Goal: Task Accomplishment & Management: Use online tool/utility

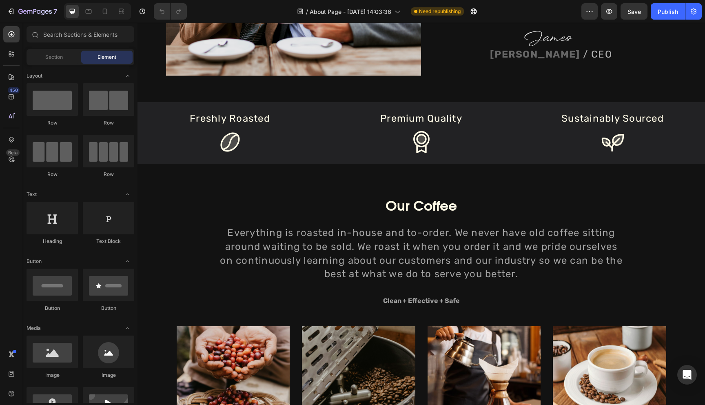
scroll to position [495, 0]
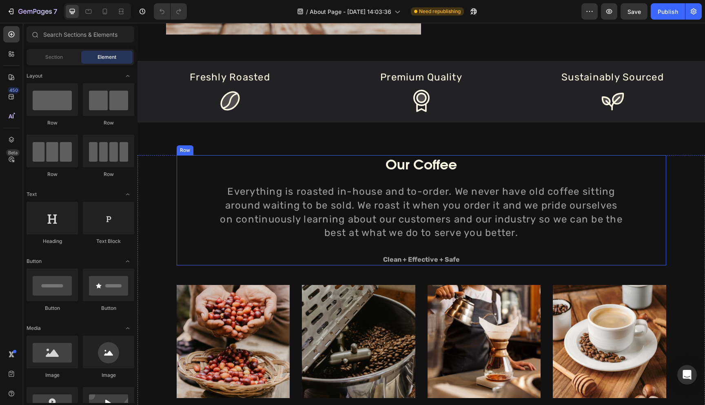
click at [665, 196] on div "Our Coffee Heading Everything is roasted in-house and to-order. We never have o…" at bounding box center [421, 210] width 489 height 110
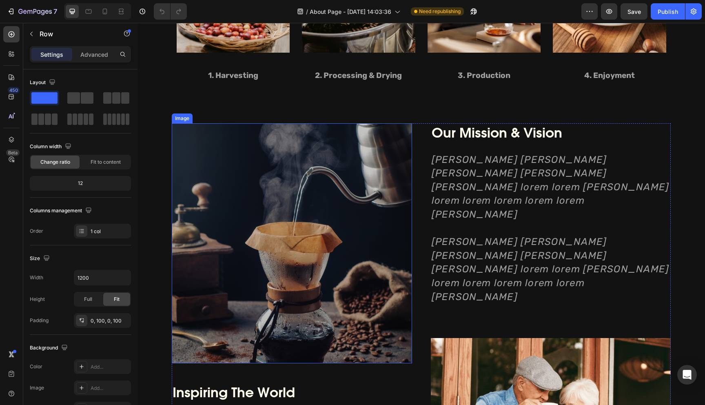
scroll to position [873, 0]
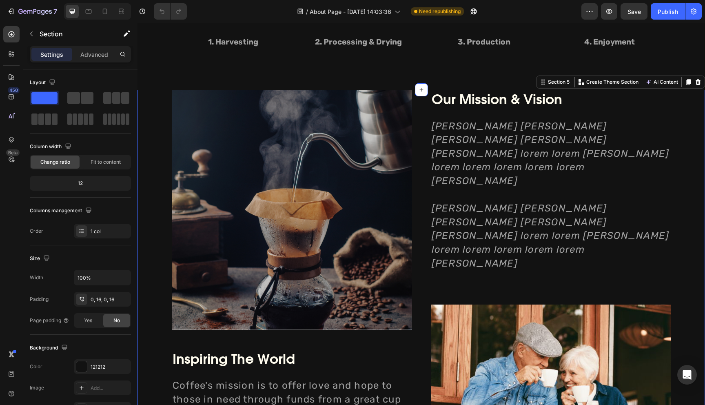
click at [144, 255] on div "Image Inspiring The World Heading Inspiring The World Heading Coffee's mission …" at bounding box center [421, 330] width 554 height 481
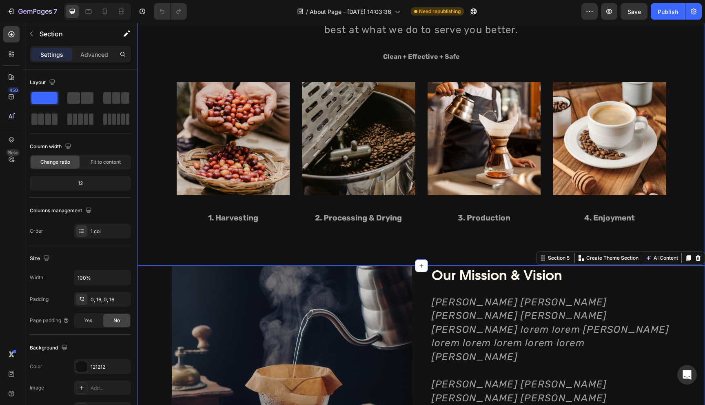
scroll to position [638, 0]
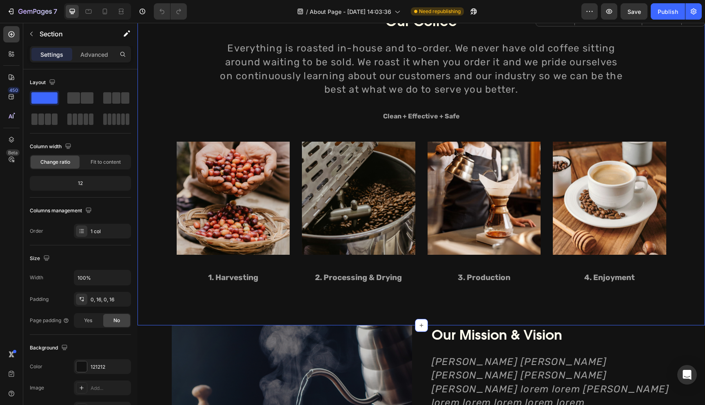
click at [148, 248] on div "Our Coffee Heading Everything is roasted in-house and to-order. We never have o…" at bounding box center [420, 155] width 567 height 287
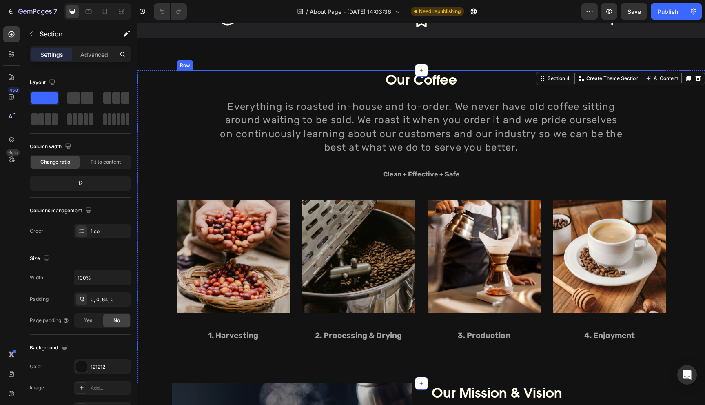
scroll to position [553, 0]
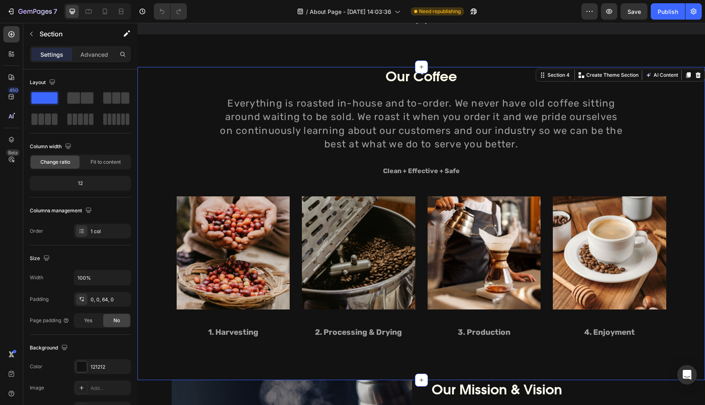
click at [158, 201] on div "Our Coffee Heading Everything is roasted in-house and to-order. We never have o…" at bounding box center [420, 210] width 567 height 287
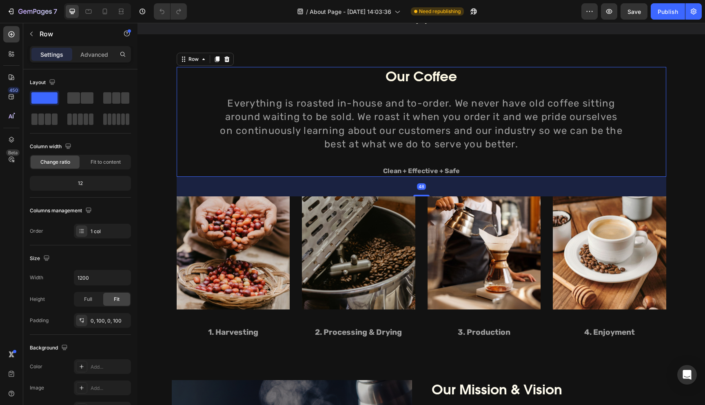
click at [199, 164] on div "Our Coffee Heading Everything is roasted in-house and to-order. We never have o…" at bounding box center [421, 122] width 489 height 110
click at [197, 184] on div "48" at bounding box center [421, 187] width 489 height 20
click at [198, 57] on div "Row" at bounding box center [193, 58] width 13 height 7
click at [206, 115] on div "Our Coffee Heading Everything is roasted in-house and to-order. We never have o…" at bounding box center [421, 122] width 489 height 110
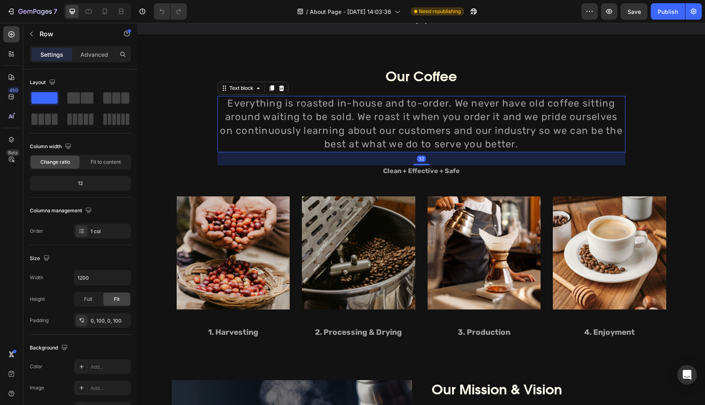
click at [230, 108] on p "Everything is roasted in-house and to-order. We never have old coffee sitting a…" at bounding box center [421, 124] width 406 height 55
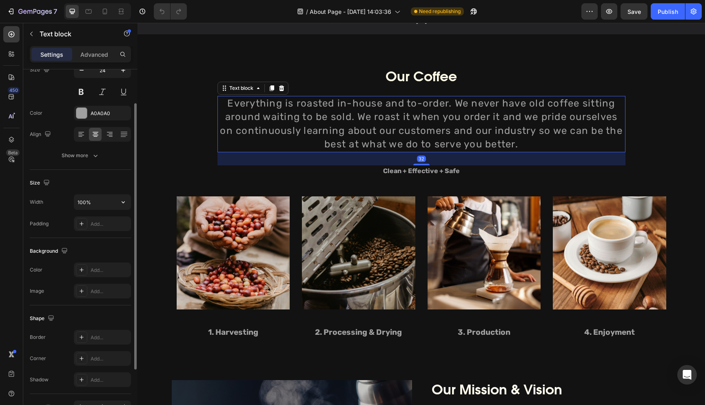
scroll to position [85, 0]
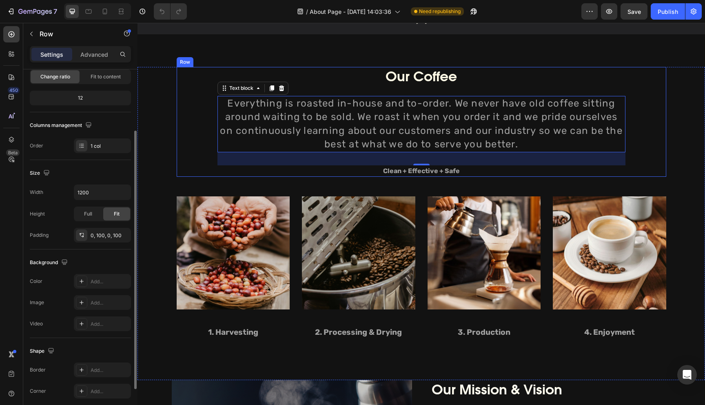
click at [195, 126] on div "Our Coffee Heading Everything is roasted in-house and to-order. We never have o…" at bounding box center [421, 122] width 489 height 110
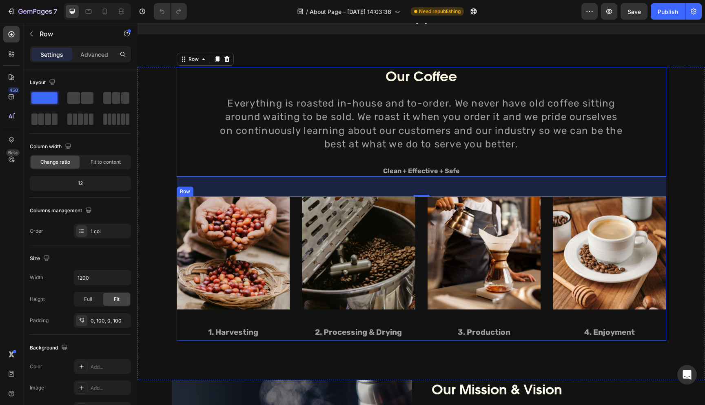
click at [196, 318] on div "Image 1. Harvesting Text block" at bounding box center [233, 268] width 113 height 144
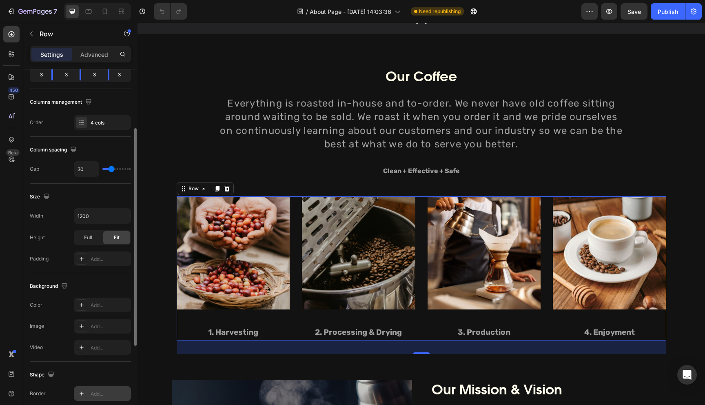
scroll to position [104, 0]
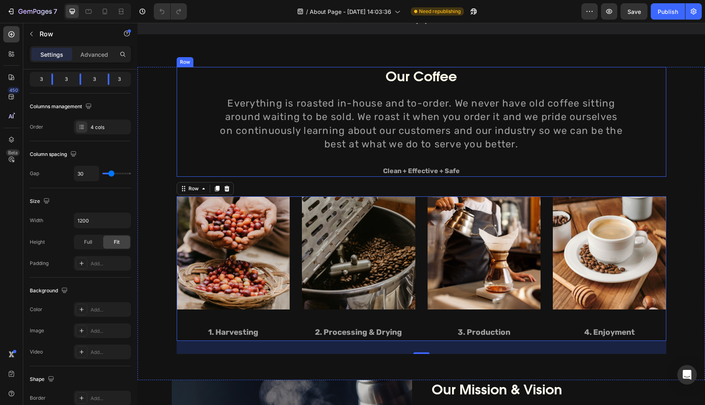
click at [194, 158] on div "Our Coffee Heading Everything is roasted in-house and to-order. We never have o…" at bounding box center [421, 122] width 489 height 110
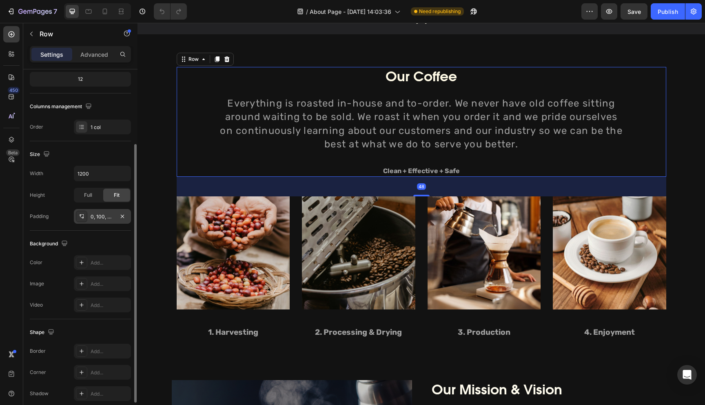
click at [102, 218] on div "0, 100, 0, 100" at bounding box center [103, 216] width 24 height 7
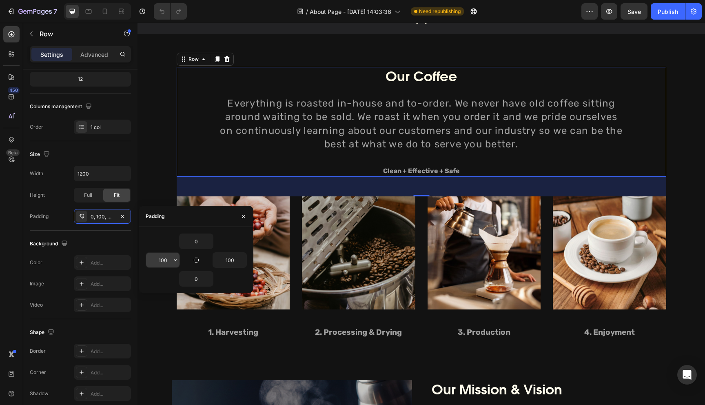
click at [166, 260] on input "100" at bounding box center [162, 259] width 33 height 15
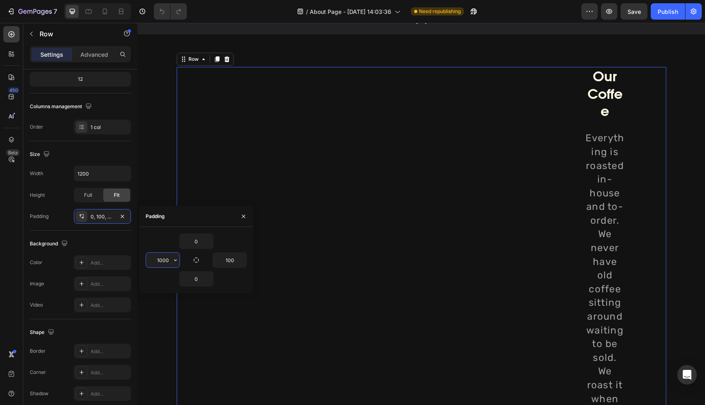
type input "100"
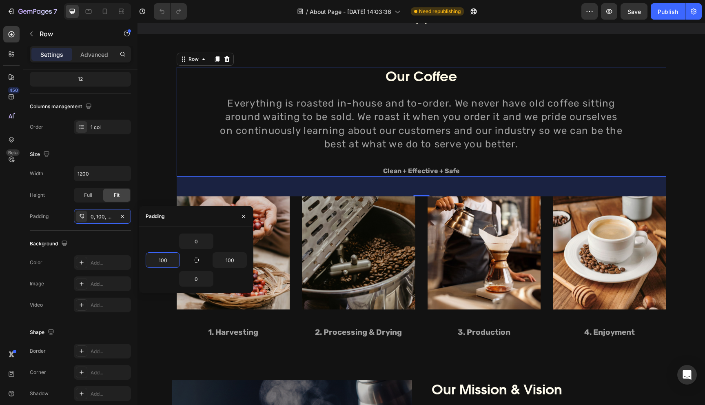
click at [208, 168] on div "Our Coffee Heading Everything is roasted in-house and to-order. We never have o…" at bounding box center [421, 122] width 489 height 110
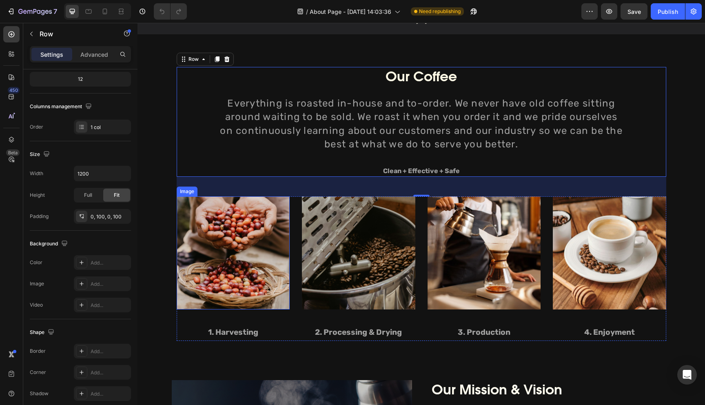
click at [202, 213] on img at bounding box center [233, 252] width 113 height 113
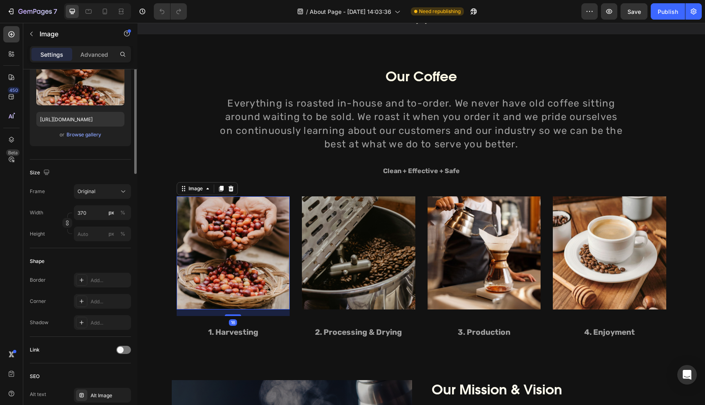
scroll to position [0, 0]
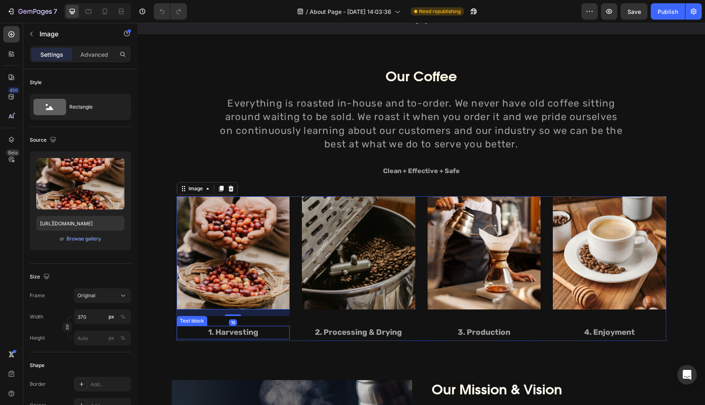
click at [186, 327] on p "1. Harvesting" at bounding box center [233, 332] width 112 height 12
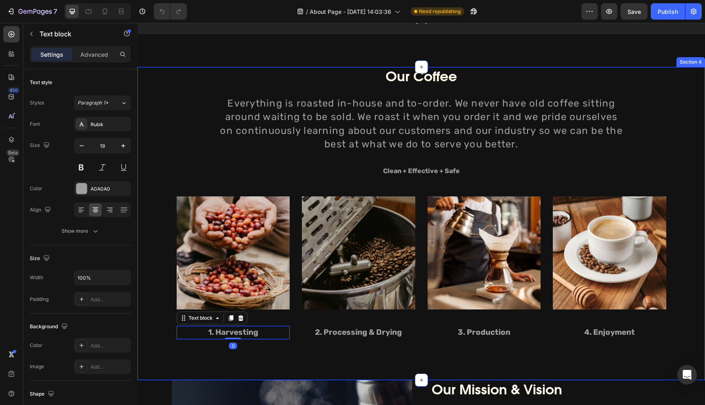
click at [184, 342] on div "Our Coffee Heading Everything is roasted in-house and to-order. We never have o…" at bounding box center [420, 210] width 567 height 287
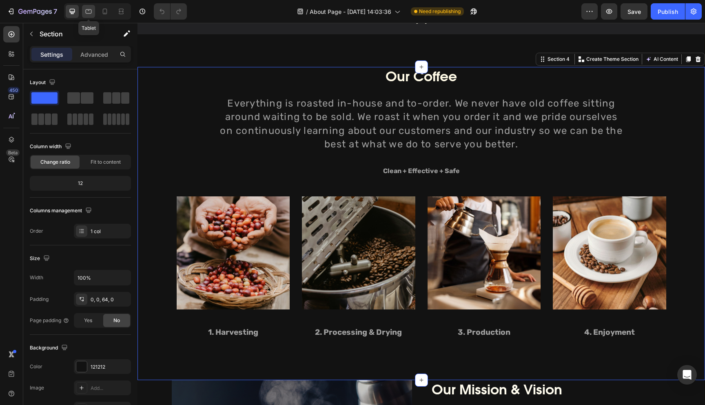
click at [91, 18] on div at bounding box center [88, 11] width 13 height 13
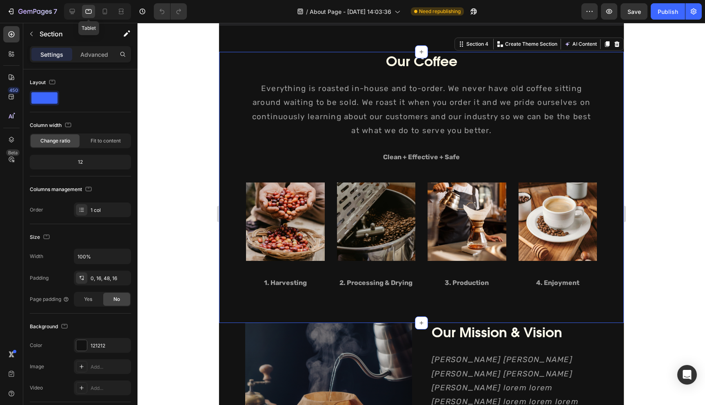
scroll to position [562, 0]
click at [75, 13] on icon at bounding box center [72, 11] width 8 height 8
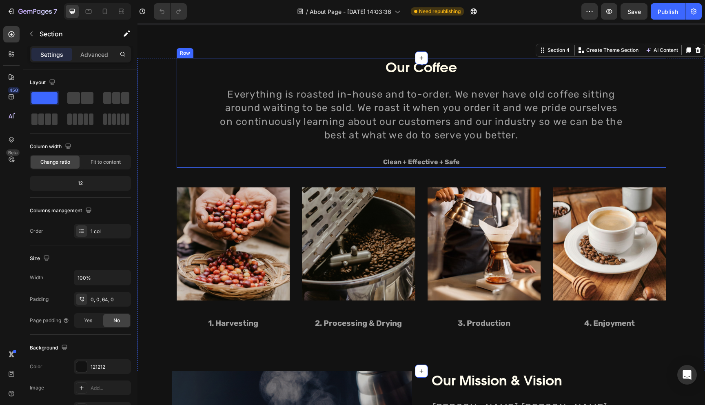
scroll to position [568, 0]
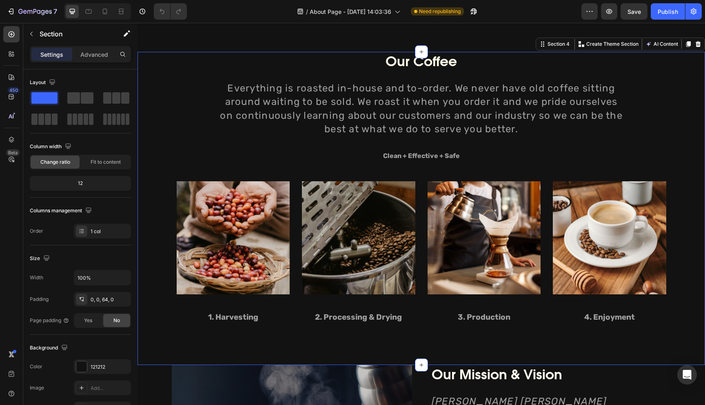
click at [162, 159] on div "Our Coffee Heading Everything is roasted in-house and to-order. We never have o…" at bounding box center [420, 195] width 567 height 287
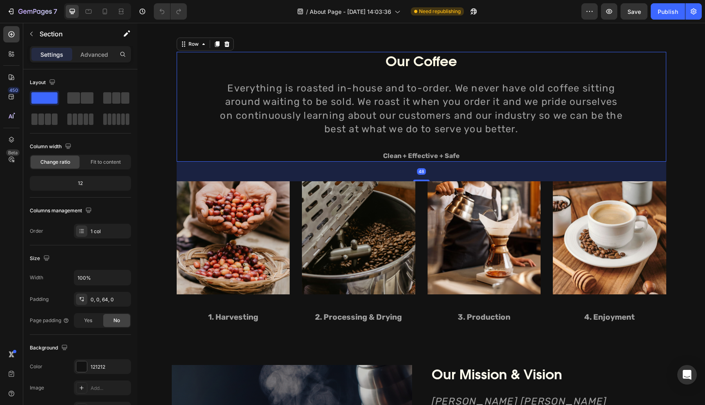
click at [190, 157] on div "Our Coffee Heading Everything is roasted in-house and to-order. We never have o…" at bounding box center [421, 107] width 489 height 110
click at [184, 204] on img at bounding box center [233, 237] width 113 height 113
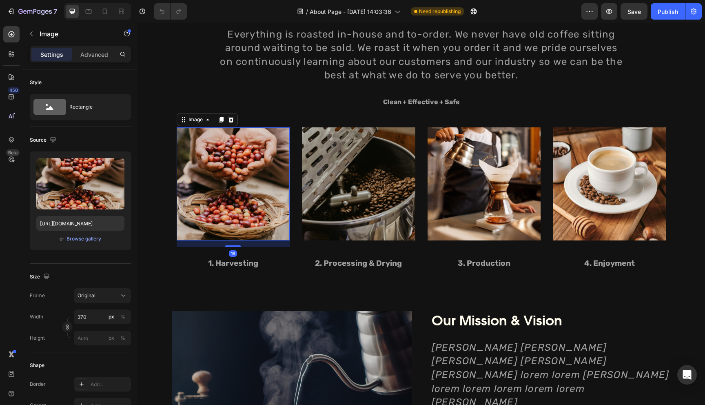
scroll to position [671, 0]
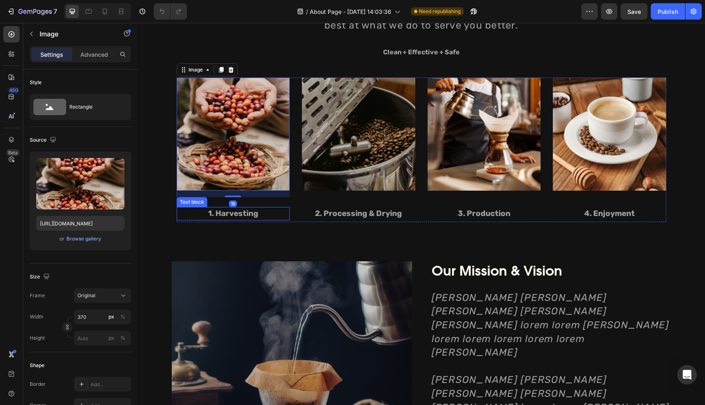
click at [188, 208] on p "1. Harvesting" at bounding box center [233, 214] width 112 height 12
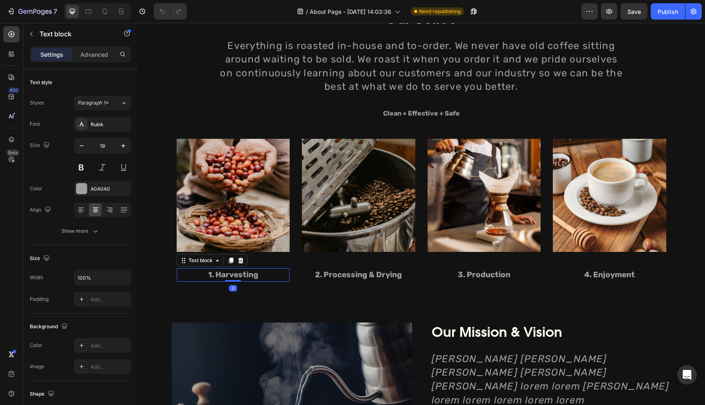
scroll to position [565, 0]
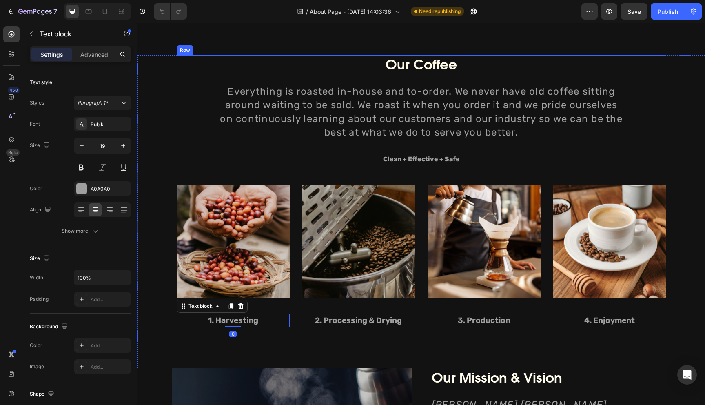
click at [187, 159] on div "Our Coffee Heading Everything is roasted in-house and to-order. We never have o…" at bounding box center [421, 110] width 489 height 110
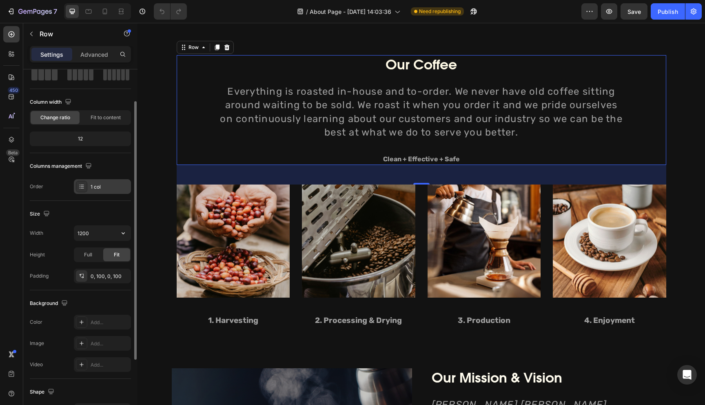
scroll to position [0, 0]
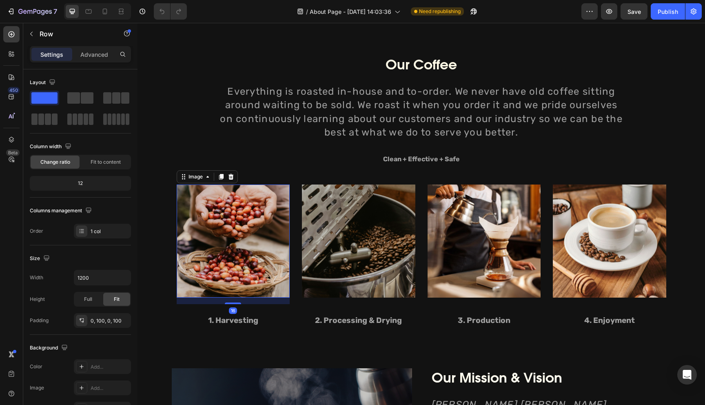
click at [222, 197] on img at bounding box center [233, 240] width 113 height 113
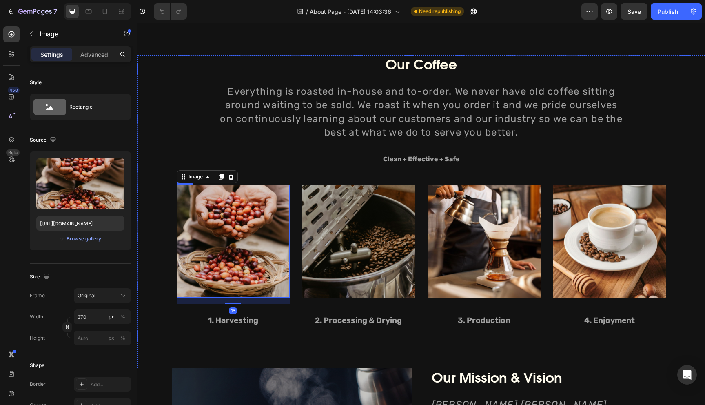
click at [293, 191] on div "Image 16 1. Harvesting Text block Image 2. Processing & Drying Text block Image…" at bounding box center [421, 256] width 489 height 144
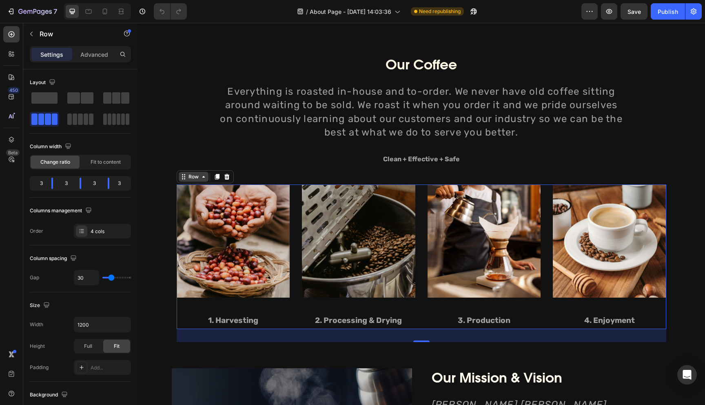
click at [197, 181] on div "Row" at bounding box center [194, 177] width 30 height 10
click at [90, 294] on div "Size Width 1200 Height Full Fit Padding Add..." at bounding box center [80, 336] width 101 height 89
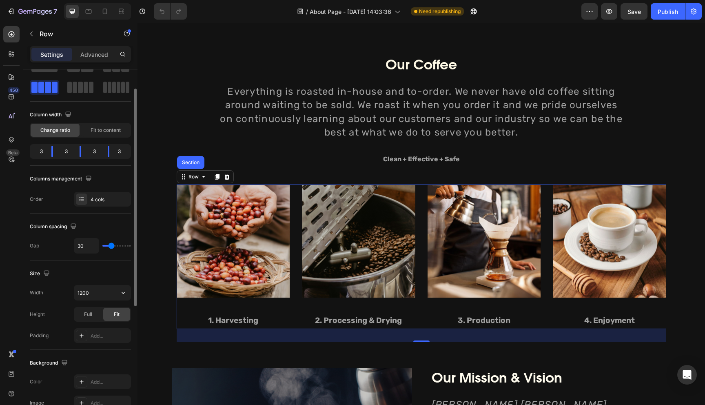
scroll to position [39, 0]
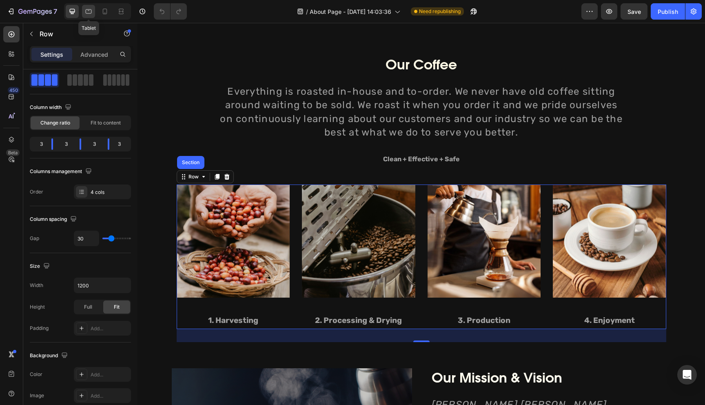
click at [89, 10] on icon at bounding box center [89, 11] width 6 height 4
type input "100%"
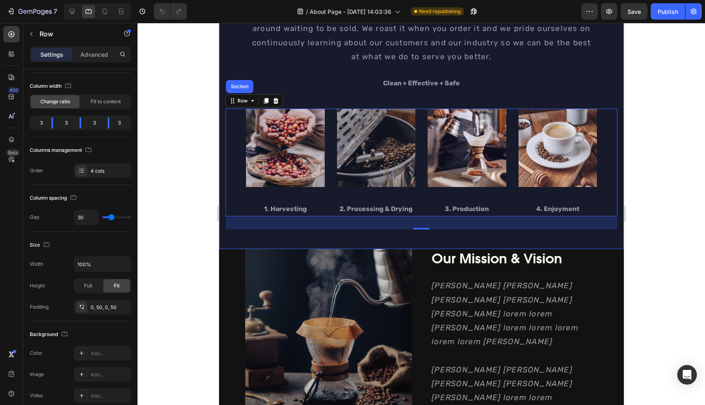
scroll to position [608, 0]
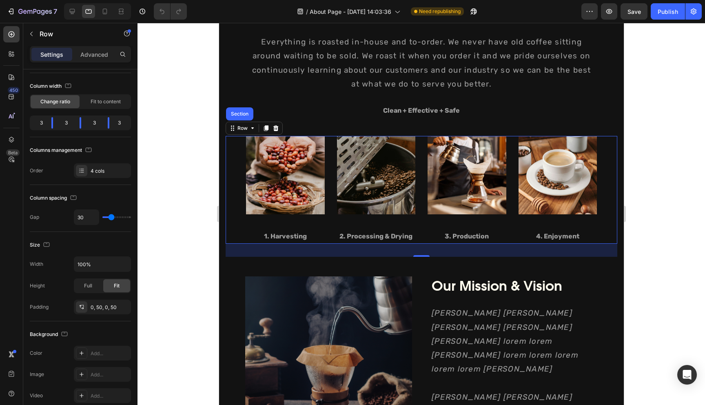
click at [239, 154] on div "Image 1. Harvesting Text block Image 2. Processing & Drying Text block Image 3.…" at bounding box center [421, 190] width 392 height 108
click at [107, 305] on div "0, 50, 0, 50" at bounding box center [103, 306] width 24 height 7
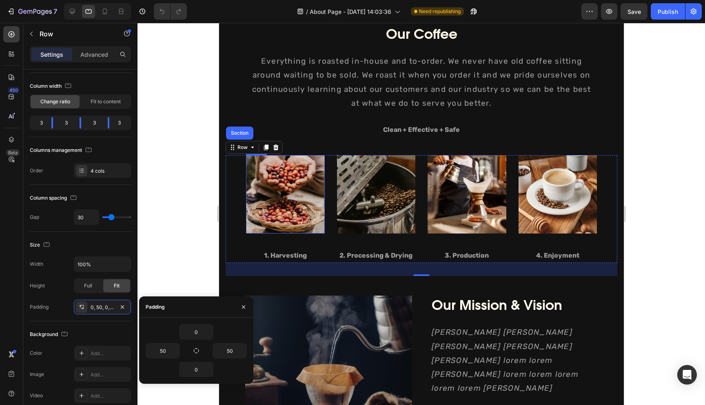
scroll to position [546, 0]
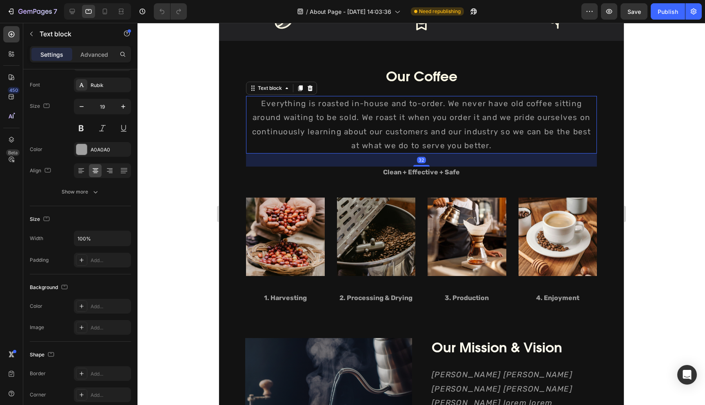
click at [254, 153] on div "Everything is roasted in-house and to-order. We never have old coffee sitting a…" at bounding box center [421, 125] width 351 height 58
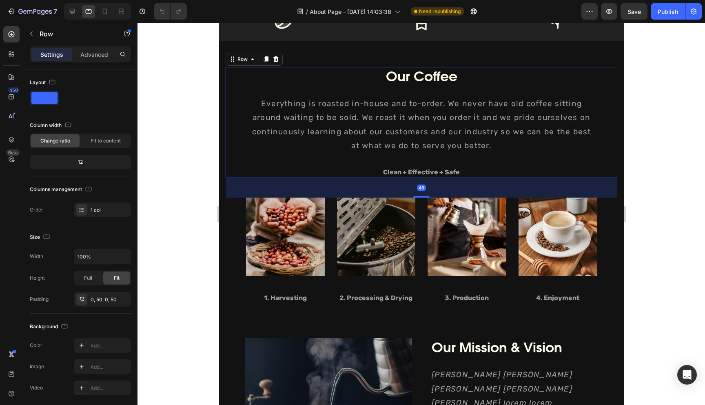
click at [242, 157] on div "Our Coffee Heading Everything is roasted in-house and to-order. We never have o…" at bounding box center [421, 122] width 392 height 111
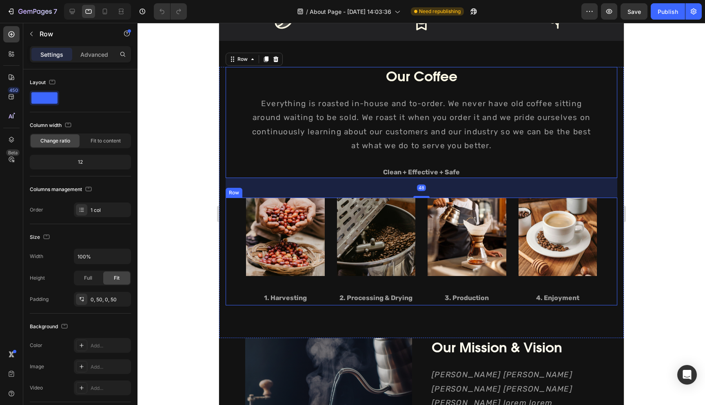
click at [235, 202] on div "Image 1. Harvesting Text block Image 2. Processing & Drying Text block Image 3.…" at bounding box center [421, 251] width 392 height 108
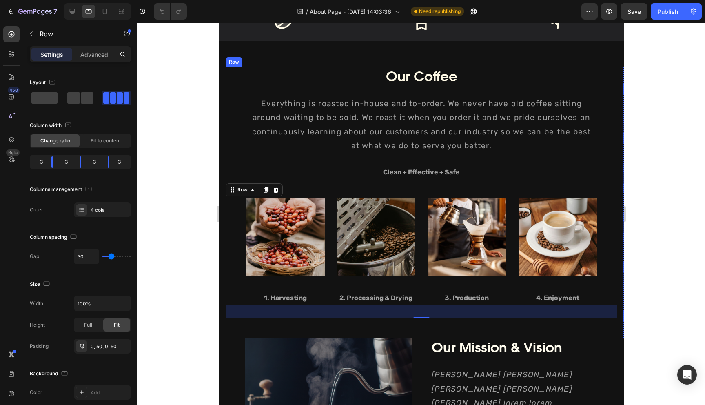
click at [235, 154] on div "Our Coffee Heading Everything is roasted in-house and to-order. We never have o…" at bounding box center [421, 122] width 392 height 111
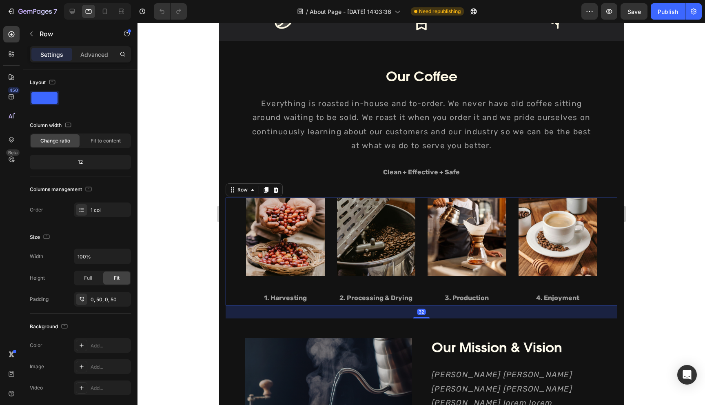
click at [237, 215] on div "Image 1. Harvesting Text block Image 2. Processing & Drying Text block Image 3.…" at bounding box center [421, 251] width 392 height 108
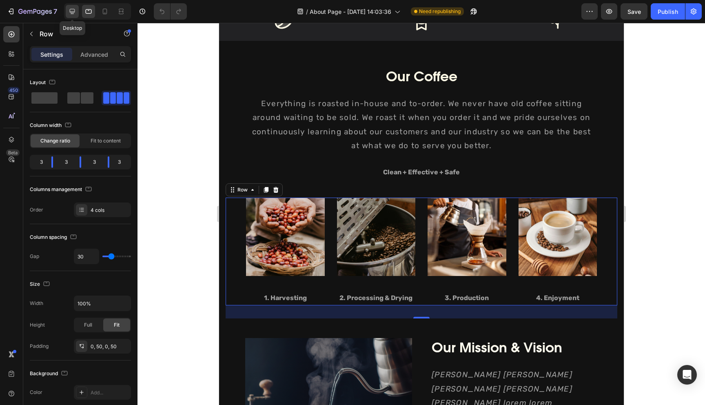
click at [71, 14] on icon at bounding box center [72, 11] width 8 height 8
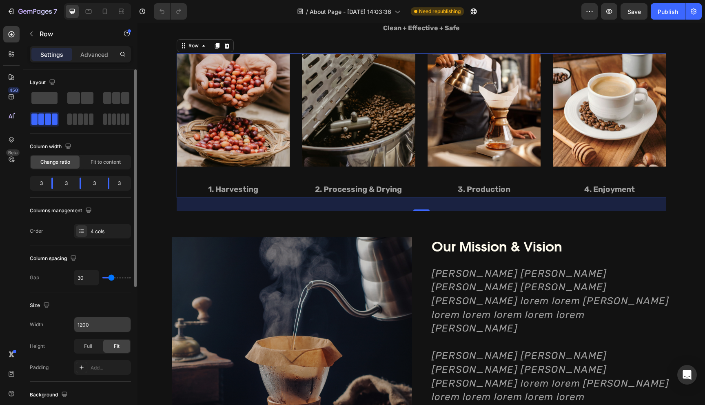
scroll to position [698, 0]
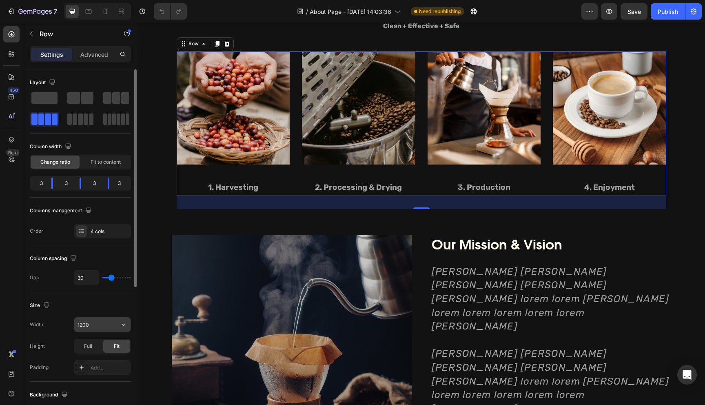
click at [126, 323] on icon "button" at bounding box center [123, 324] width 8 height 8
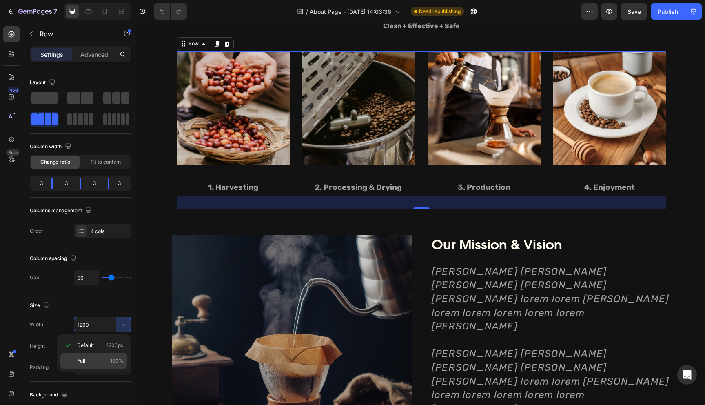
click at [104, 361] on p "Full 100%" at bounding box center [100, 360] width 47 height 7
type input "100%"
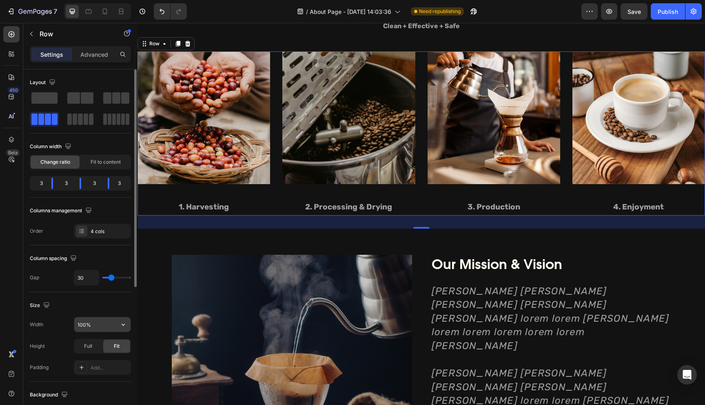
scroll to position [1, 0]
click at [95, 365] on div "Add..." at bounding box center [110, 366] width 38 height 7
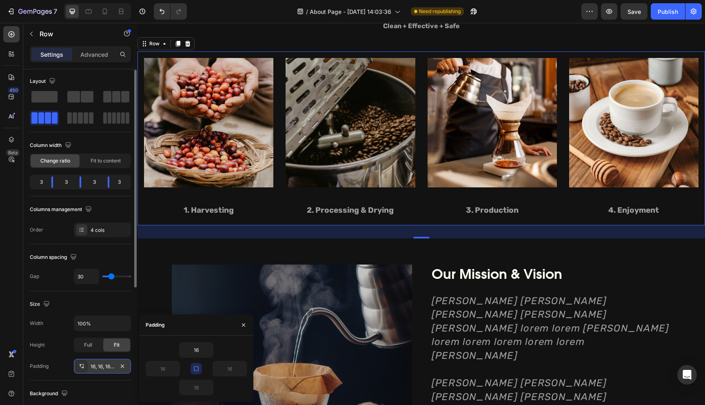
click at [199, 367] on icon "button" at bounding box center [196, 368] width 7 height 7
click at [199, 350] on input "16" at bounding box center [195, 349] width 33 height 15
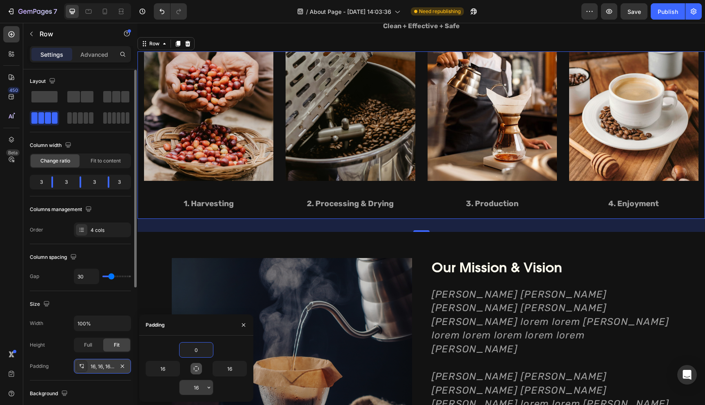
type input "0"
click at [199, 384] on input "16" at bounding box center [195, 387] width 33 height 15
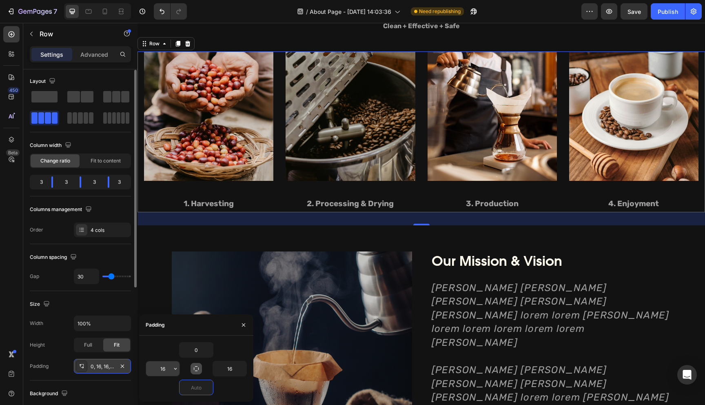
type input "0"
click at [166, 370] on input "16" at bounding box center [162, 368] width 33 height 15
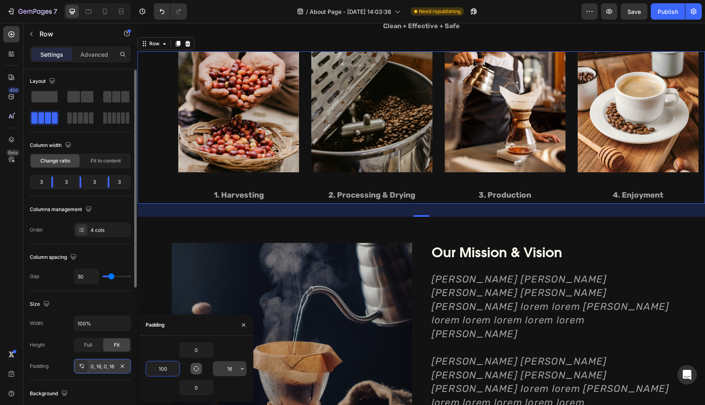
type input "100"
click at [231, 366] on input "16" at bounding box center [229, 368] width 33 height 15
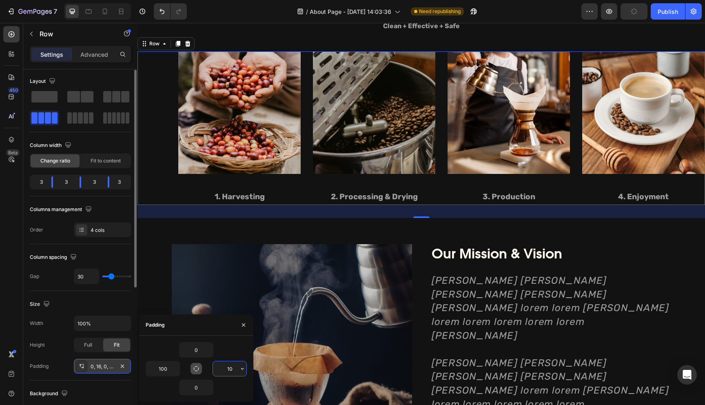
type input "100"
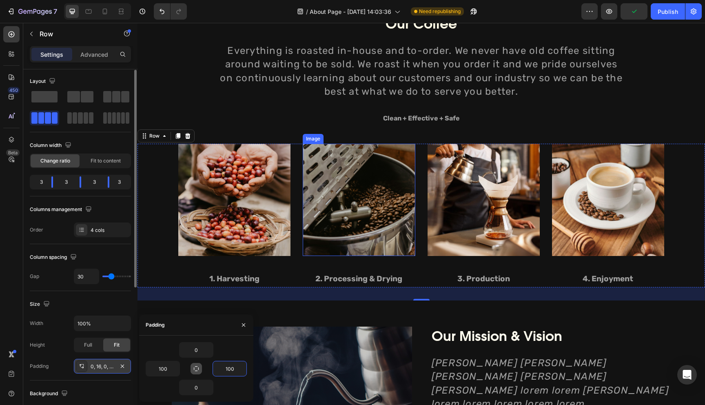
scroll to position [571, 0]
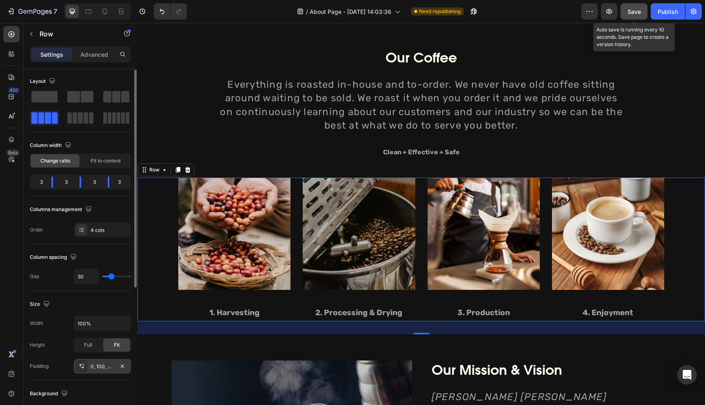
click at [642, 13] on button "Save" at bounding box center [633, 11] width 27 height 16
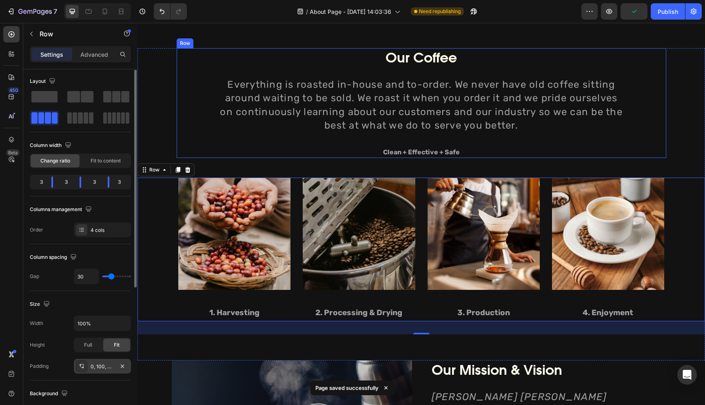
click at [605, 137] on div "Our Coffee Heading Everything is roasted in-house and to-order. We never have o…" at bounding box center [421, 103] width 408 height 110
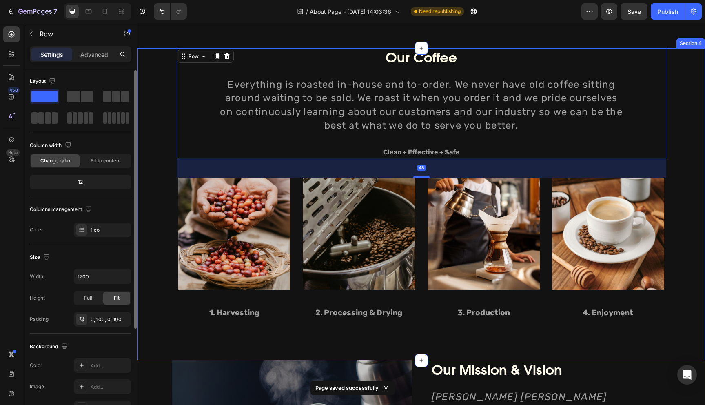
click at [162, 158] on div "Our Coffee Heading Everything is roasted in-house and to-order. We never have o…" at bounding box center [420, 191] width 567 height 286
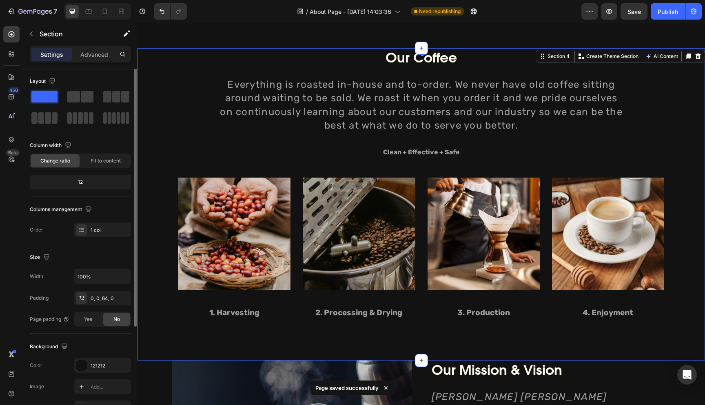
scroll to position [0, 0]
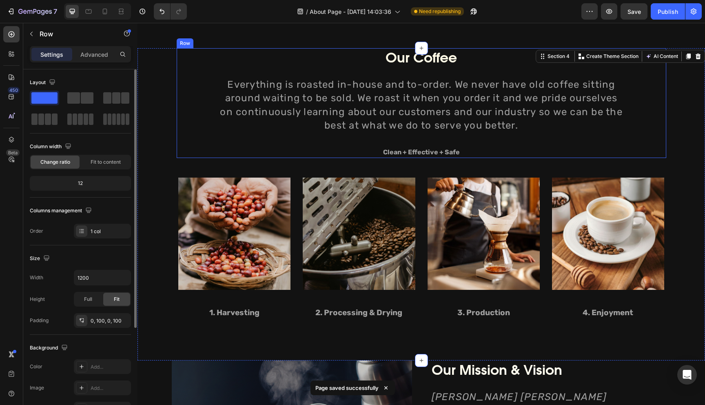
click at [208, 152] on div "Our Coffee Heading Everything is roasted in-house and to-order. We never have o…" at bounding box center [421, 103] width 489 height 110
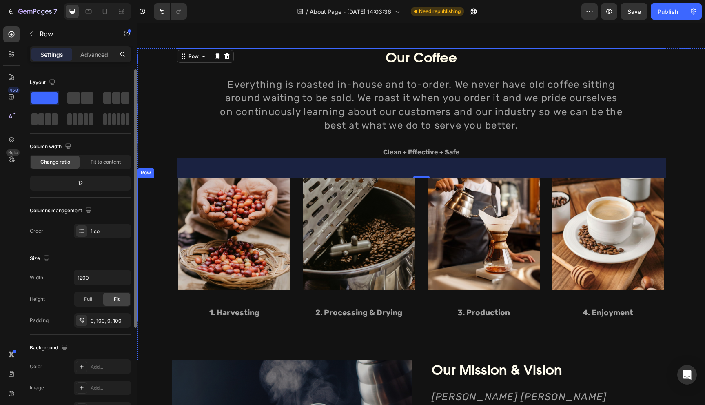
click at [197, 293] on div "Image 1. Harvesting Text block" at bounding box center [234, 249] width 112 height 144
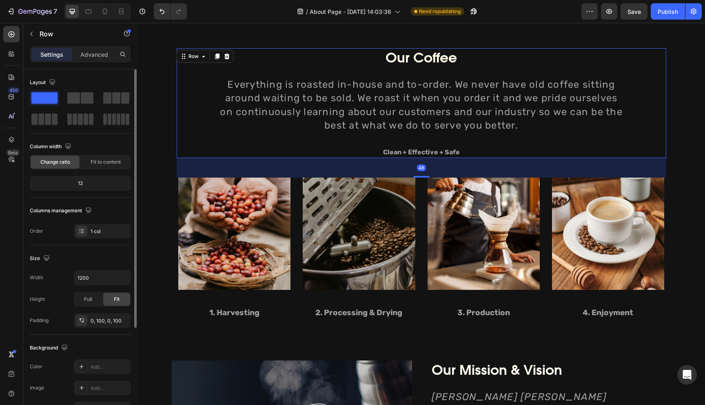
click at [193, 139] on div "Our Coffee Heading Everything is roasted in-house and to-order. We never have o…" at bounding box center [421, 103] width 489 height 110
click at [210, 111] on div "Our Coffee Heading Everything is roasted in-house and to-order. We never have o…" at bounding box center [421, 103] width 489 height 110
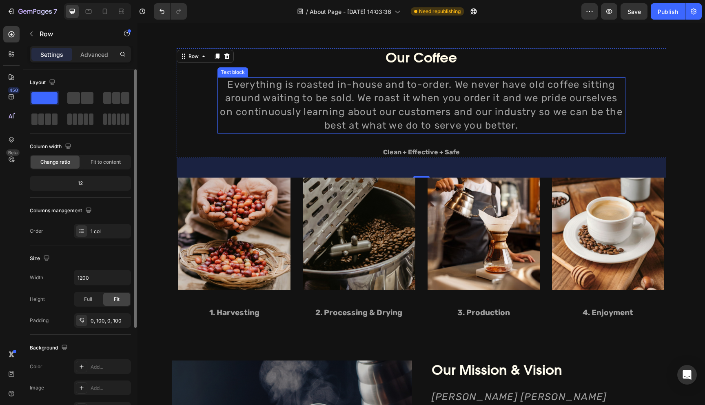
click at [237, 98] on p "Everything is roasted in-house and to-order. We never have old coffee sitting a…" at bounding box center [421, 105] width 406 height 55
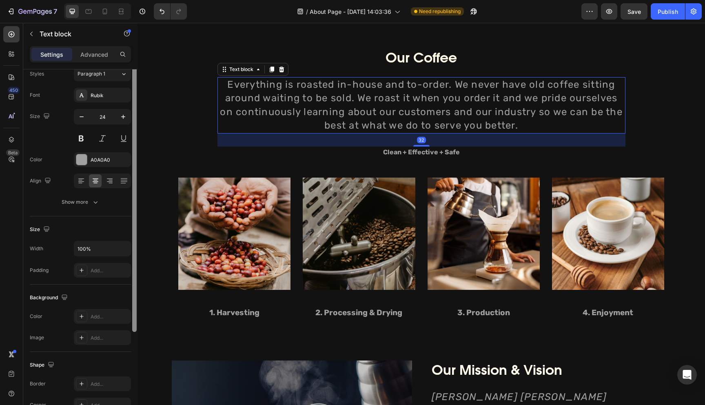
scroll to position [15, 0]
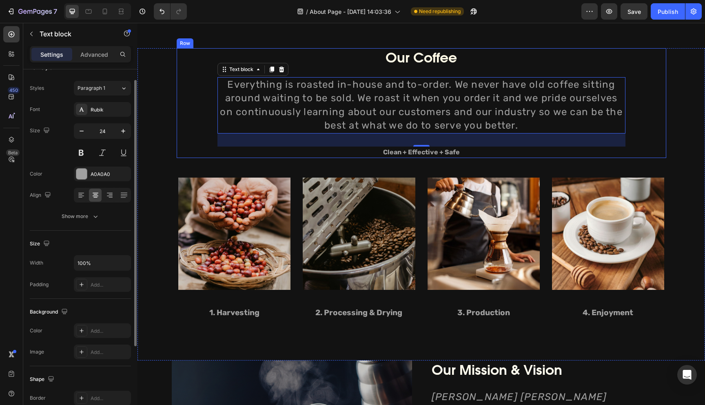
click at [201, 129] on div "Our Coffee Heading Everything is roasted in-house and to-order. We never have o…" at bounding box center [421, 103] width 489 height 110
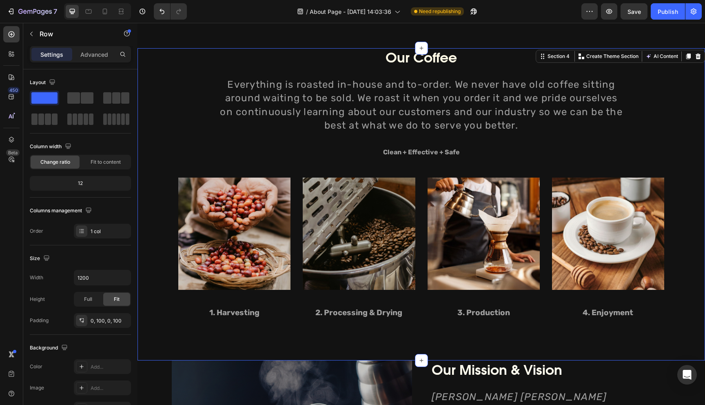
click at [168, 159] on div "Our Coffee Heading Everything is roasted in-house and to-order. We never have o…" at bounding box center [420, 191] width 567 height 286
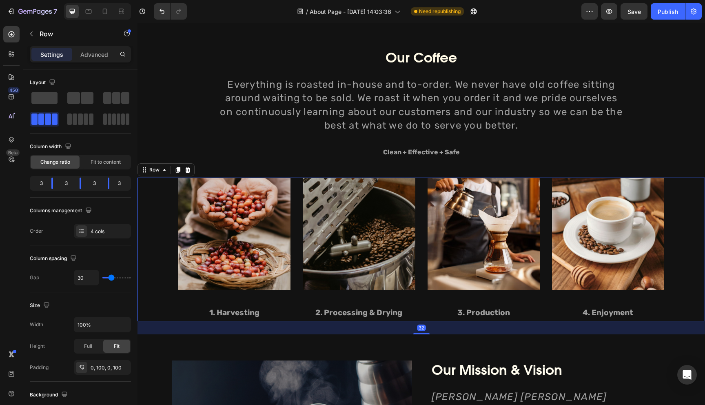
click at [187, 305] on div "Image 1. Harvesting Text block" at bounding box center [234, 249] width 112 height 144
click at [87, 16] on div at bounding box center [88, 11] width 13 height 13
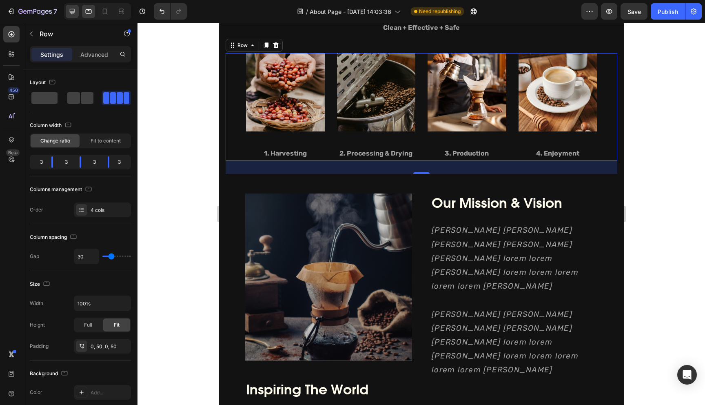
scroll to position [692, 0]
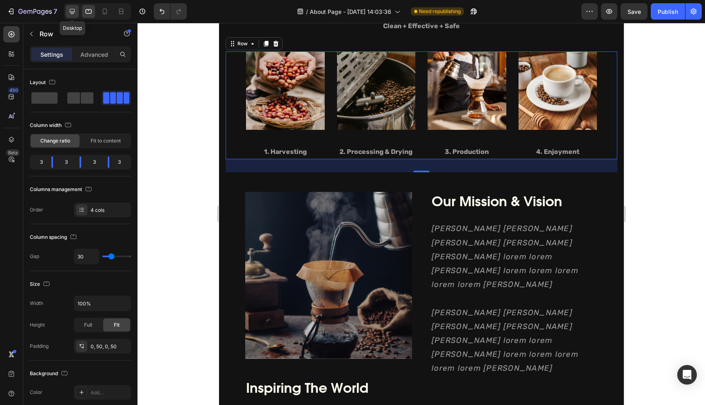
click at [73, 13] on icon at bounding box center [72, 11] width 8 height 8
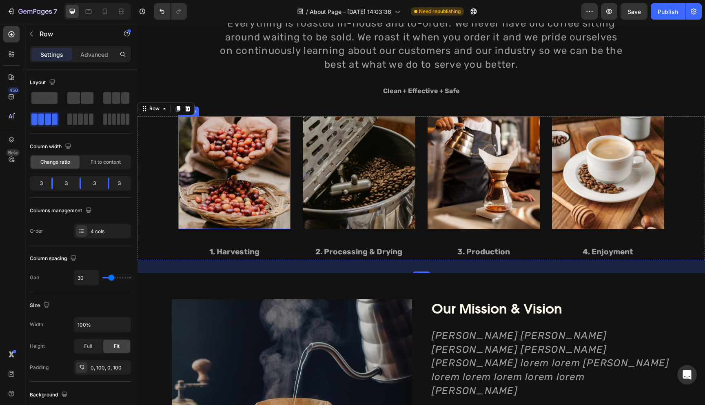
scroll to position [600, 0]
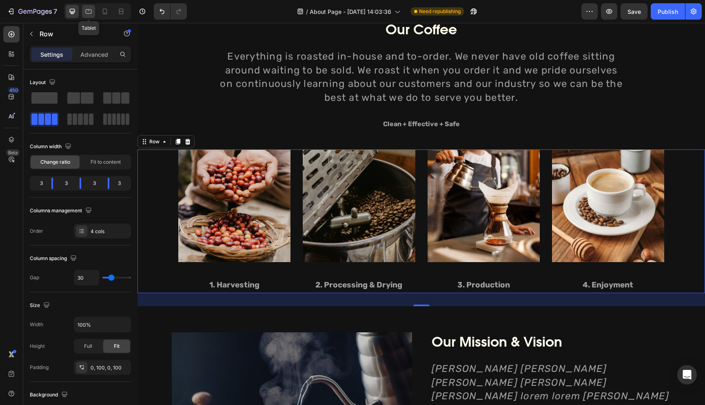
click at [92, 10] on icon at bounding box center [88, 11] width 8 height 8
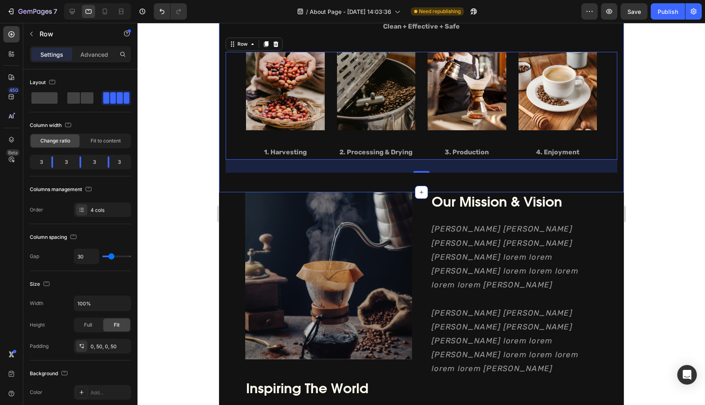
scroll to position [692, 0]
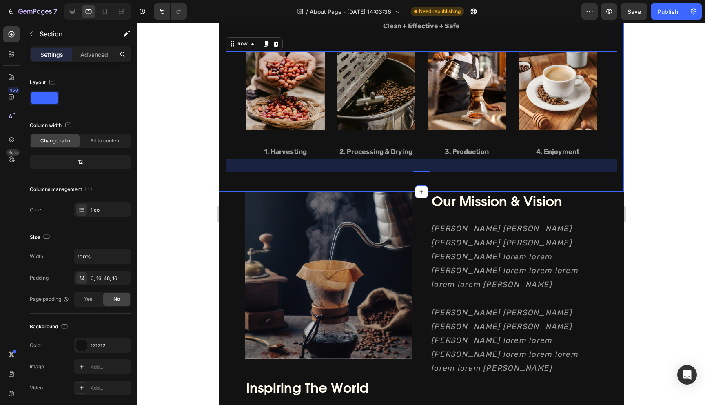
click at [224, 130] on div "Our Coffee Heading Everything is roasted in-house and to-order. We never have o…" at bounding box center [421, 56] width 405 height 271
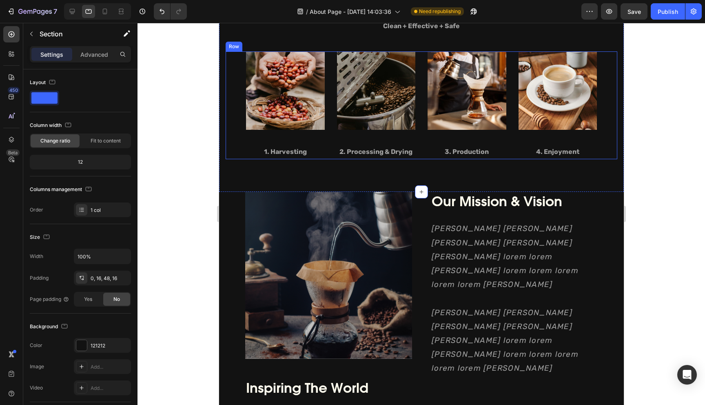
click at [233, 130] on div "Image 1. Harvesting Text block Image 2. Processing & Drying Text block Image 3.…" at bounding box center [421, 105] width 392 height 108
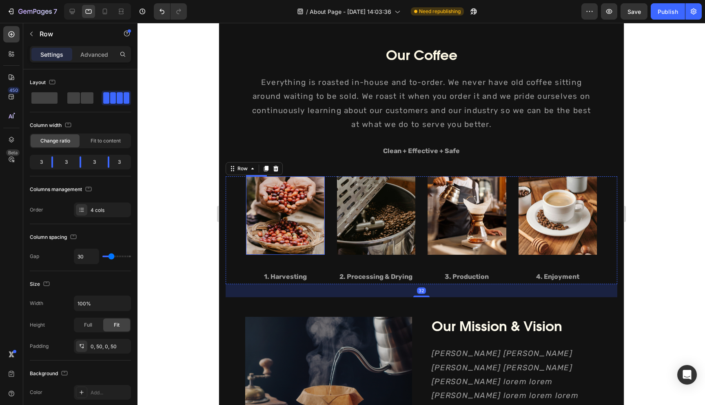
scroll to position [559, 0]
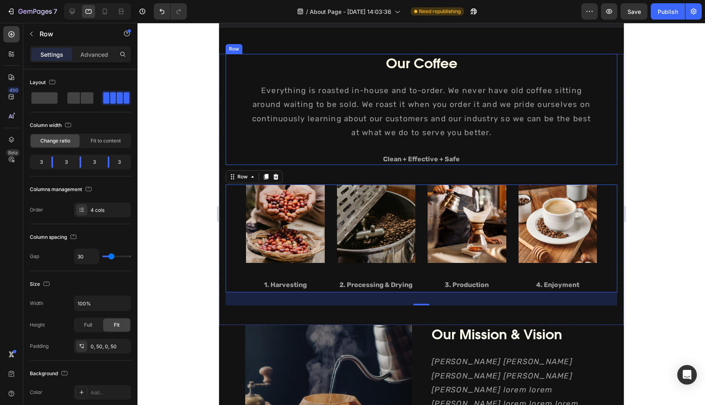
click at [238, 104] on div "Our Coffee Heading Everything is roasted in-house and to-order. We never have o…" at bounding box center [421, 109] width 392 height 111
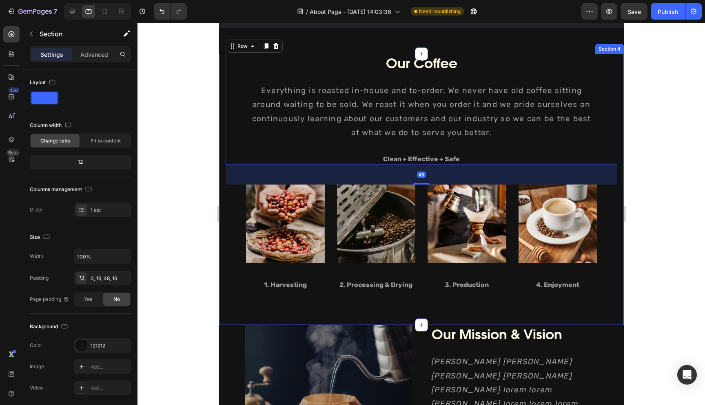
click at [221, 103] on div "Our Coffee Heading Everything is roasted in-house and to-order. We never have o…" at bounding box center [421, 189] width 405 height 271
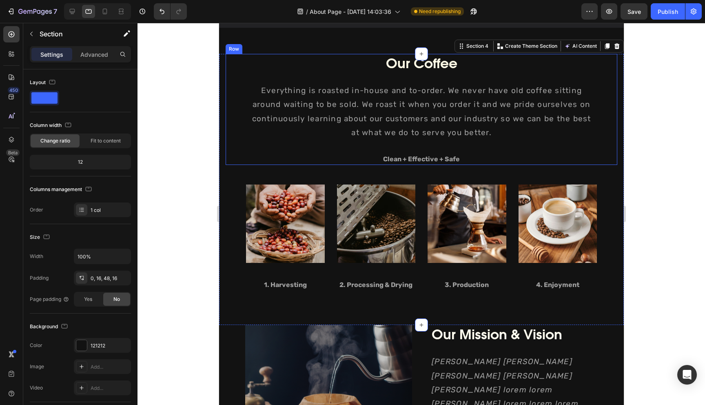
click at [237, 105] on div "Our Coffee Heading Everything is roasted in-house and to-order. We never have o…" at bounding box center [421, 109] width 392 height 111
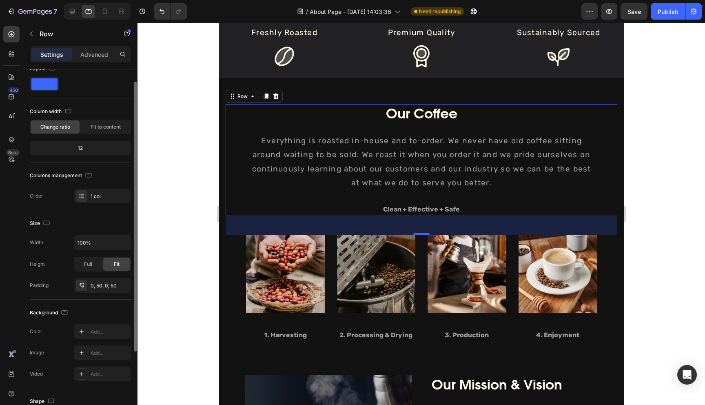
scroll to position [15, 0]
click at [93, 264] on div "Full" at bounding box center [88, 262] width 27 height 13
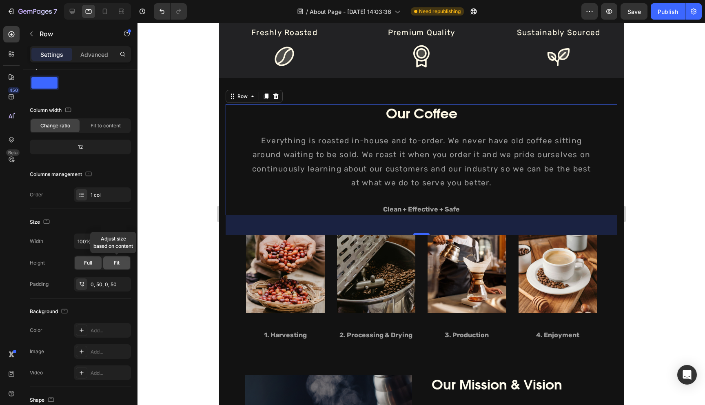
click at [110, 264] on div "Fit" at bounding box center [116, 262] width 27 height 13
click at [108, 287] on div "0, 50, 0, 50" at bounding box center [103, 284] width 24 height 7
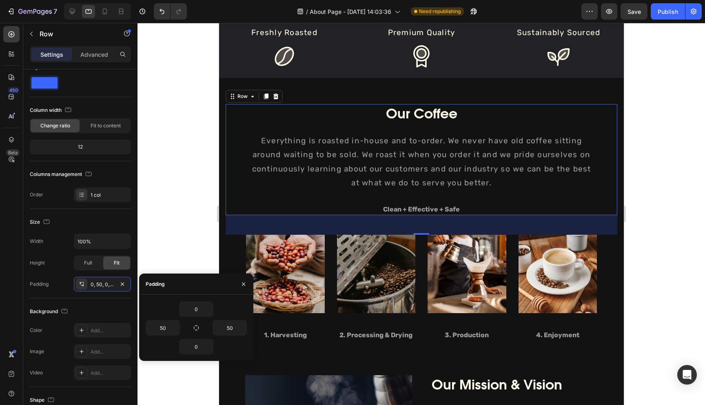
click at [235, 181] on div "Our Coffee Heading Everything is roasted in-house and to-order. We never have o…" at bounding box center [421, 159] width 392 height 111
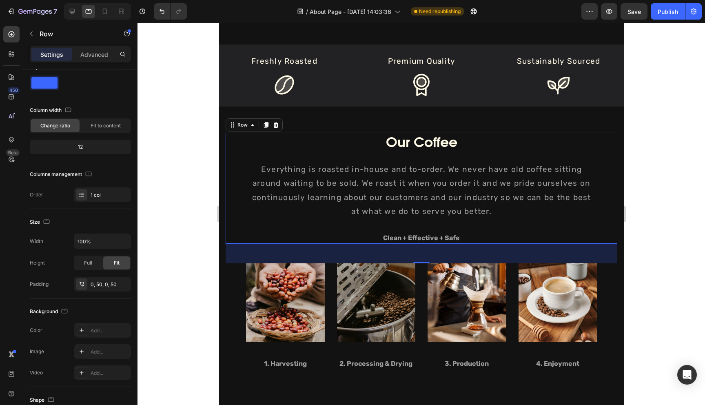
scroll to position [476, 0]
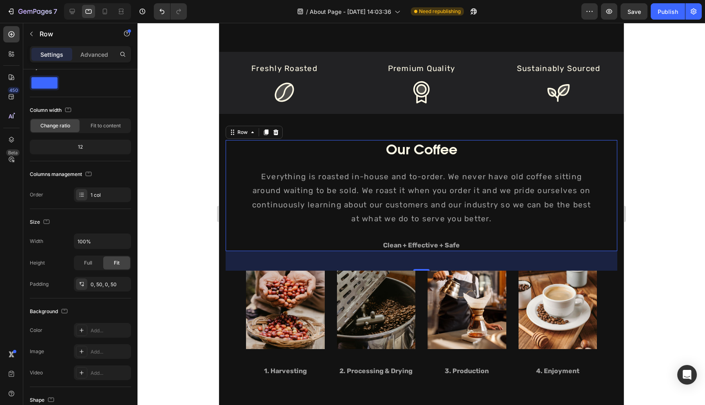
click at [233, 270] on div "48" at bounding box center [421, 261] width 392 height 20
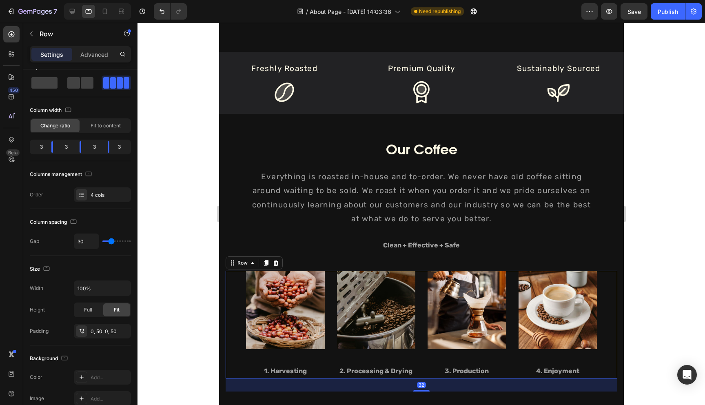
click at [226, 314] on div "Image 1. Harvesting Text block Image 2. Processing & Drying Text block Image 3.…" at bounding box center [421, 324] width 392 height 108
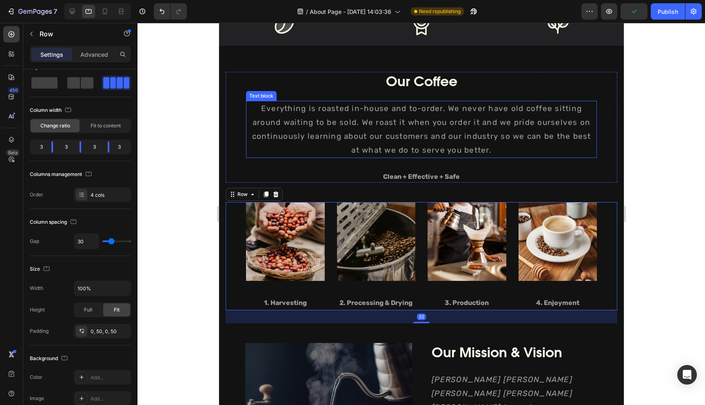
scroll to position [578, 0]
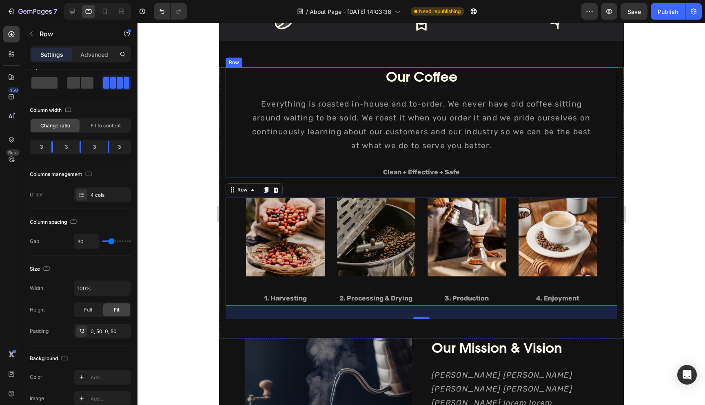
click at [281, 161] on div "Our Coffee Heading Everything is roasted in-house and to-order. We never have o…" at bounding box center [421, 122] width 351 height 111
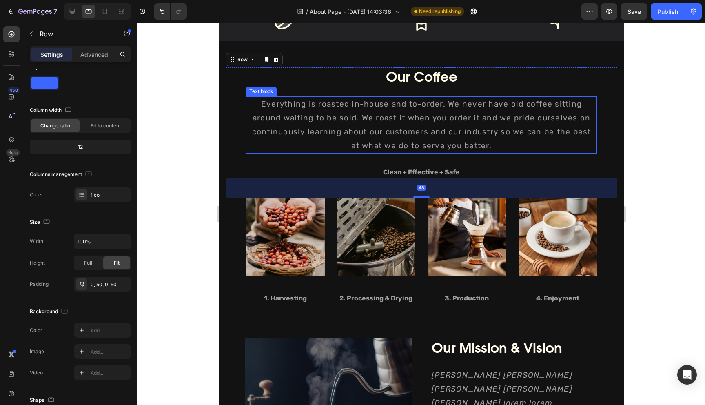
click at [281, 150] on p "Everything is roasted in-house and to-order. We never have old coffee sitting a…" at bounding box center [420, 125] width 349 height 56
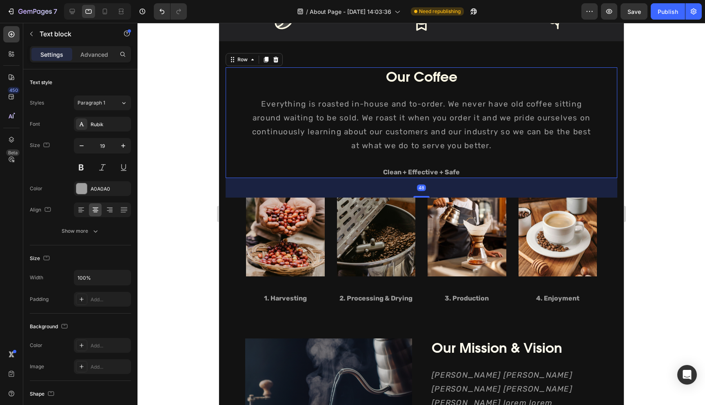
click at [237, 119] on div "Our Coffee Heading Everything is roasted in-house and to-order. We never have o…" at bounding box center [421, 122] width 392 height 111
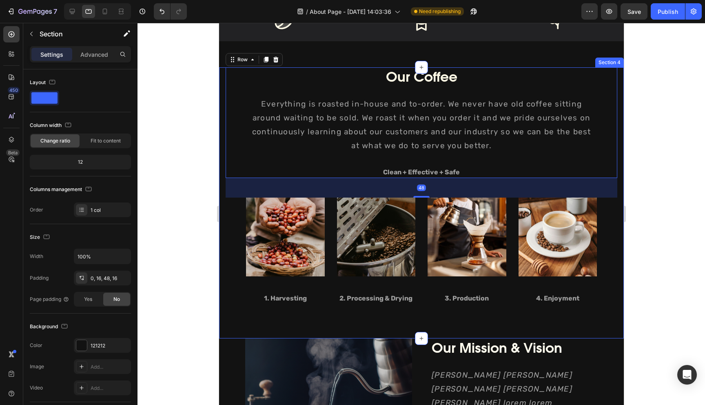
click at [224, 79] on div "Our Coffee Heading Everything is roasted in-house and to-order. We never have o…" at bounding box center [421, 202] width 405 height 271
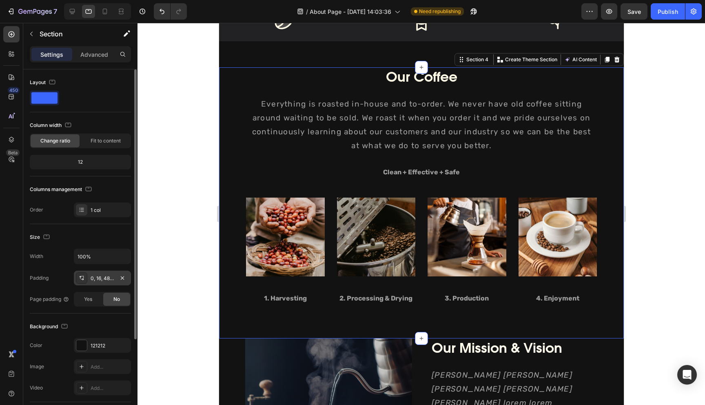
click at [102, 284] on div "0, 16, 48, 16" at bounding box center [102, 277] width 57 height 15
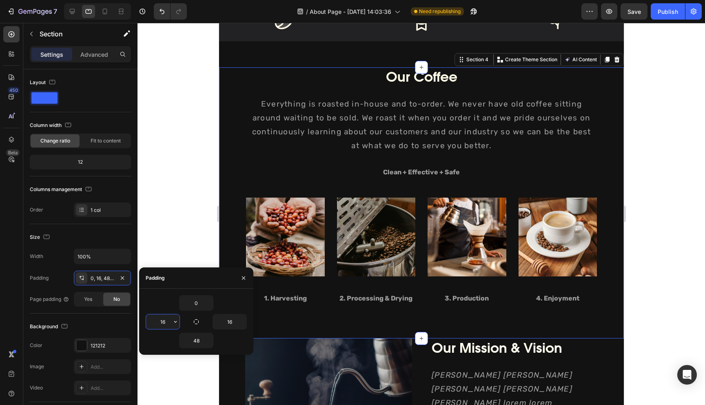
click at [163, 318] on input "16" at bounding box center [162, 321] width 33 height 15
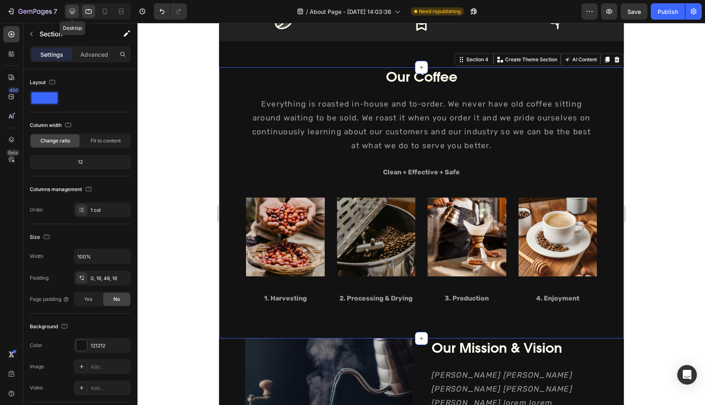
click at [73, 11] on icon at bounding box center [72, 11] width 8 height 8
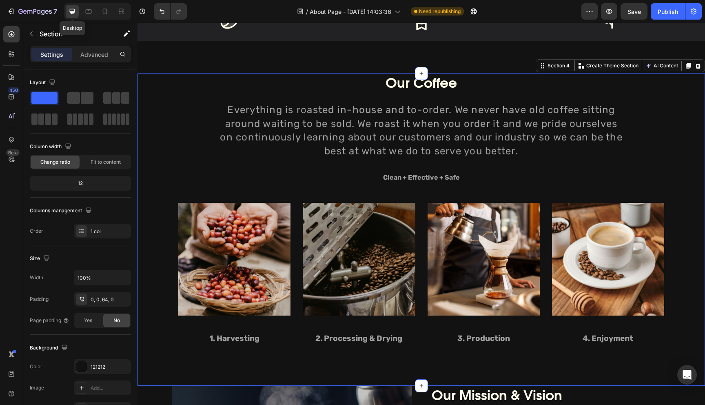
scroll to position [600, 0]
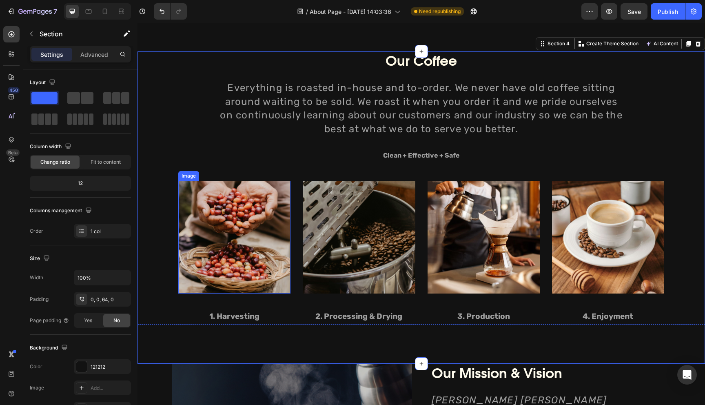
click at [179, 192] on img at bounding box center [234, 237] width 112 height 112
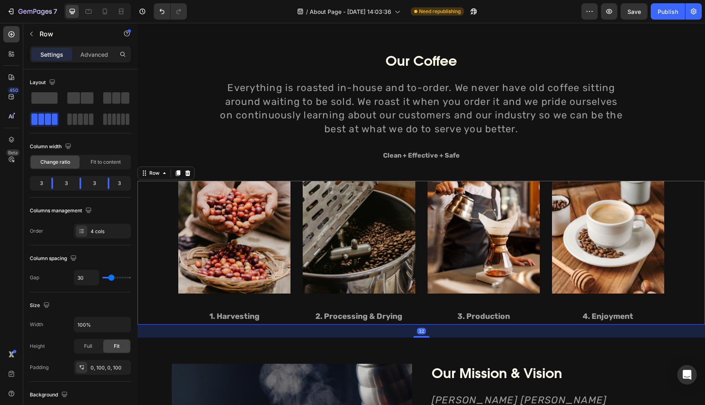
click at [171, 195] on div "Image 1. Harvesting Text block Image 2. Processing & Drying Text block Image 3.…" at bounding box center [420, 253] width 567 height 144
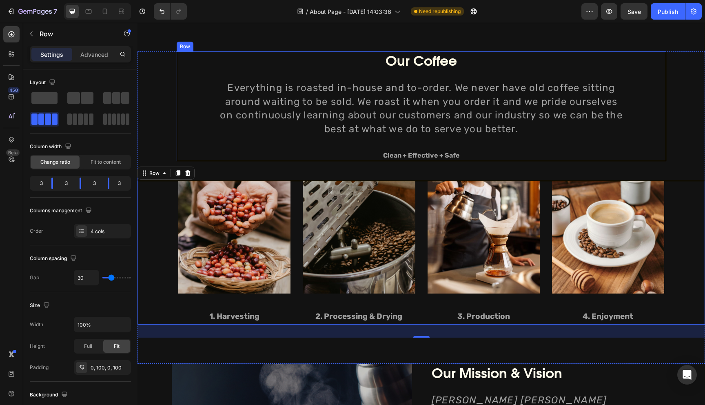
click at [184, 123] on div "Our Coffee Heading Everything is roasted in-house and to-order. We never have o…" at bounding box center [421, 106] width 489 height 110
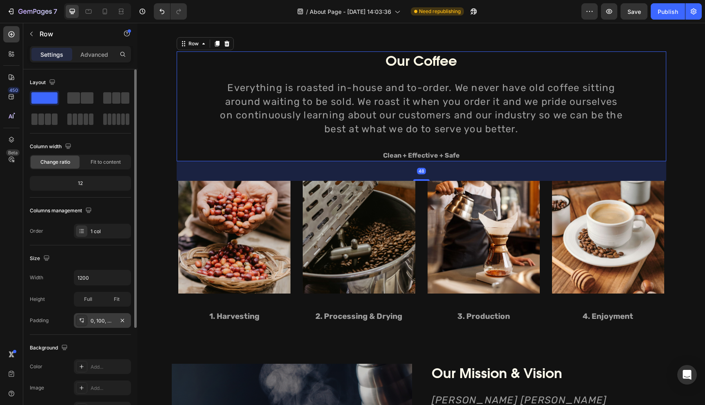
click at [105, 322] on div "0, 100, 0, 100" at bounding box center [103, 320] width 24 height 7
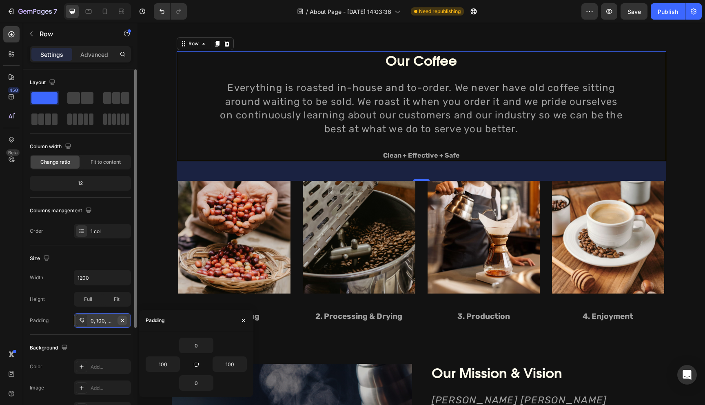
click at [124, 319] on icon "button" at bounding box center [122, 320] width 7 height 7
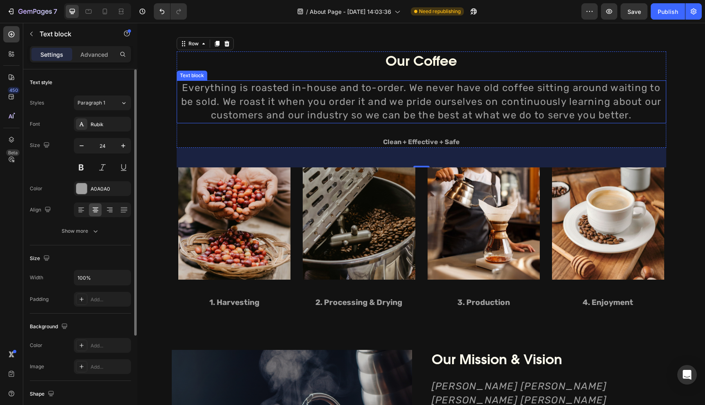
click at [184, 113] on p "Everything is roasted in-house and to-order. We never have old coffee sitting a…" at bounding box center [421, 101] width 488 height 41
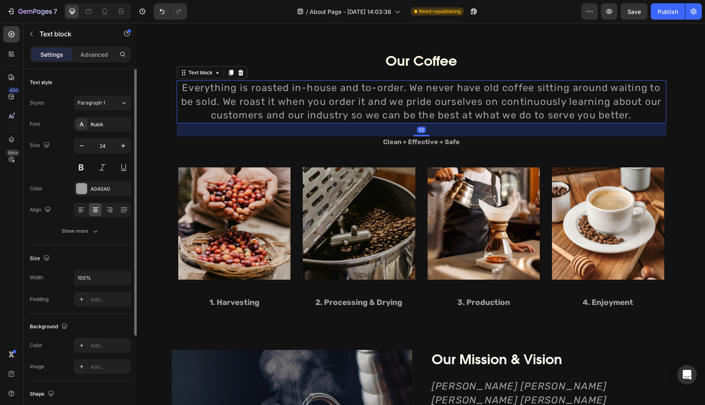
click at [185, 135] on div "32" at bounding box center [421, 129] width 489 height 13
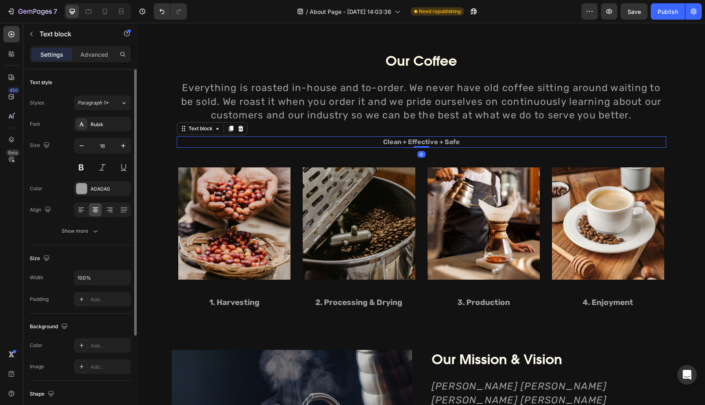
click at [184, 145] on p "Clean + Effective + Safe" at bounding box center [421, 142] width 488 height 10
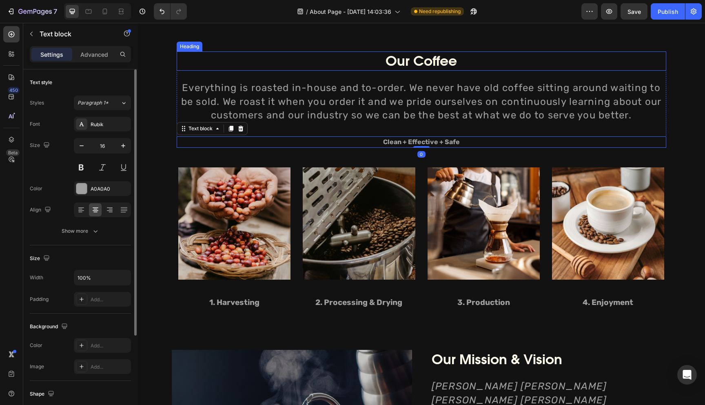
click at [192, 63] on p "Our Coffee" at bounding box center [421, 61] width 488 height 18
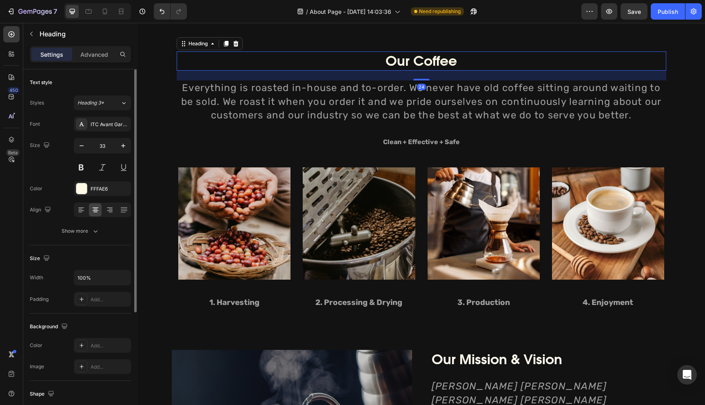
click at [187, 78] on div "24" at bounding box center [421, 76] width 489 height 10
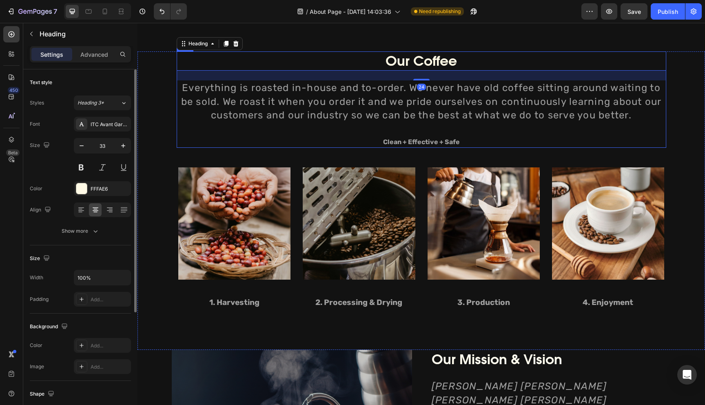
click at [203, 131] on div "Our Coffee Heading 24 Everything is roasted in-house and to-order. We never hav…" at bounding box center [421, 99] width 489 height 96
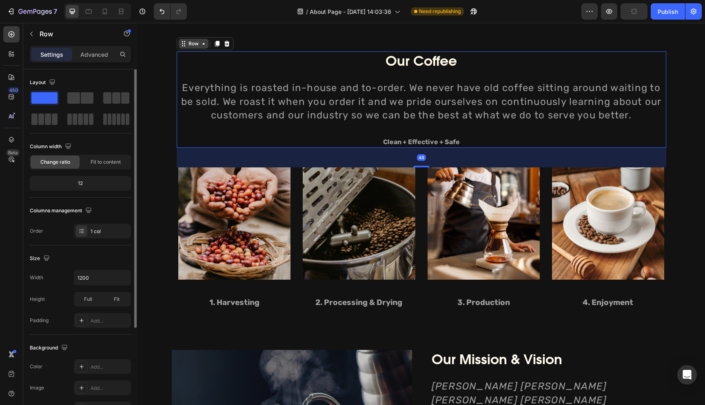
click at [196, 45] on div "Row" at bounding box center [193, 43] width 13 height 7
click at [91, 282] on input "1200" at bounding box center [102, 277] width 56 height 15
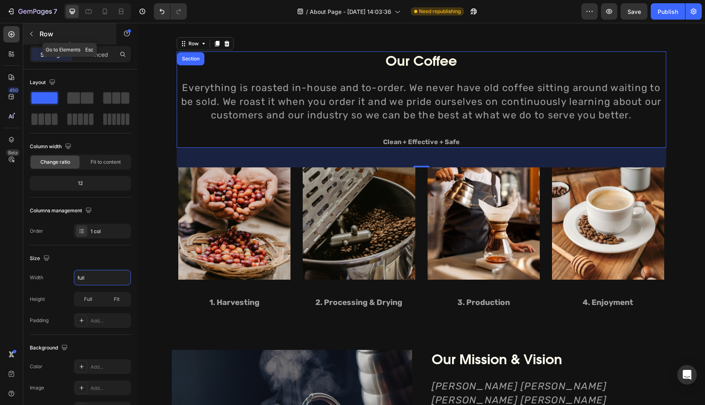
type input "1200"
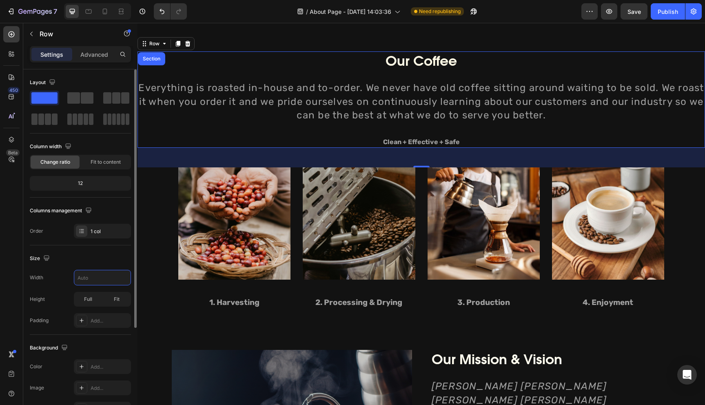
click at [105, 252] on div "Size" at bounding box center [80, 258] width 101 height 13
click at [99, 278] on input "text" at bounding box center [102, 277] width 56 height 15
click at [122, 277] on icon "button" at bounding box center [123, 278] width 3 height 2
click at [118, 316] on span "100%" at bounding box center [116, 313] width 13 height 7
type input "100%"
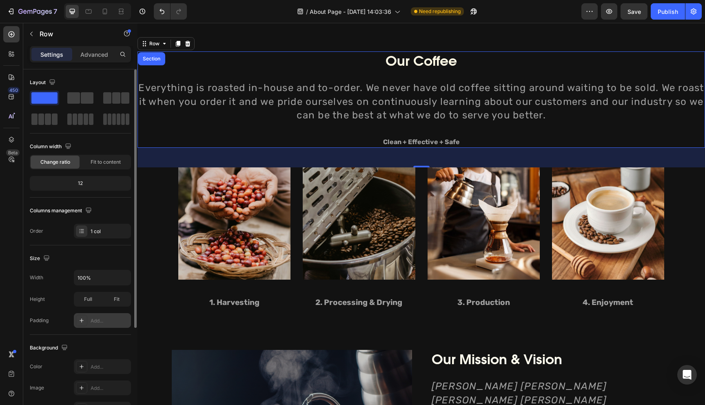
click at [97, 319] on div "Add..." at bounding box center [110, 320] width 38 height 7
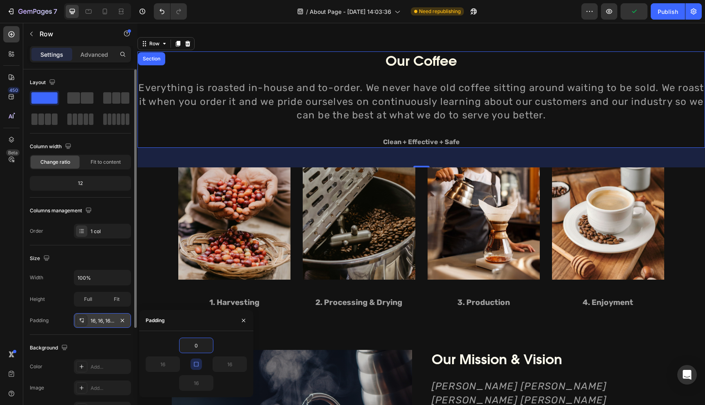
type input "0"
click at [199, 364] on icon "button" at bounding box center [196, 364] width 7 height 7
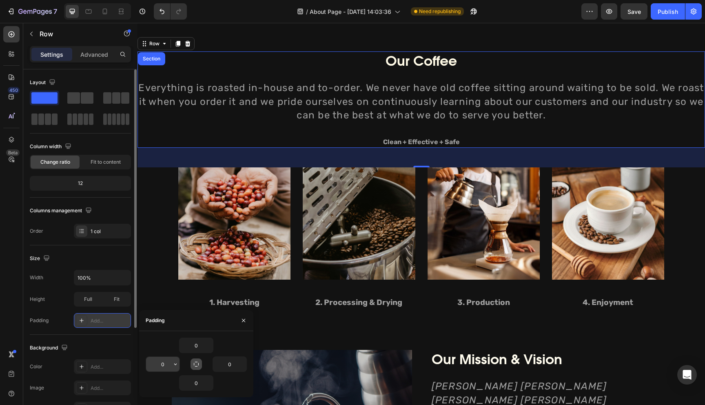
click at [161, 362] on input "0" at bounding box center [162, 364] width 33 height 15
type input "="
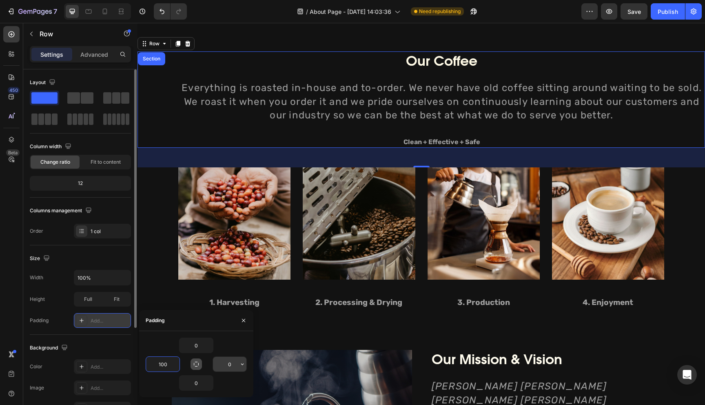
type input "100"
click at [232, 361] on input "0" at bounding box center [229, 364] width 33 height 15
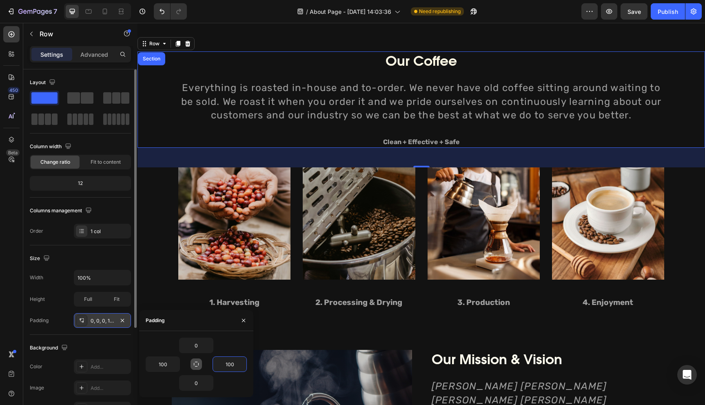
type input "100"
click at [193, 126] on div "Our Coffee Heading Everything is roasted in-house and to-order. We never have o…" at bounding box center [421, 99] width 486 height 96
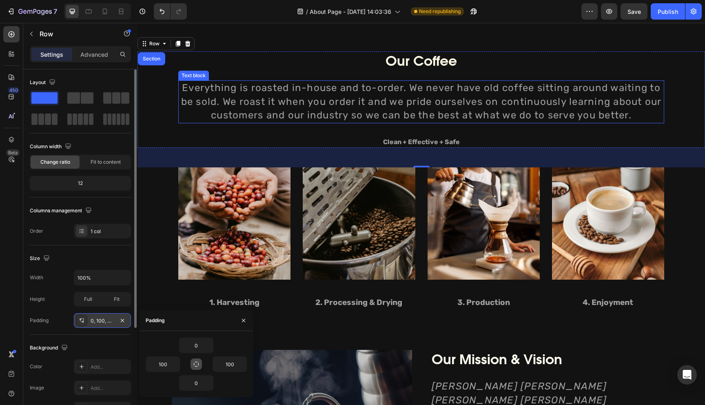
click at [193, 114] on p "Everything is roasted in-house and to-order. We never have old coffee sitting a…" at bounding box center [421, 101] width 484 height 41
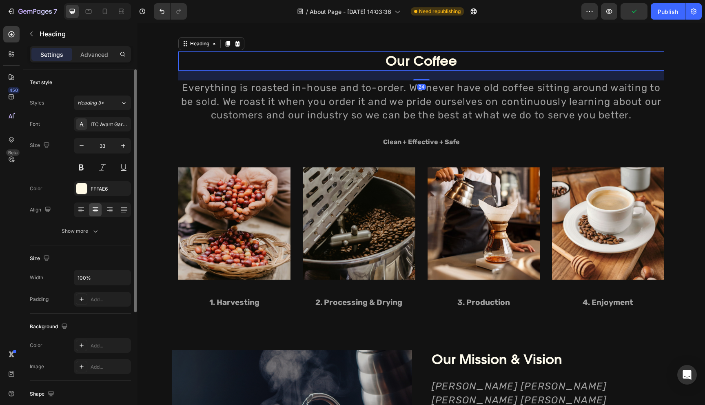
click at [238, 56] on p "Our Coffee" at bounding box center [421, 61] width 484 height 18
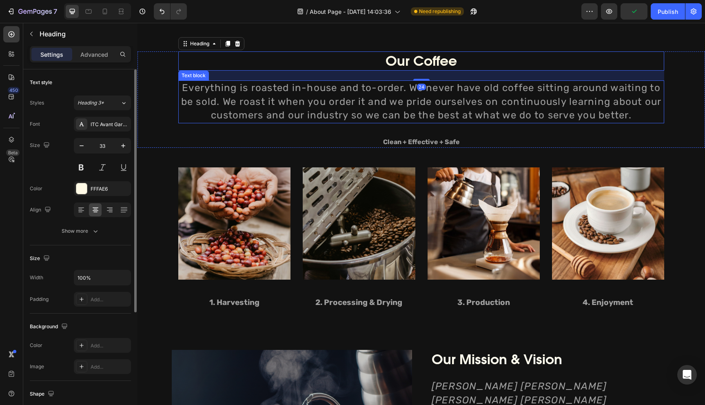
click at [213, 108] on p "Everything is roasted in-house and to-order. We never have old coffee sitting a…" at bounding box center [421, 101] width 484 height 41
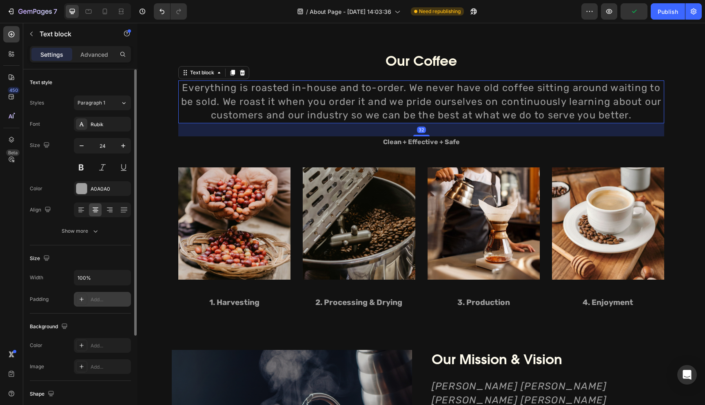
click at [96, 298] on div "Add..." at bounding box center [110, 299] width 38 height 7
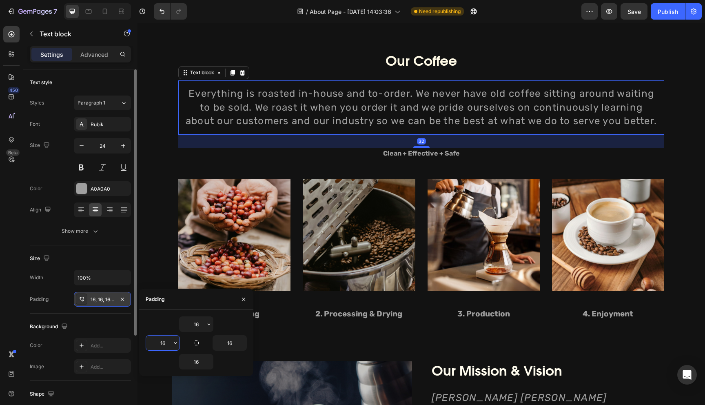
click at [155, 343] on input "16" at bounding box center [162, 342] width 33 height 15
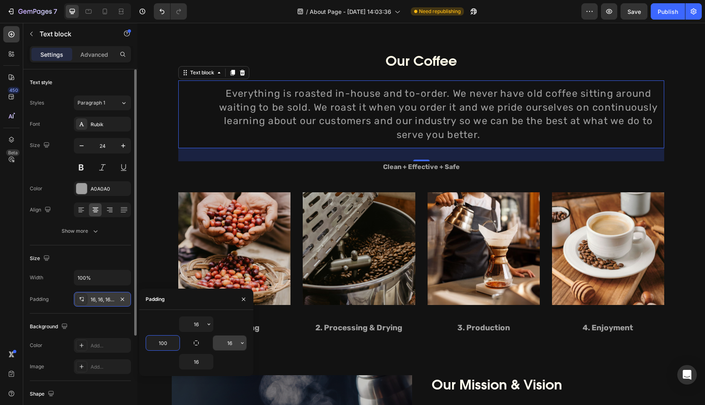
type input "100"
click at [226, 342] on input "16" at bounding box center [229, 342] width 33 height 15
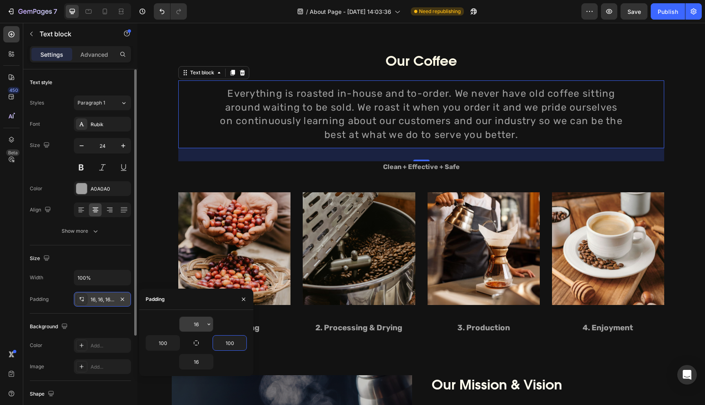
type input "100"
click at [199, 323] on input "16" at bounding box center [195, 324] width 33 height 15
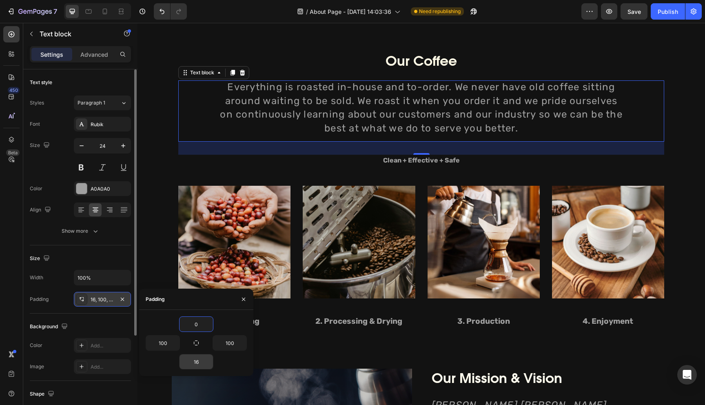
type input "0"
click at [198, 363] on input "16" at bounding box center [195, 361] width 33 height 15
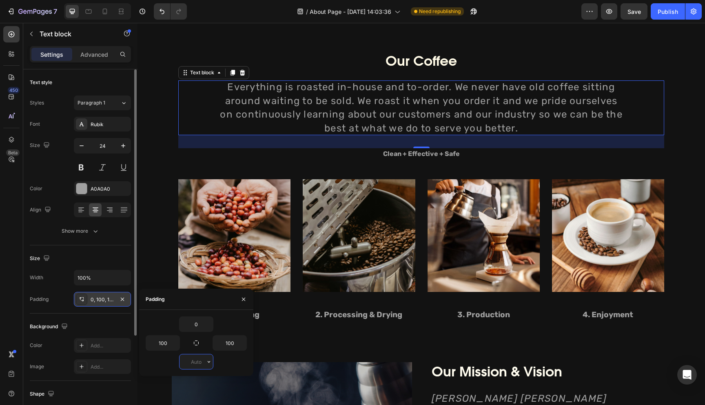
type input "0"
click at [286, 151] on p "Clean + Effective + Safe" at bounding box center [421, 154] width 484 height 10
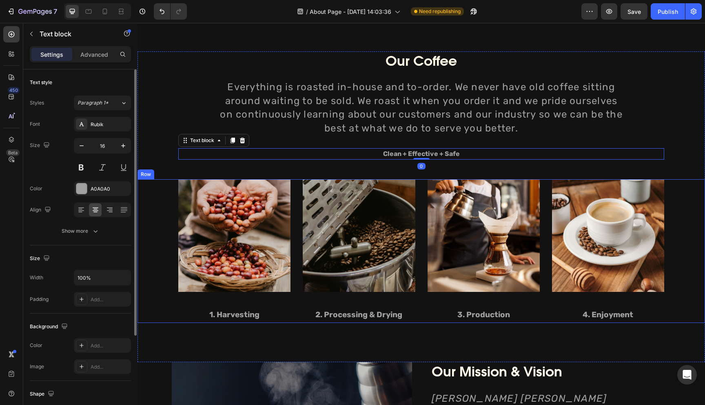
click at [149, 207] on div "Image 1. Harvesting Text block Image 2. Processing & Drying Text block Image 3.…" at bounding box center [420, 251] width 567 height 144
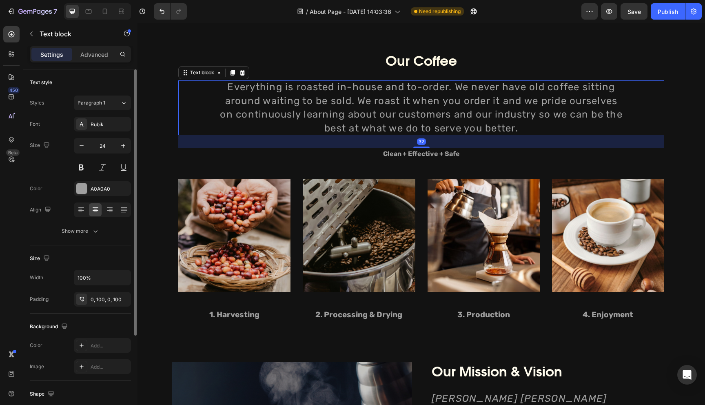
click at [221, 106] on p "Everything is roasted in-house and to-order. We never have old coffee sitting a…" at bounding box center [421, 107] width 404 height 55
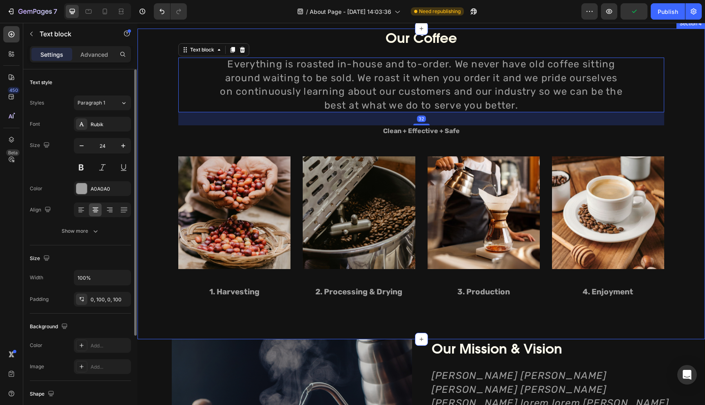
scroll to position [635, 0]
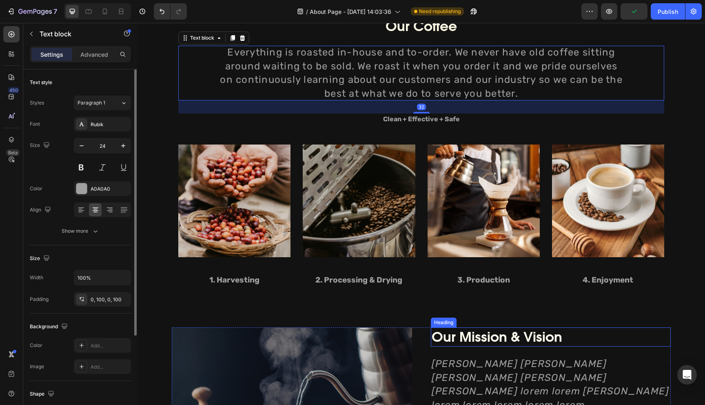
click at [610, 339] on p "Our Mission & Vision" at bounding box center [551, 337] width 239 height 18
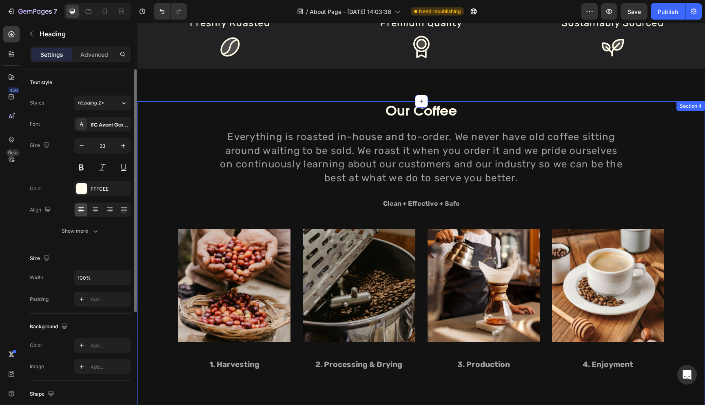
scroll to position [549, 0]
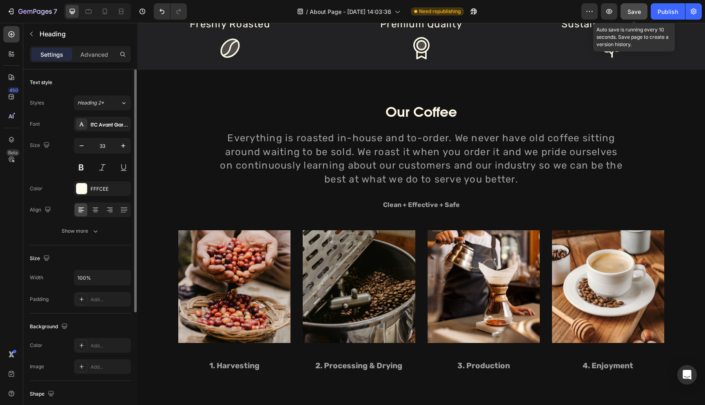
click at [633, 10] on span "Save" at bounding box center [633, 11] width 13 height 7
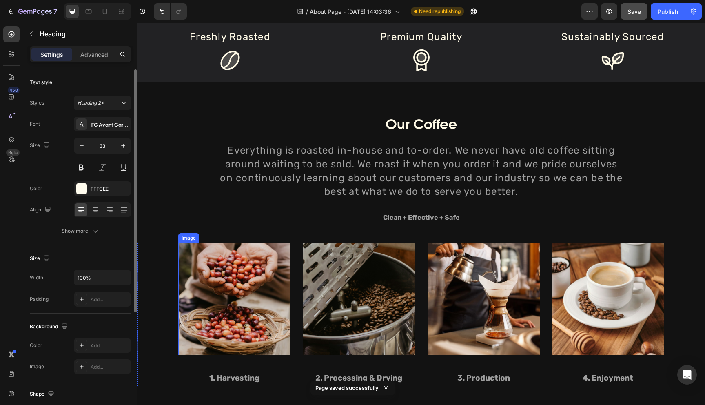
scroll to position [530, 0]
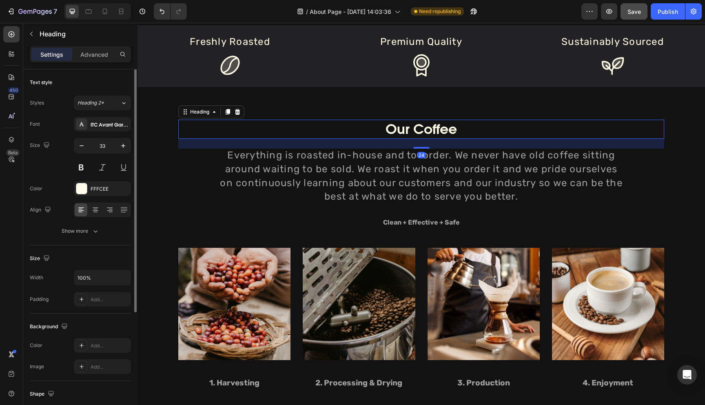
click at [410, 133] on p "Our Coffee" at bounding box center [421, 129] width 484 height 18
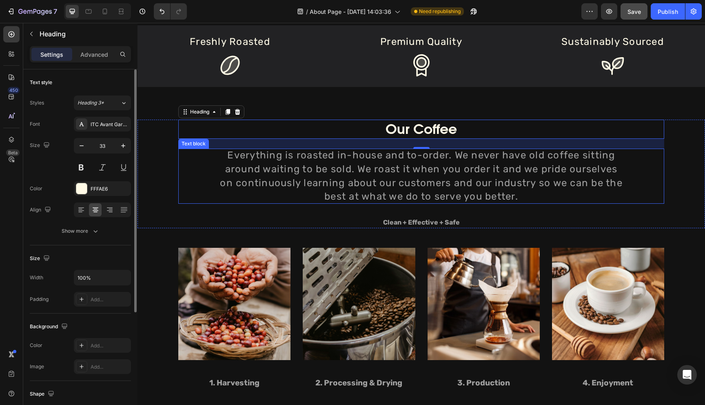
click at [359, 179] on p "Everything is roasted in-house and to-order. We never have old coffee sitting a…" at bounding box center [421, 175] width 404 height 55
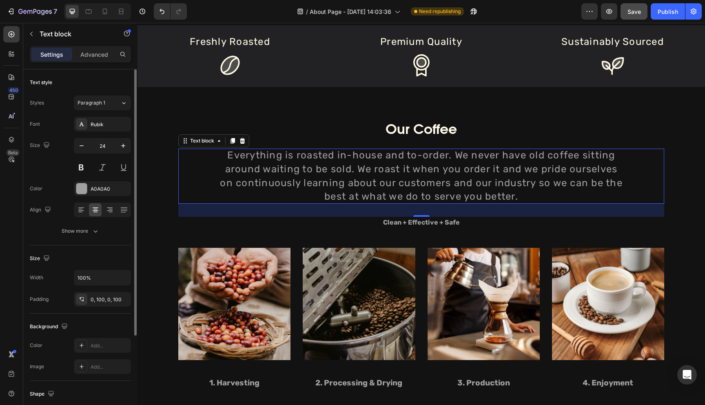
click at [344, 174] on p "Everything is roasted in-house and to-order. We never have old coffee sitting a…" at bounding box center [421, 175] width 404 height 55
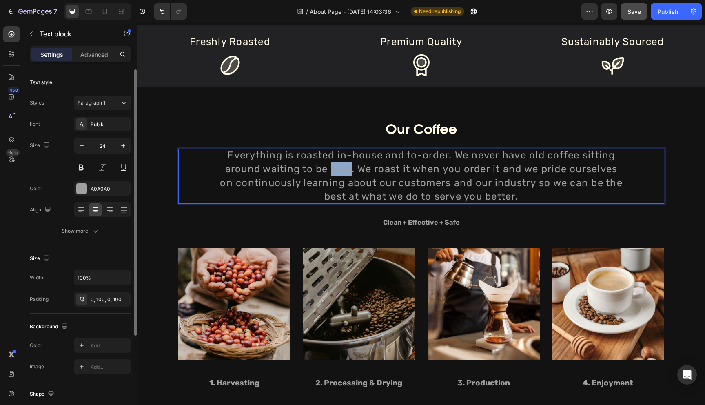
click at [344, 174] on p "Everything is roasted in-house and to-order. We never have old coffee sitting a…" at bounding box center [421, 175] width 404 height 55
copy p "Everything is roasted in-house and to-order. We never have old coffee sitting a…"
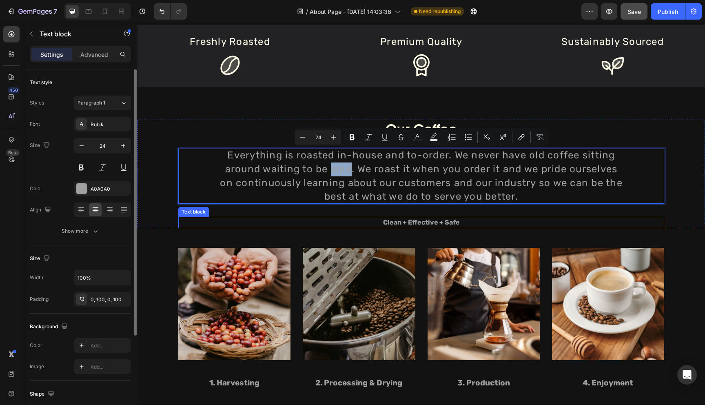
click at [397, 224] on p "Clean + Effective + Safe" at bounding box center [421, 222] width 484 height 10
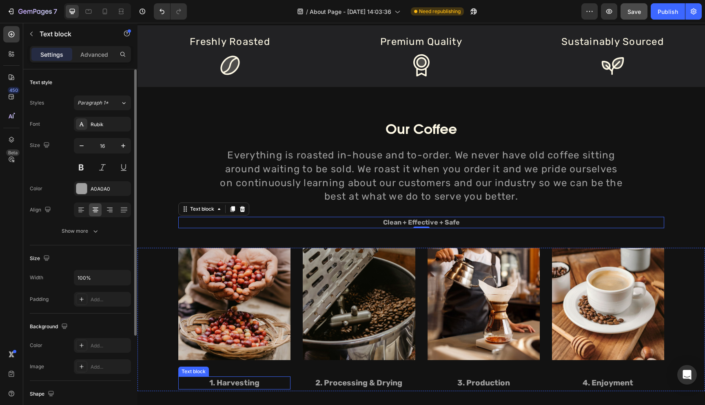
click at [239, 384] on p "1. Harvesting" at bounding box center [234, 383] width 111 height 12
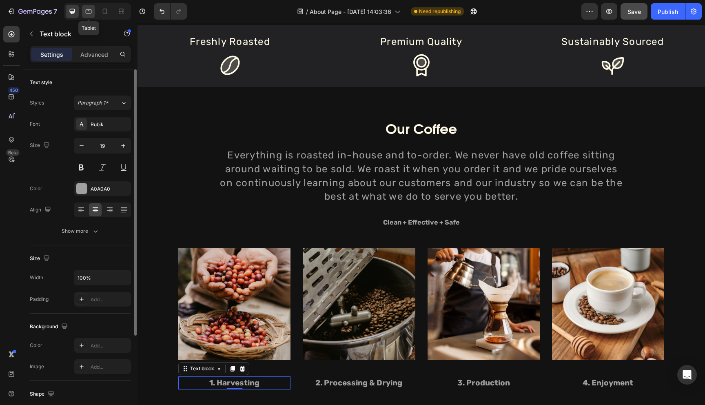
click at [91, 12] on icon at bounding box center [88, 11] width 8 height 8
type input "16"
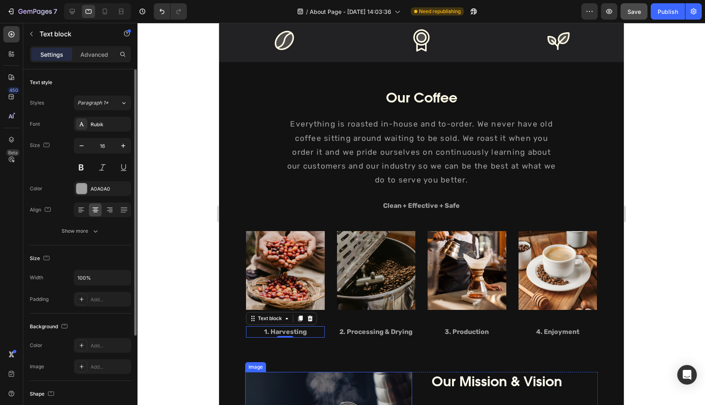
scroll to position [519, 0]
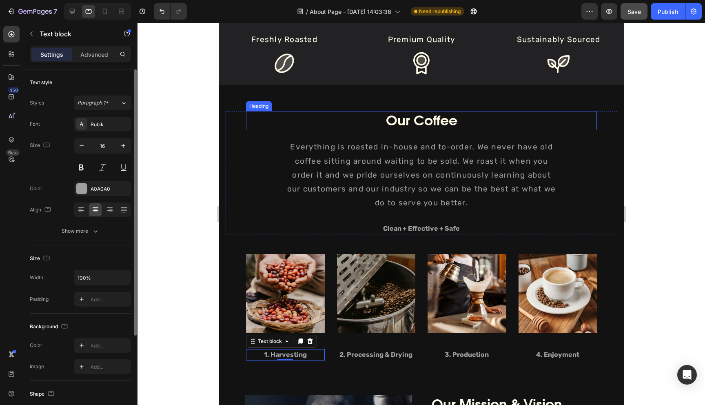
click at [395, 120] on p "Our Coffee" at bounding box center [420, 121] width 349 height 18
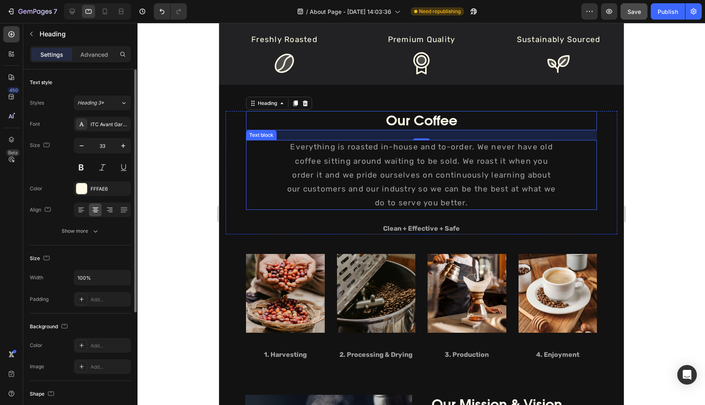
click at [317, 160] on p "Everything is roasted in-house and to-order. We never have old coffee sitting a…" at bounding box center [420, 175] width 269 height 70
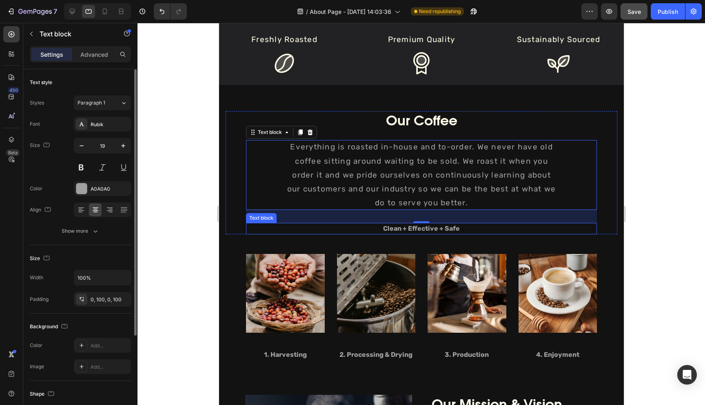
click at [426, 230] on p "Clean + Effective + Safe" at bounding box center [420, 229] width 349 height 10
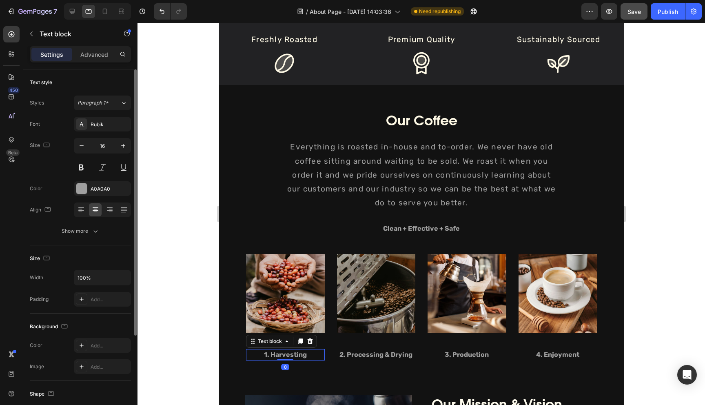
click at [284, 354] on p "1. Harvesting" at bounding box center [284, 355] width 77 height 10
click at [102, 13] on icon at bounding box center [105, 11] width 8 height 8
type input "17"
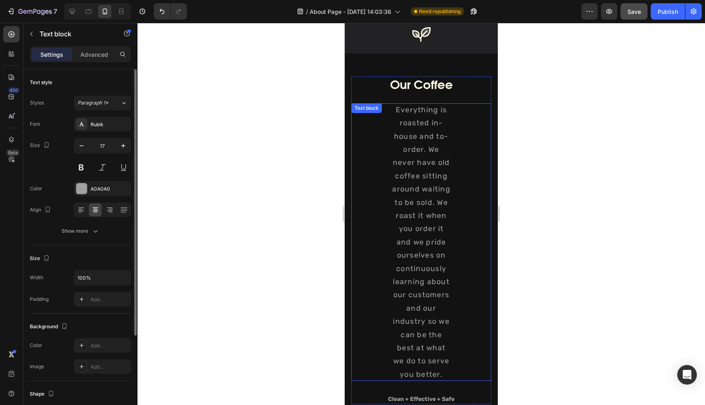
scroll to position [606, 0]
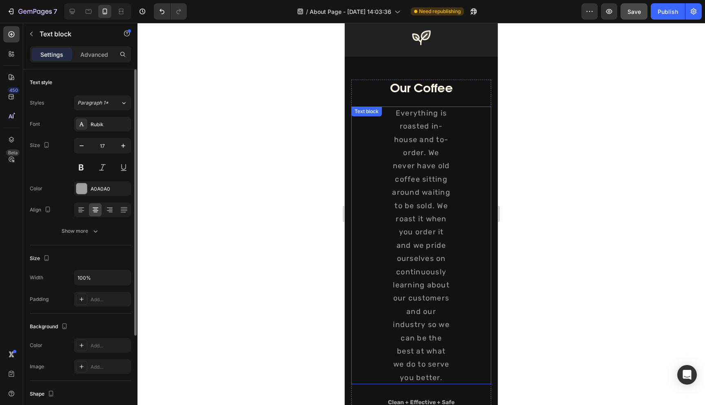
click at [383, 149] on div "Everything is roasted in-house and to-order. We never have old coffee sitting a…" at bounding box center [421, 245] width 140 height 278
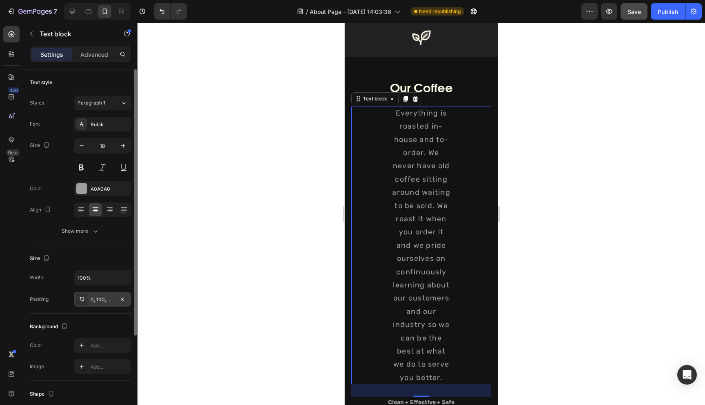
click at [103, 299] on div "0, 100, 0, 100" at bounding box center [103, 299] width 24 height 7
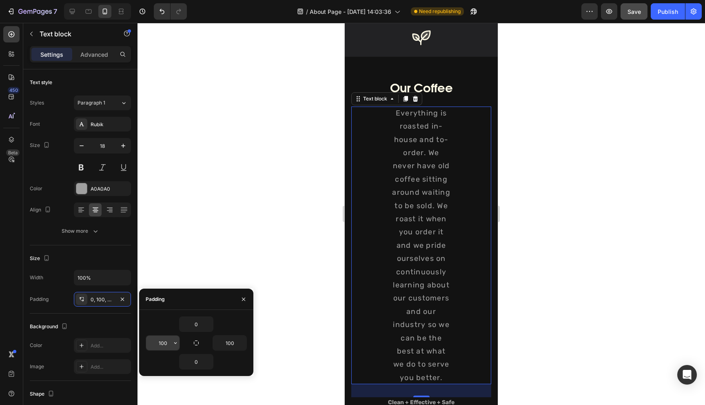
click at [166, 342] on input "100" at bounding box center [162, 342] width 33 height 15
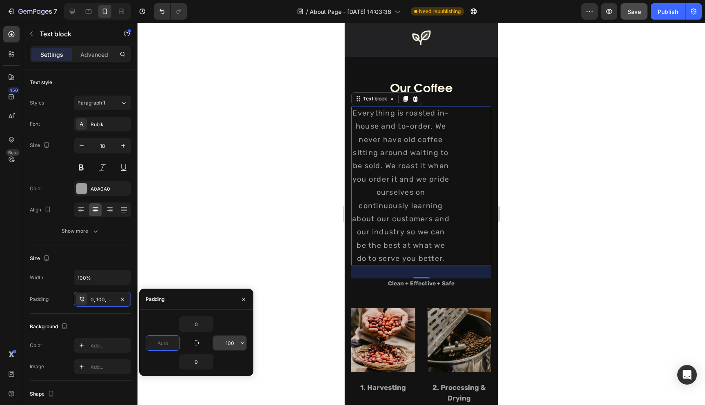
type input "0"
click at [226, 341] on input "100" at bounding box center [229, 342] width 33 height 15
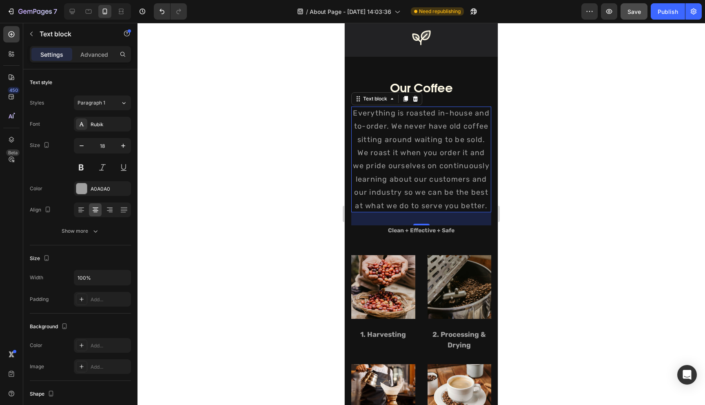
click at [273, 185] on div at bounding box center [420, 214] width 567 height 382
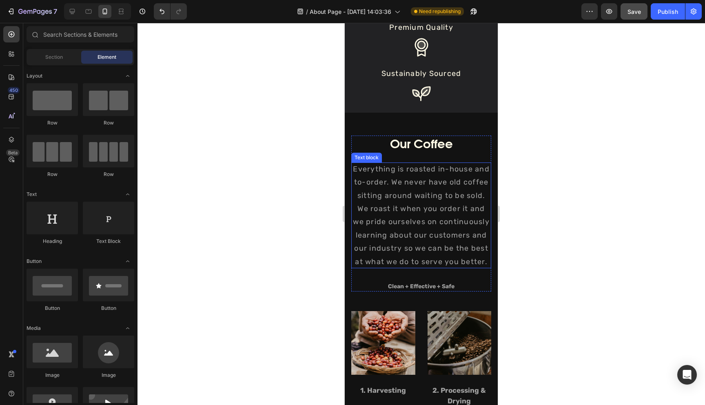
scroll to position [522, 0]
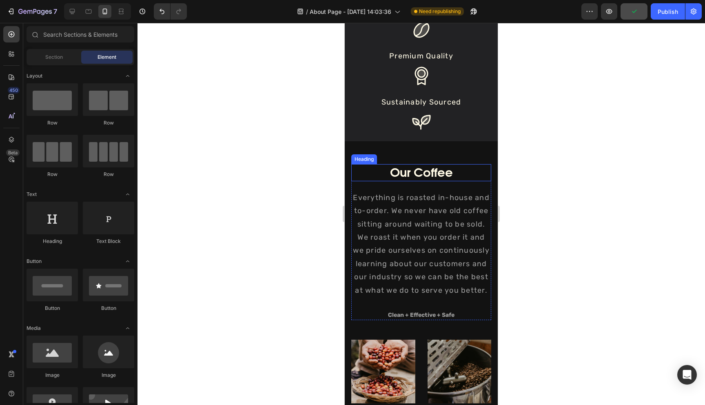
click at [409, 170] on p "Our Coffee" at bounding box center [421, 173] width 138 height 16
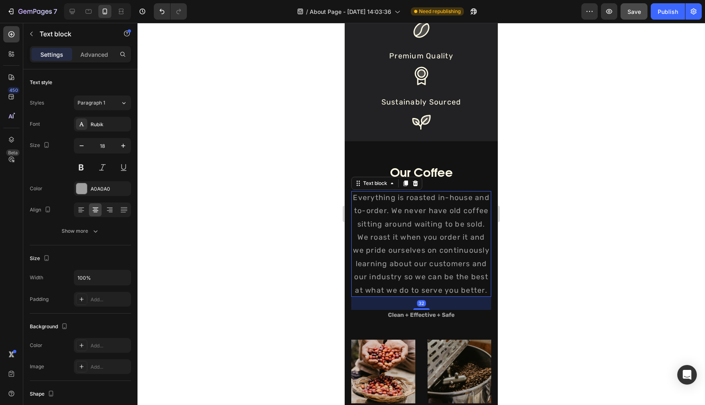
click at [400, 226] on p "Everything is roasted in-house and to-order. We never have old coffee sitting a…" at bounding box center [421, 244] width 140 height 106
click at [397, 317] on p "Clean + Effective + Safe" at bounding box center [421, 314] width 138 height 9
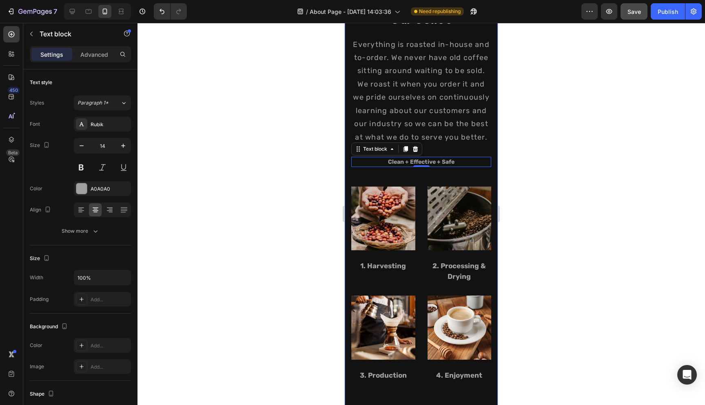
scroll to position [692, 0]
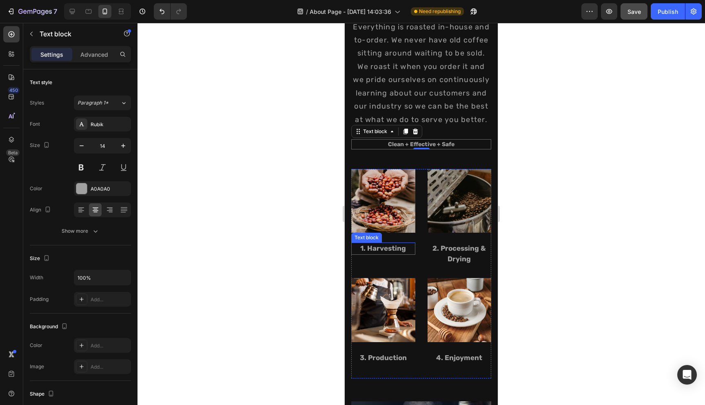
click at [385, 250] on p "1. Harvesting" at bounding box center [383, 248] width 62 height 11
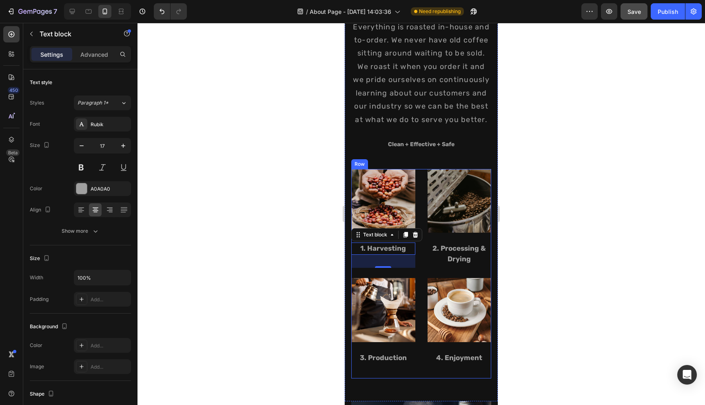
click at [422, 197] on div "Image 1. Harvesting Text block 32 Image 2. Processing & Drying Text block Image…" at bounding box center [421, 274] width 140 height 210
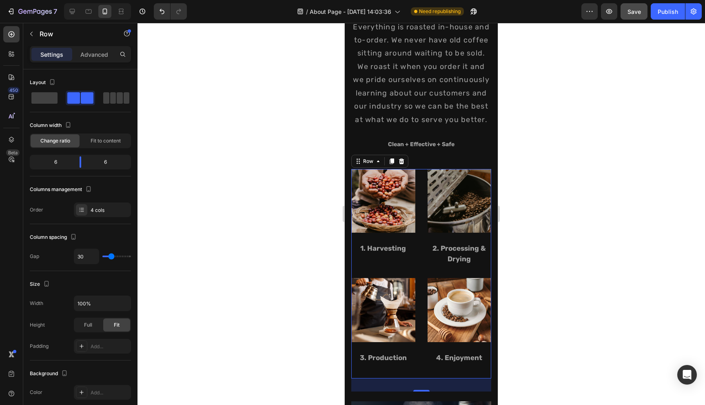
click at [253, 141] on div at bounding box center [420, 214] width 567 height 382
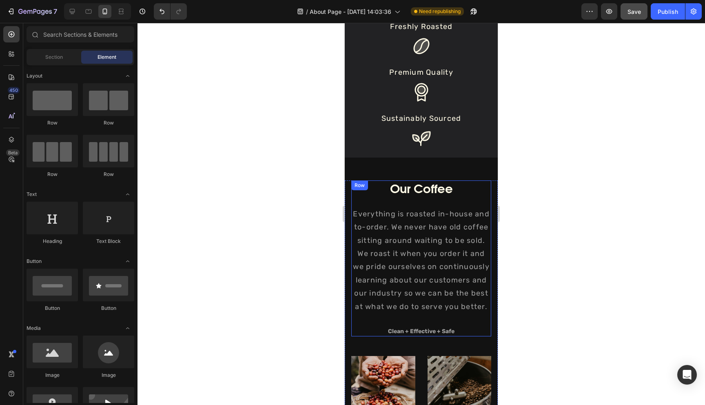
scroll to position [503, 0]
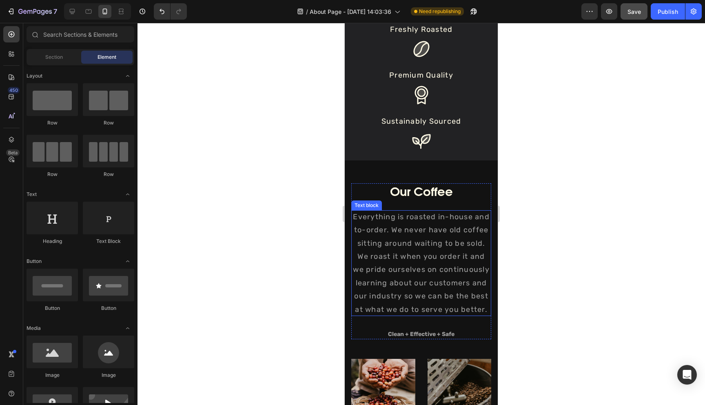
click at [412, 215] on p "Everything is roasted in-house and to-order. We never have old coffee sitting a…" at bounding box center [421, 263] width 140 height 106
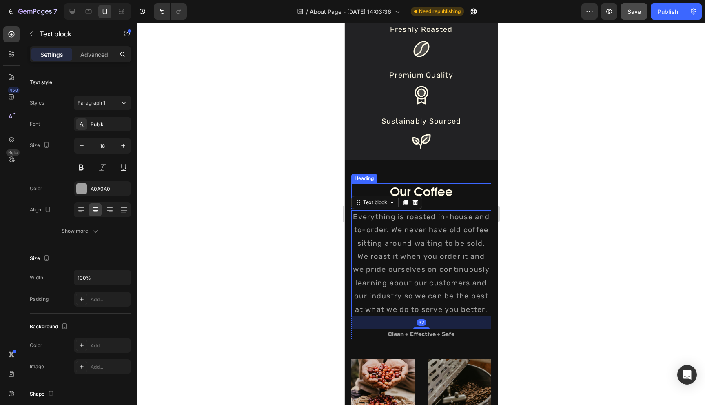
click at [415, 186] on p "Our Coffee" at bounding box center [421, 192] width 138 height 16
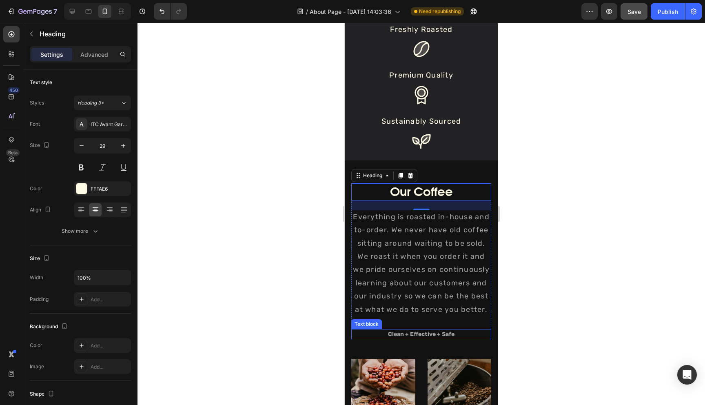
click at [417, 335] on p "Clean + Effective + Safe" at bounding box center [421, 334] width 138 height 9
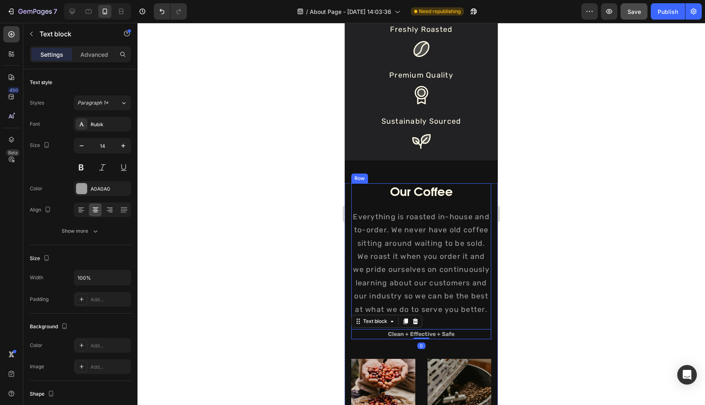
click at [447, 321] on div "Our Coffee Heading Everything is roasted in-house and to-order. We never have o…" at bounding box center [421, 261] width 140 height 156
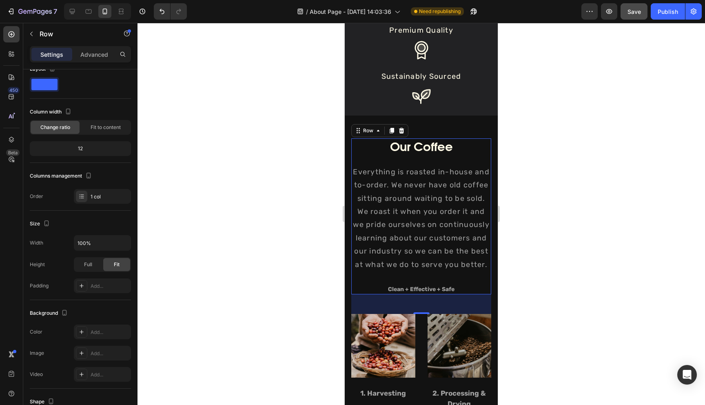
scroll to position [556, 0]
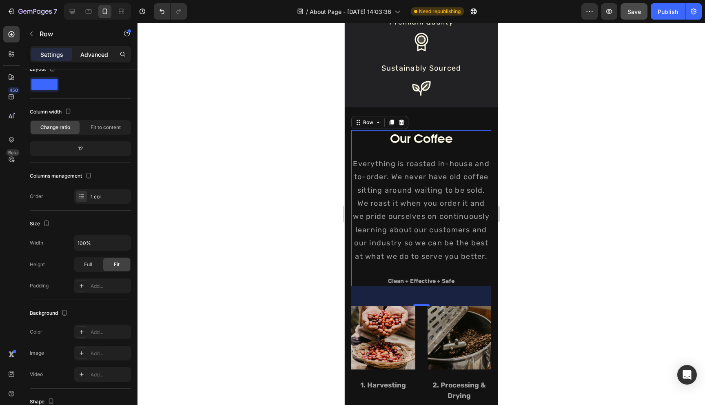
click at [87, 56] on p "Advanced" at bounding box center [94, 54] width 28 height 9
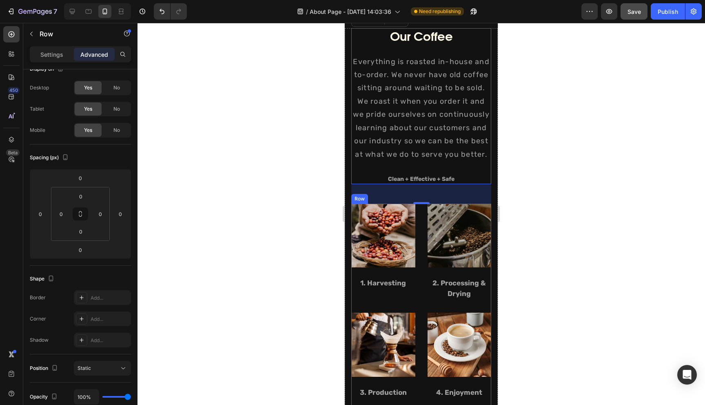
scroll to position [671, 0]
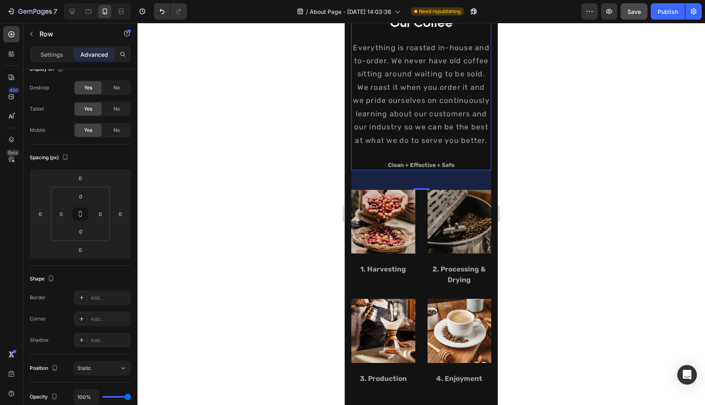
click at [408, 177] on div "48" at bounding box center [421, 180] width 140 height 20
click at [419, 204] on div "Image 1. Harvesting Text block Image 2. Processing & Drying Text block Image 3.…" at bounding box center [421, 295] width 140 height 210
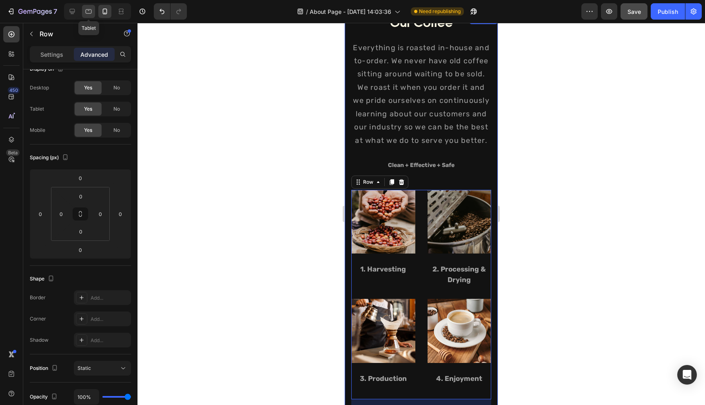
click at [93, 13] on div at bounding box center [88, 11] width 13 height 13
type input "32"
type input "50"
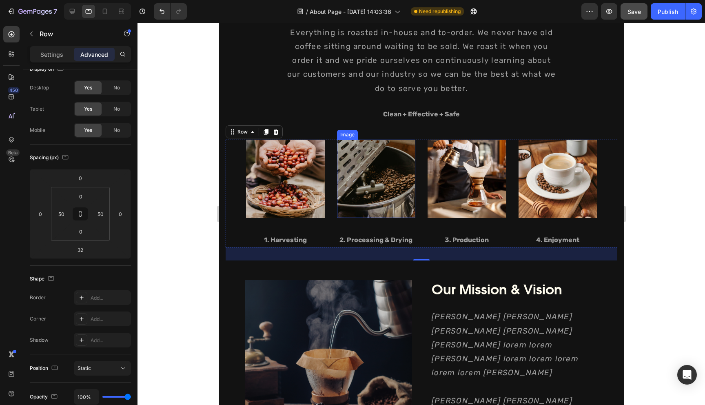
scroll to position [652, 0]
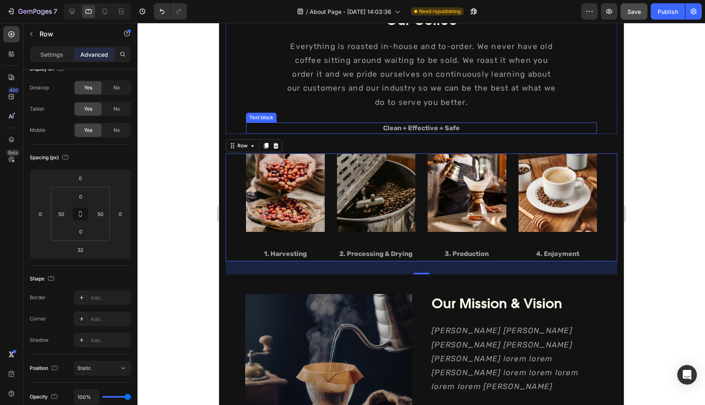
click at [420, 128] on p "Clean + Effective + Safe" at bounding box center [420, 128] width 349 height 10
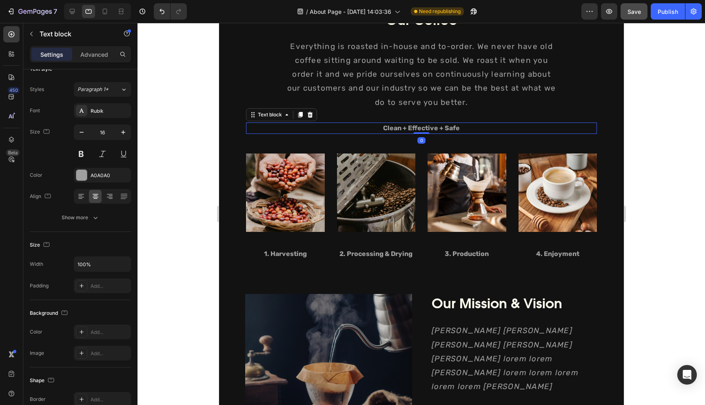
scroll to position [0, 0]
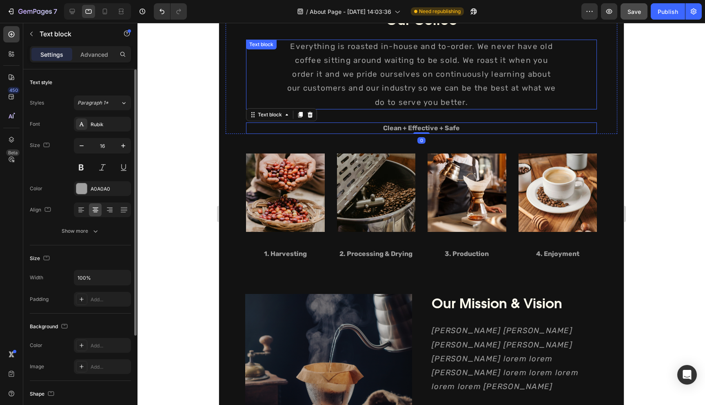
click at [344, 113] on div "Our Coffee Heading Everything is roasted in-house and to-order. We never have o…" at bounding box center [421, 72] width 351 height 123
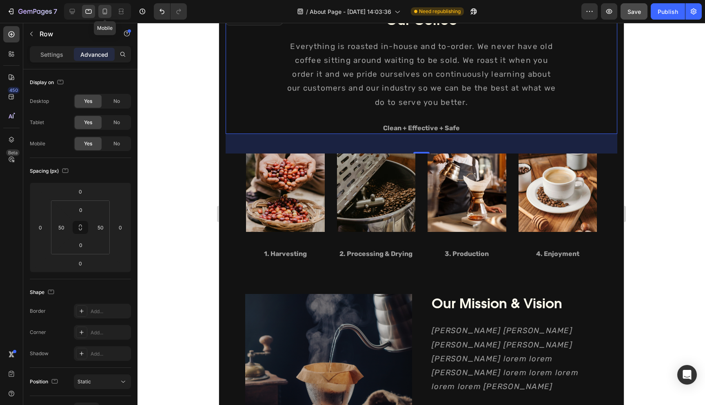
click at [102, 11] on icon at bounding box center [105, 11] width 8 height 8
type input "0"
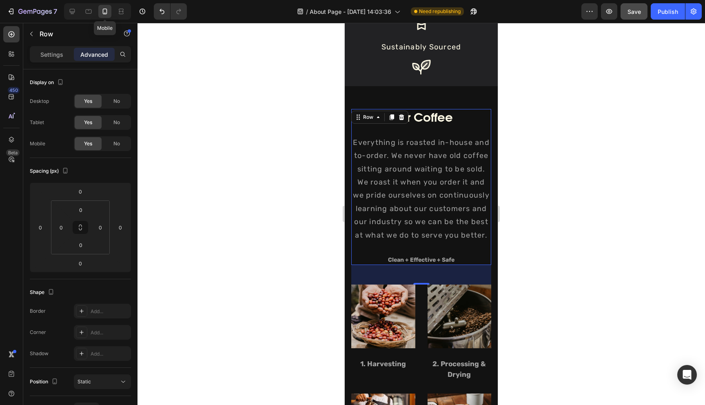
scroll to position [576, 0]
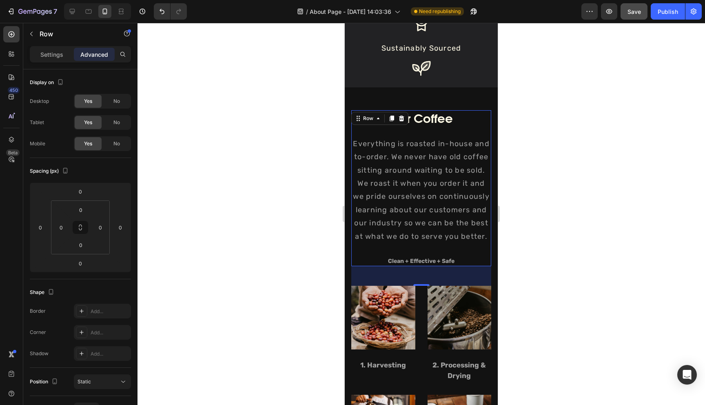
click at [402, 272] on div "48" at bounding box center [421, 276] width 140 height 20
click at [71, 9] on icon at bounding box center [72, 11] width 5 height 5
type input "48"
type input "100"
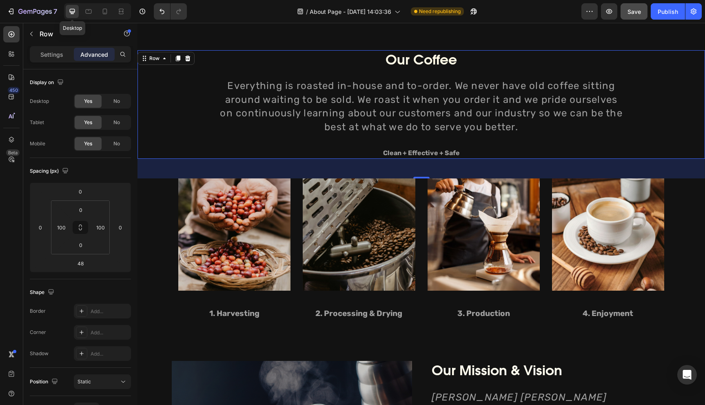
scroll to position [533, 0]
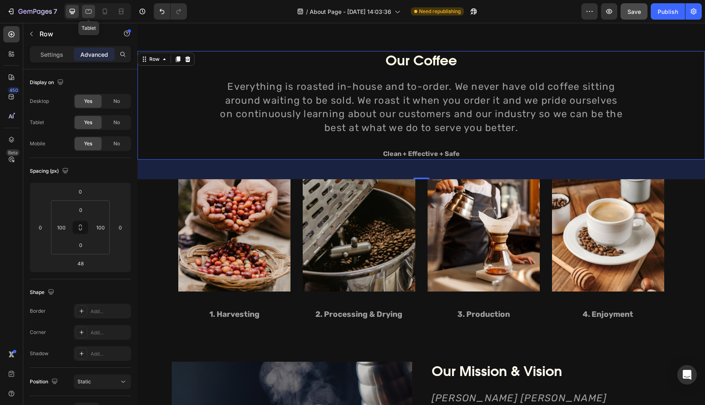
click at [91, 14] on icon at bounding box center [88, 11] width 8 height 8
type input "0"
type input "50"
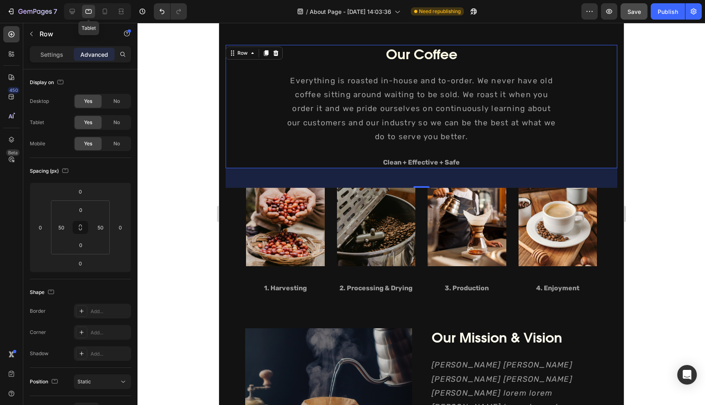
scroll to position [526, 0]
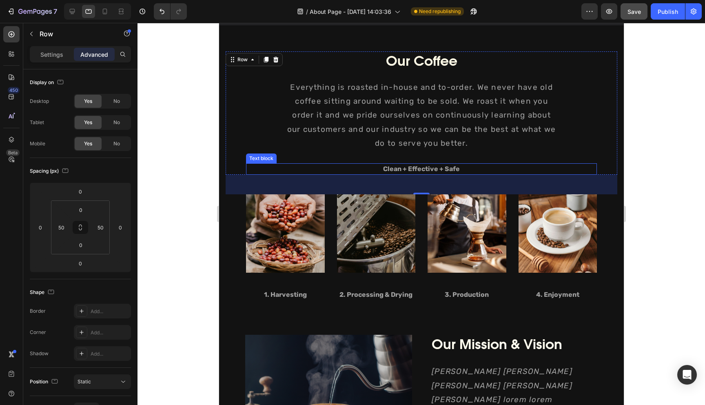
click at [431, 171] on p "Clean + Effective + Safe" at bounding box center [420, 169] width 349 height 10
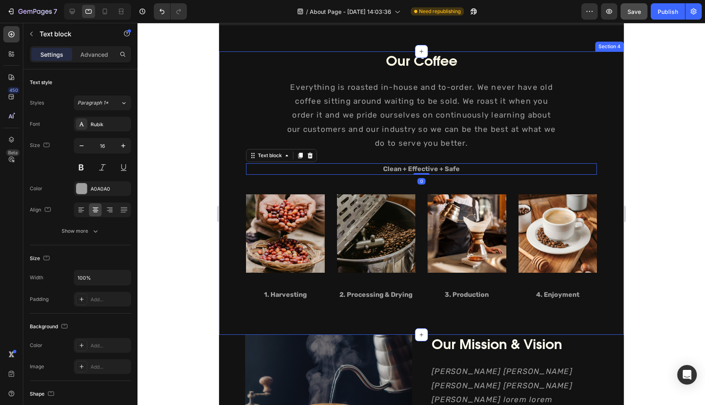
click at [442, 183] on div "Our Coffee Heading Everything is roasted in-house and to-order. We never have o…" at bounding box center [421, 183] width 392 height 264
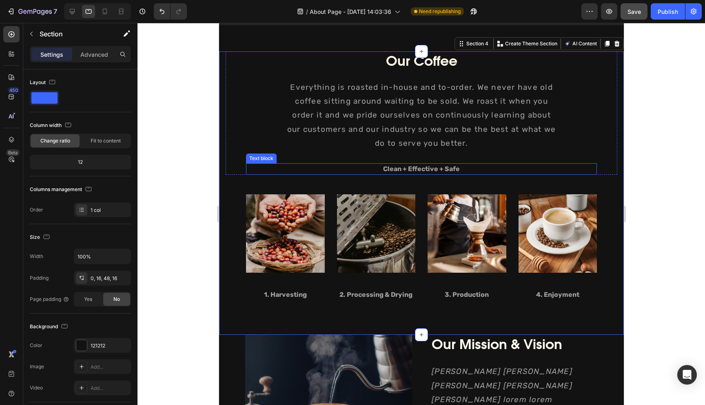
click at [454, 168] on p "Clean + Effective + Safe" at bounding box center [420, 169] width 349 height 10
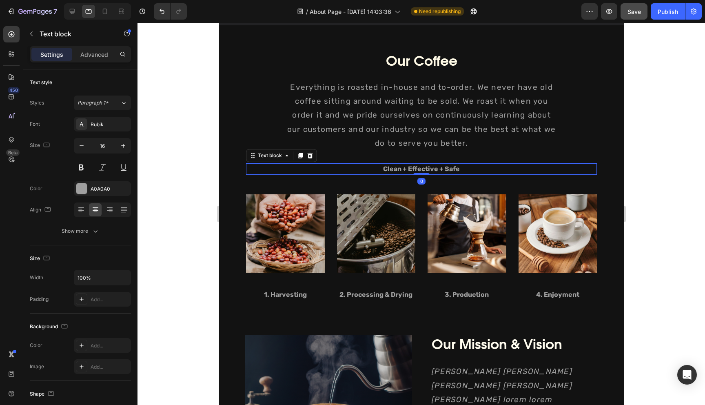
click at [485, 155] on div "Our Coffee Heading Everything is roasted in-house and to-order. We never have o…" at bounding box center [421, 112] width 351 height 123
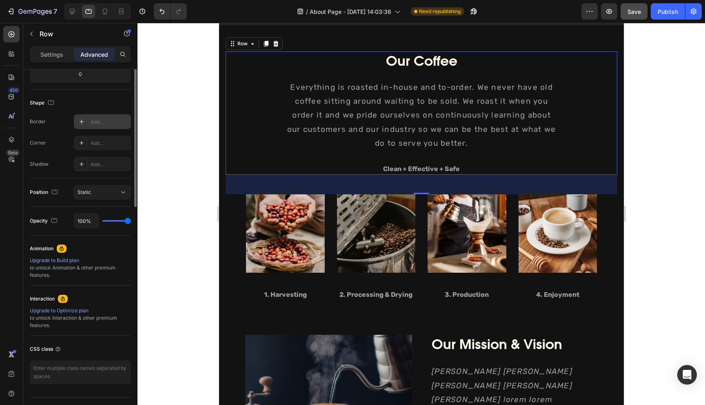
scroll to position [208, 0]
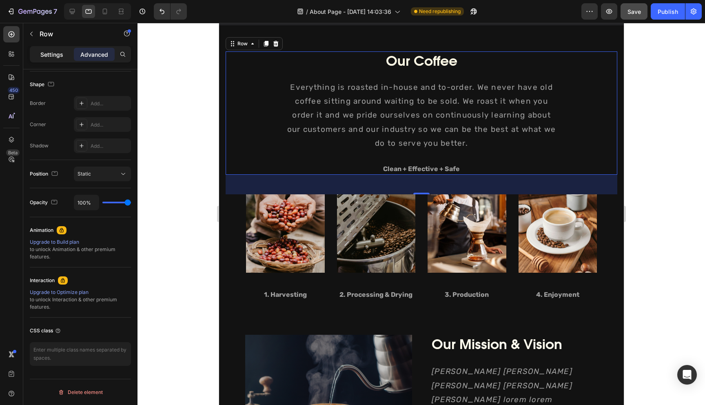
click at [62, 54] on p "Settings" at bounding box center [51, 54] width 23 height 9
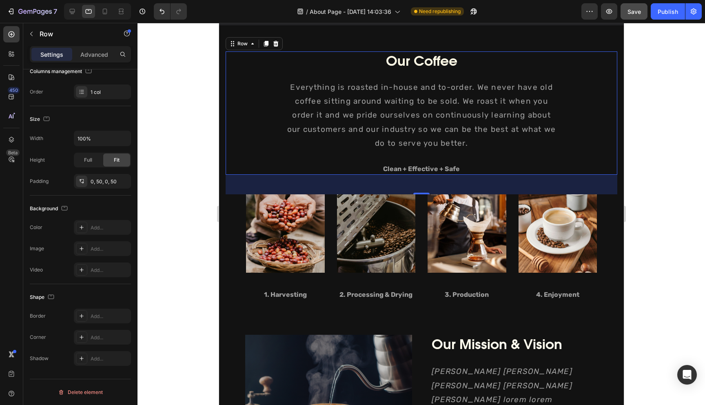
click at [430, 187] on div "48" at bounding box center [421, 185] width 392 height 20
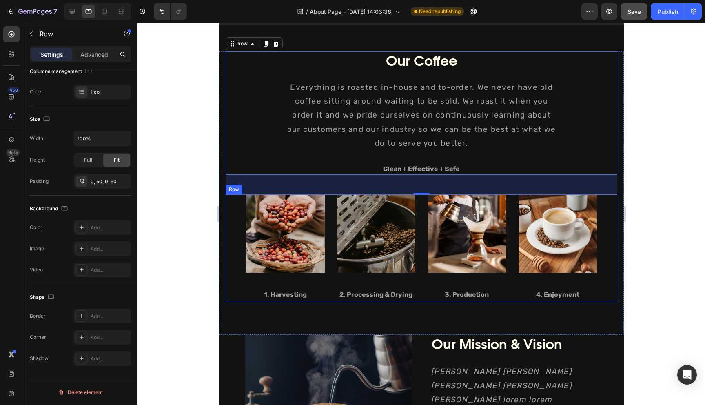
click at [422, 195] on div "Image 1. Harvesting Text block Image 2. Processing & Drying Text block Image 3.…" at bounding box center [421, 248] width 392 height 108
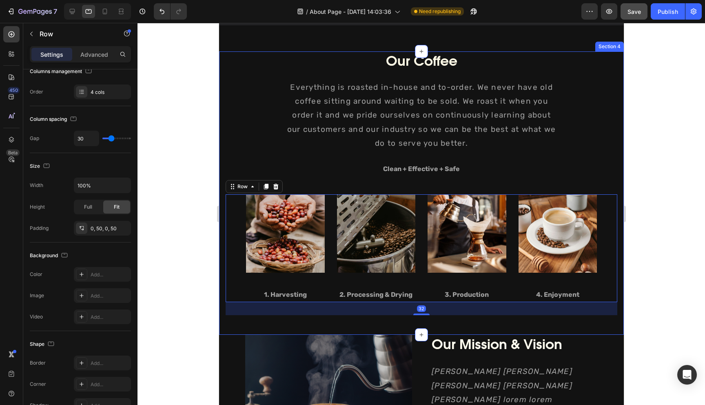
click at [411, 175] on div "Our Coffee Heading Everything is roasted in-house and to-order. We never have o…" at bounding box center [421, 183] width 392 height 264
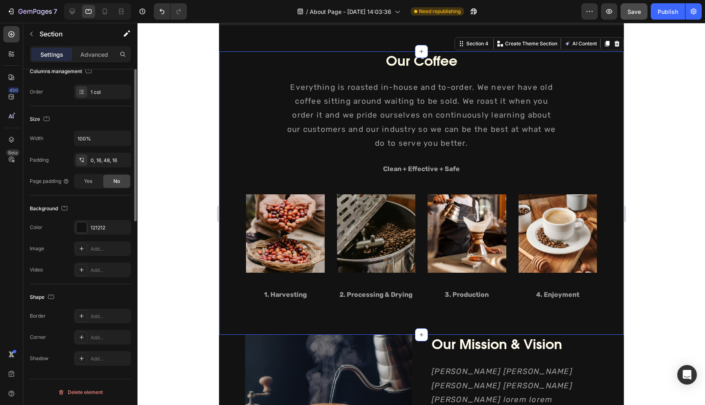
scroll to position [0, 0]
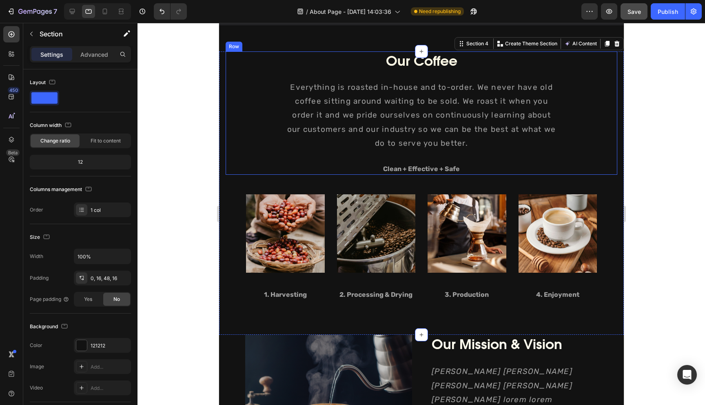
click at [367, 158] on div "Our Coffee Heading Everything is roasted in-house and to-order. We never have o…" at bounding box center [421, 112] width 351 height 123
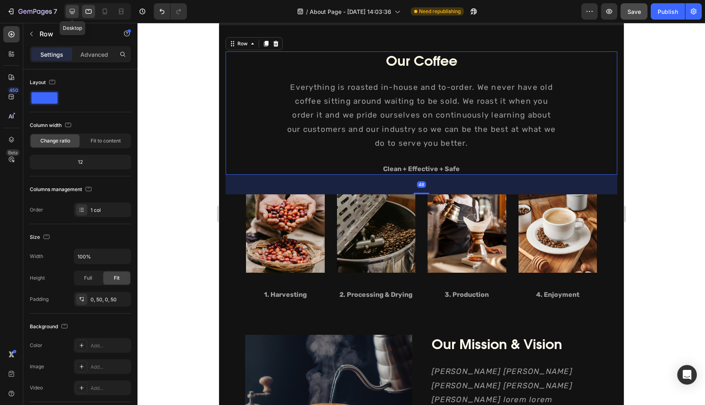
click at [73, 13] on icon at bounding box center [72, 11] width 5 height 5
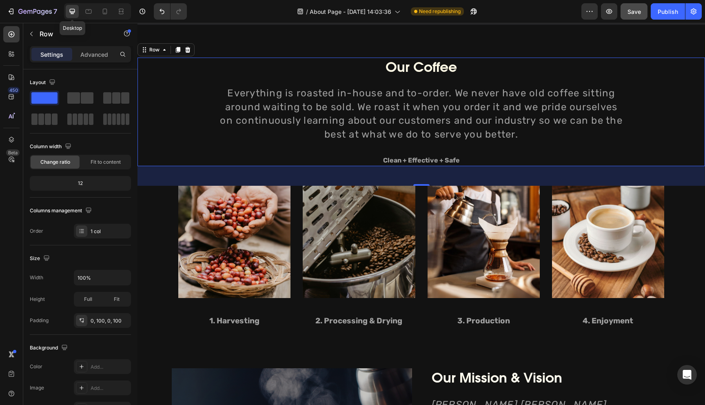
scroll to position [532, 0]
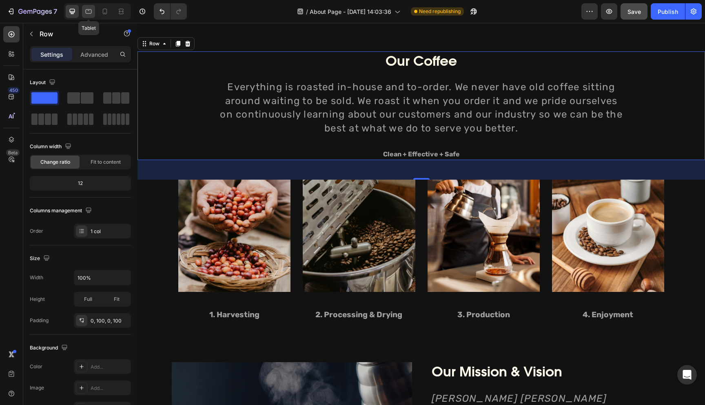
click at [89, 14] on icon at bounding box center [88, 11] width 8 height 8
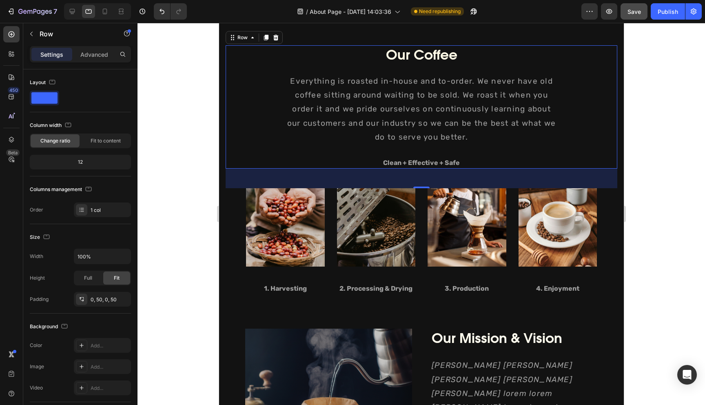
scroll to position [526, 0]
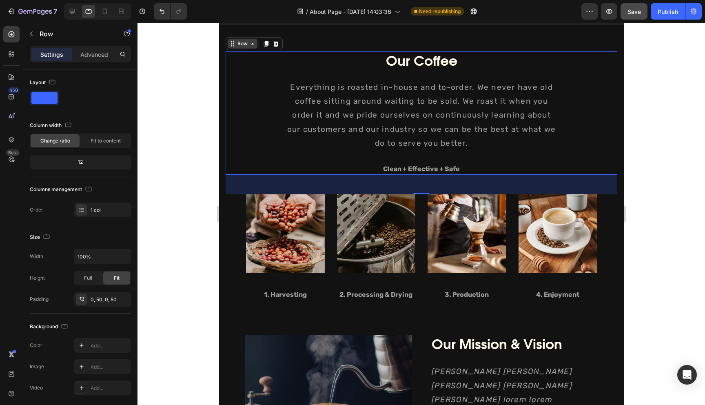
click at [248, 45] on div "Row" at bounding box center [241, 43] width 13 height 7
click at [373, 179] on div "48" at bounding box center [421, 185] width 392 height 20
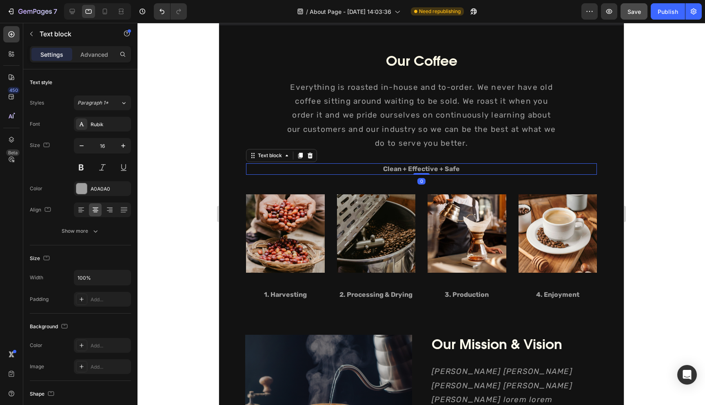
click at [365, 165] on p "Clean + Effective + Safe" at bounding box center [420, 169] width 349 height 10
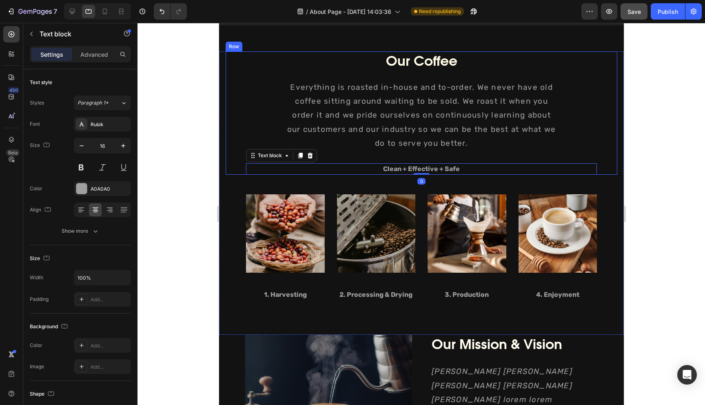
click at [409, 157] on div "Our Coffee Heading Everything is roasted in-house and to-order. We never have o…" at bounding box center [421, 112] width 351 height 123
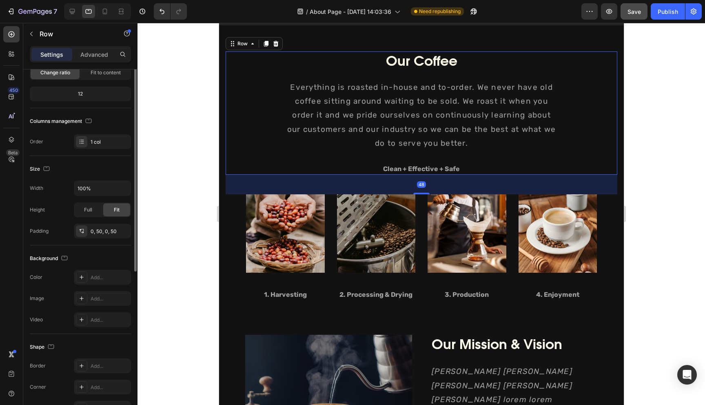
scroll to position [118, 0]
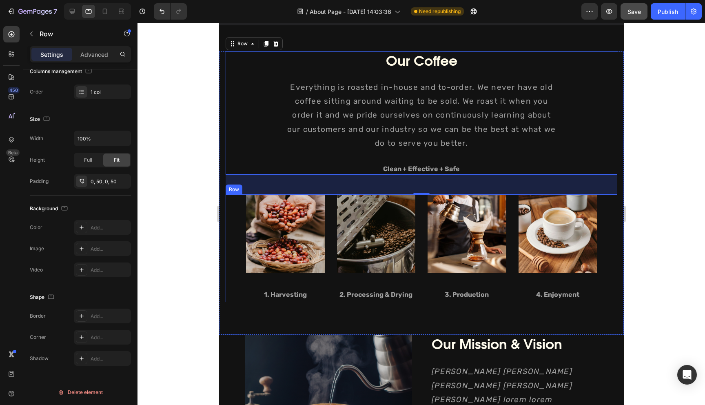
click at [420, 198] on div "Image 1. Harvesting Text block Image 2. Processing & Drying Text block Image 3.…" at bounding box center [421, 248] width 392 height 108
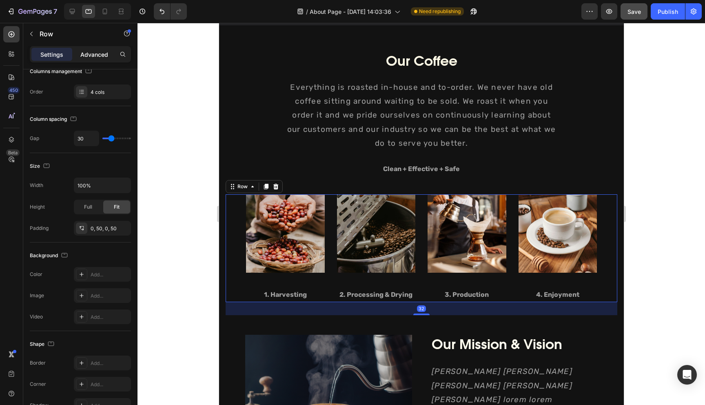
click at [80, 53] on p "Advanced" at bounding box center [94, 54] width 28 height 9
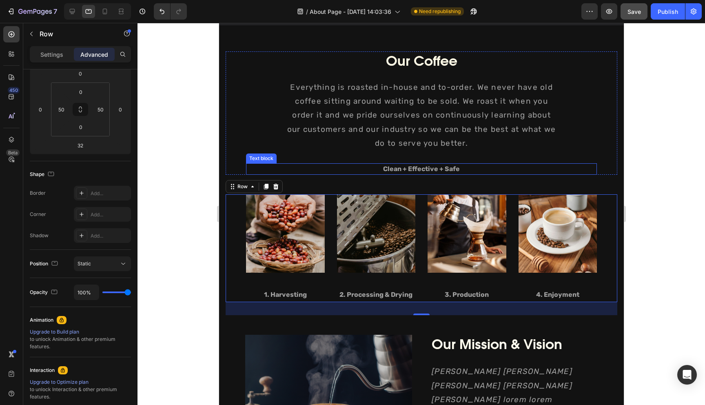
click at [353, 172] on p "Clean + Effective + Safe" at bounding box center [420, 169] width 349 height 10
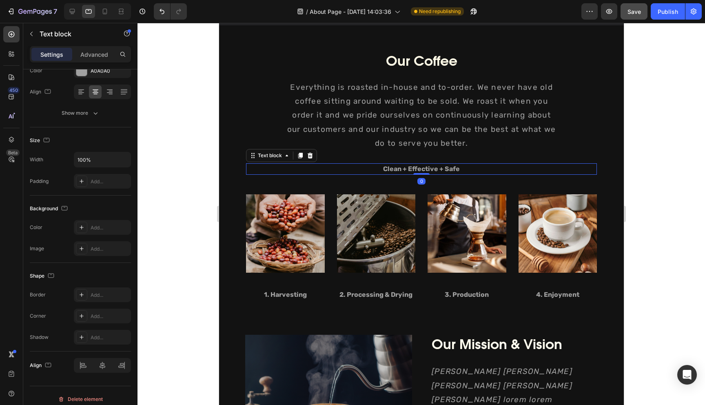
scroll to position [0, 0]
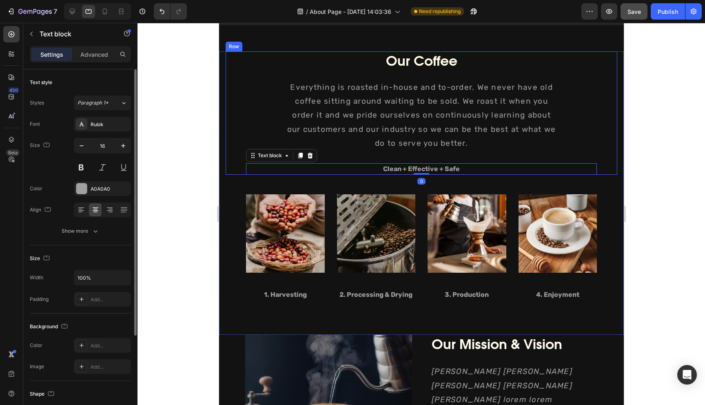
click at [454, 159] on div "Our Coffee Heading Everything is roasted in-house and to-order. We never have o…" at bounding box center [421, 112] width 351 height 123
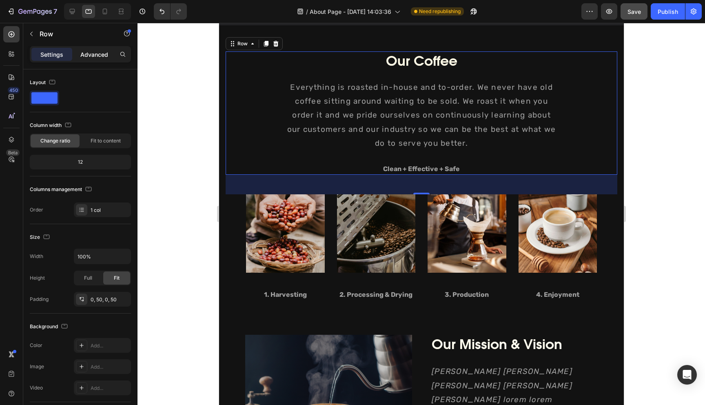
click at [99, 55] on p "Advanced" at bounding box center [94, 54] width 28 height 9
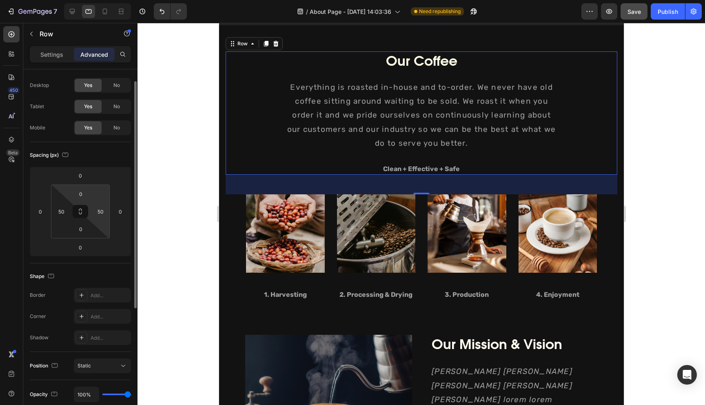
scroll to position [17, 0]
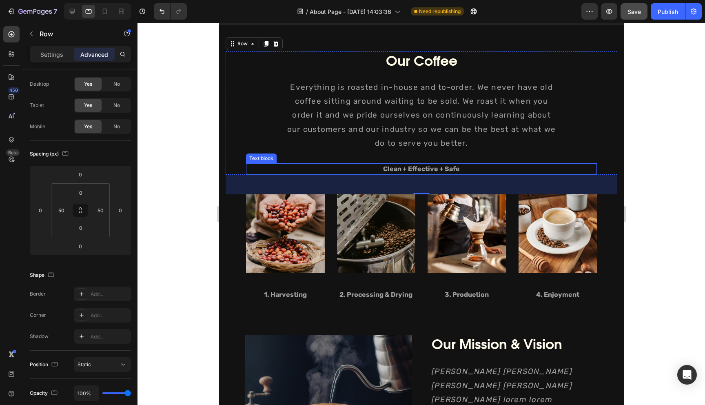
click at [416, 167] on p "Clean + Effective + Safe" at bounding box center [420, 169] width 349 height 10
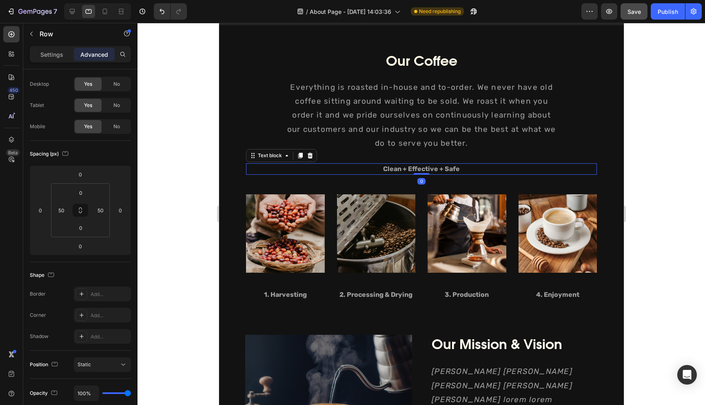
scroll to position [0, 0]
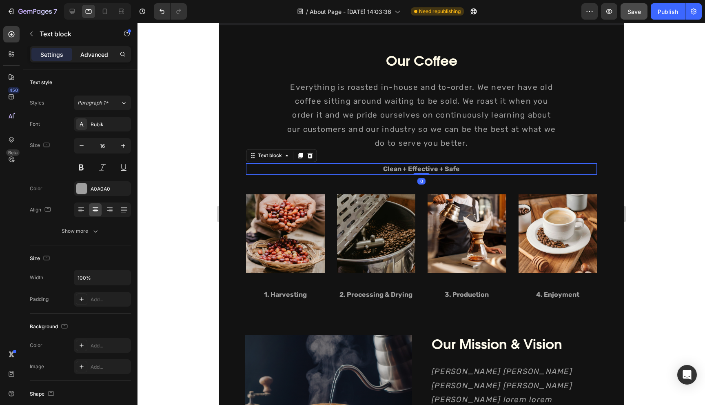
click at [91, 51] on p "Advanced" at bounding box center [94, 54] width 28 height 9
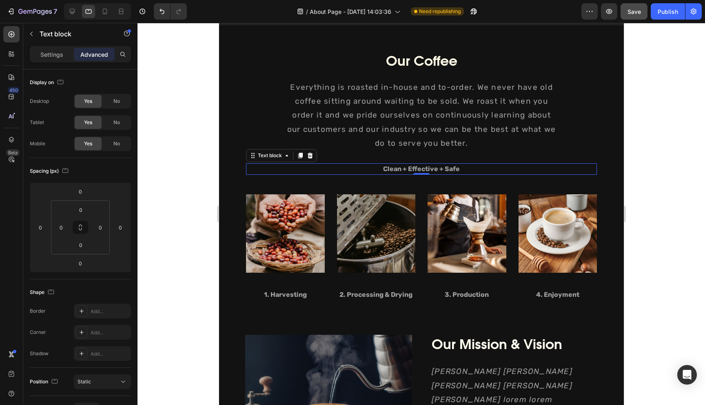
click at [422, 179] on div "0" at bounding box center [421, 181] width 8 height 7
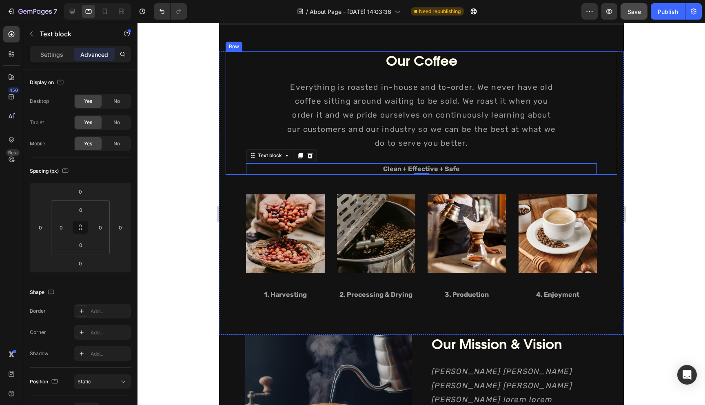
click at [421, 157] on div "Our Coffee Heading Everything is roasted in-house and to-order. We never have o…" at bounding box center [421, 112] width 351 height 123
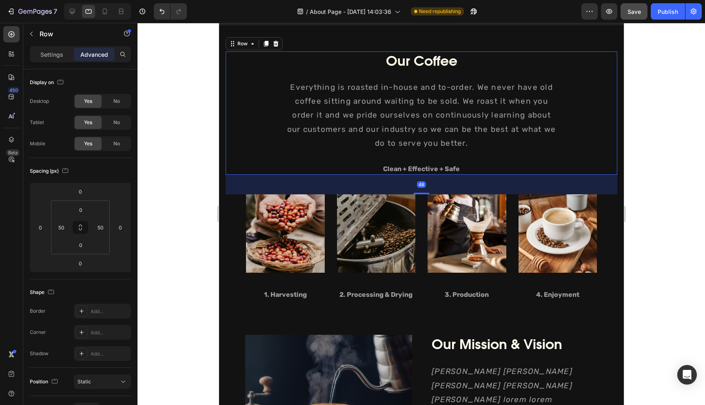
click at [420, 184] on div "48" at bounding box center [420, 184] width 9 height 7
click at [421, 194] on div at bounding box center [421, 193] width 16 height 2
click at [103, 15] on icon at bounding box center [105, 11] width 8 height 8
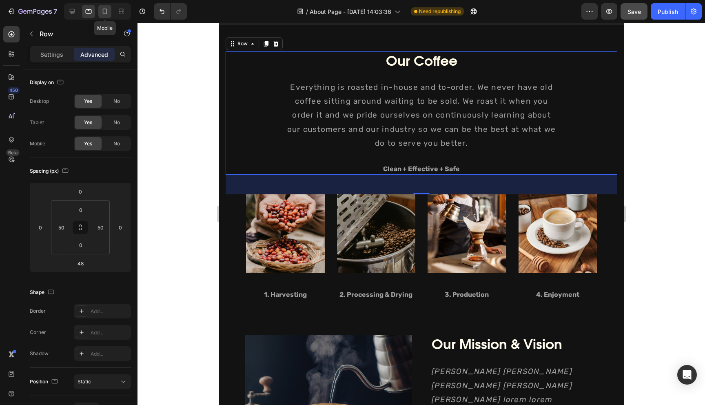
type input "0"
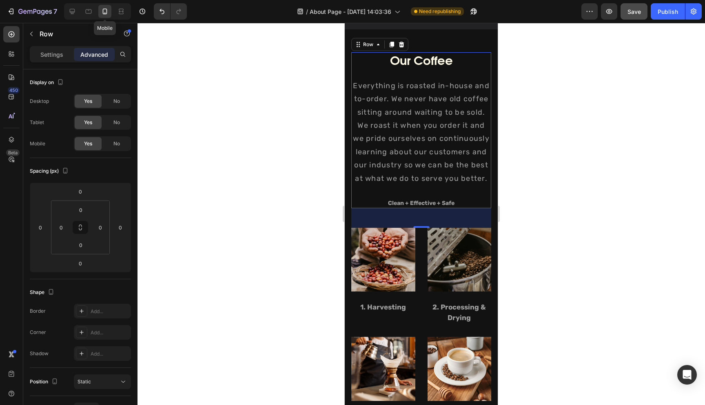
scroll to position [634, 0]
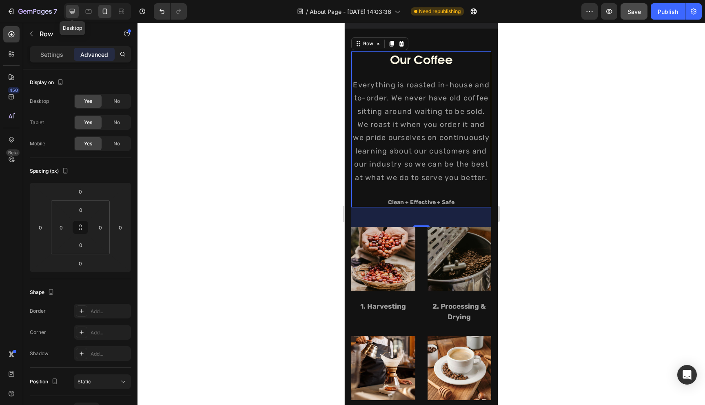
click at [76, 14] on div at bounding box center [72, 11] width 13 height 13
type input "48"
type input "100"
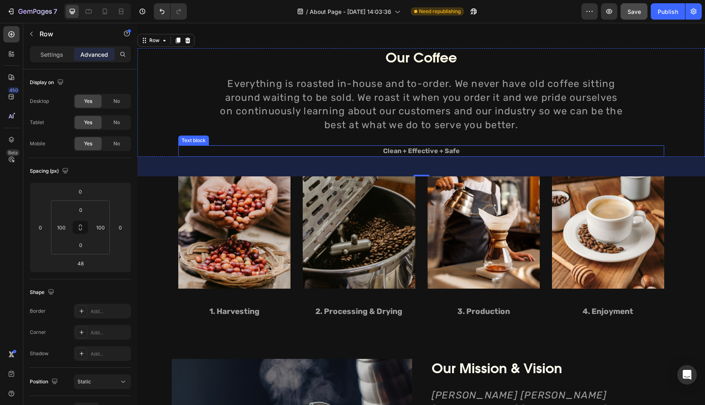
scroll to position [533, 0]
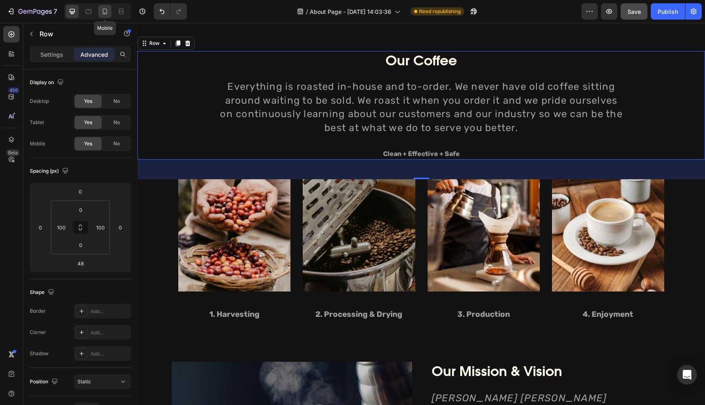
click at [104, 15] on icon at bounding box center [105, 11] width 8 height 8
type input "0"
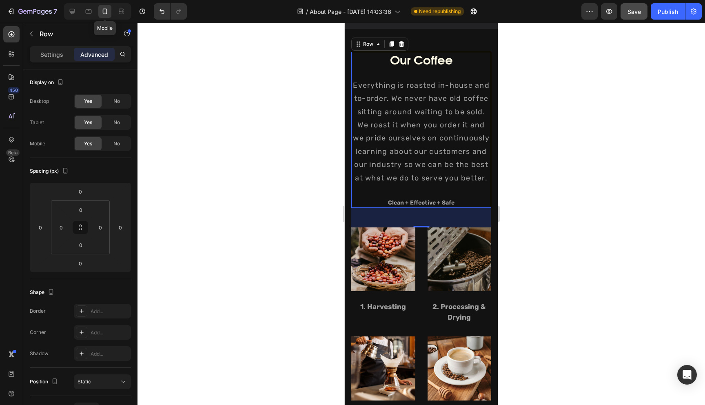
scroll to position [634, 0]
